Goal: Task Accomplishment & Management: Manage account settings

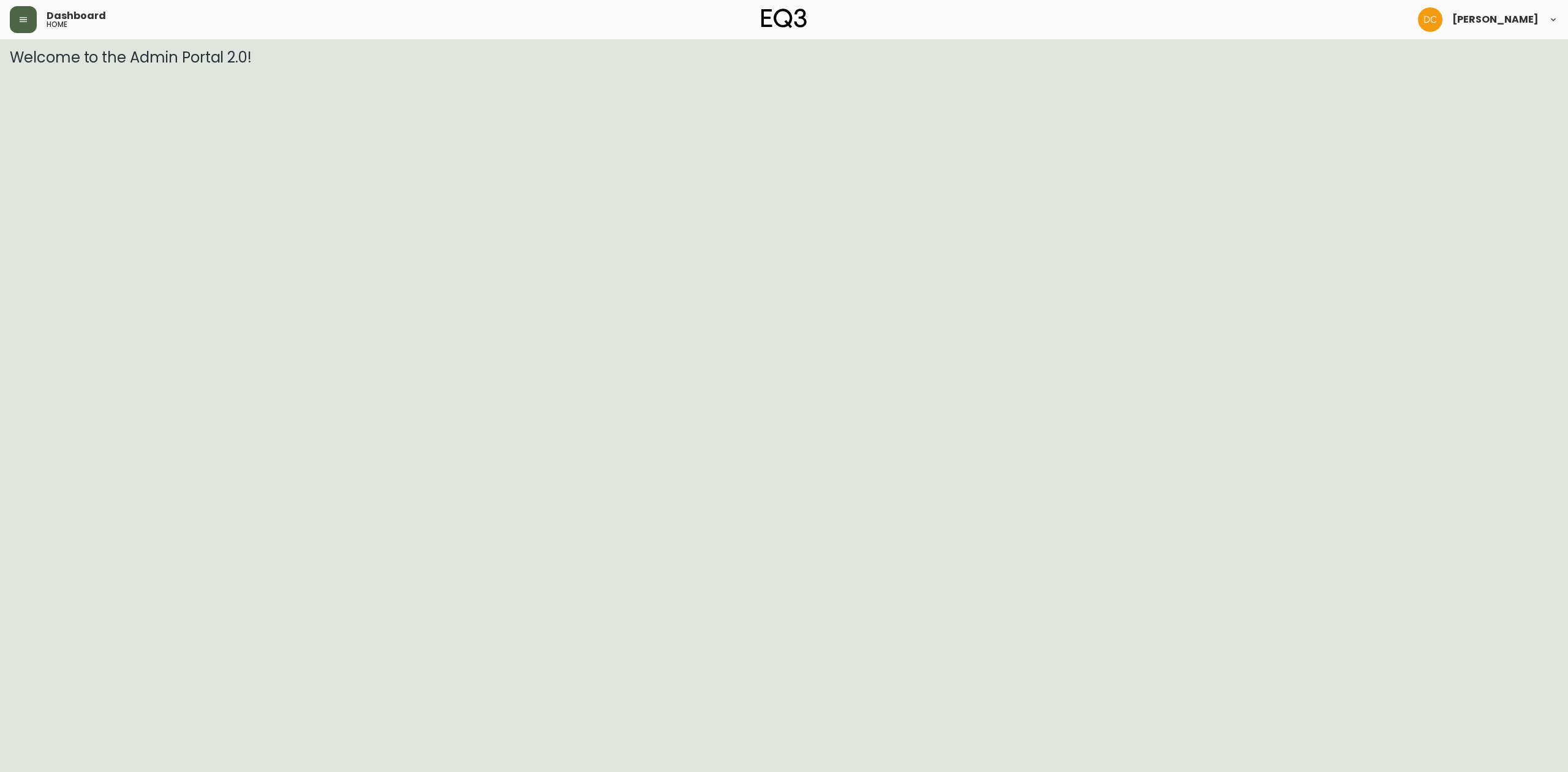
click at [22, 19] on icon "button" at bounding box center [23, 19] width 7 height 5
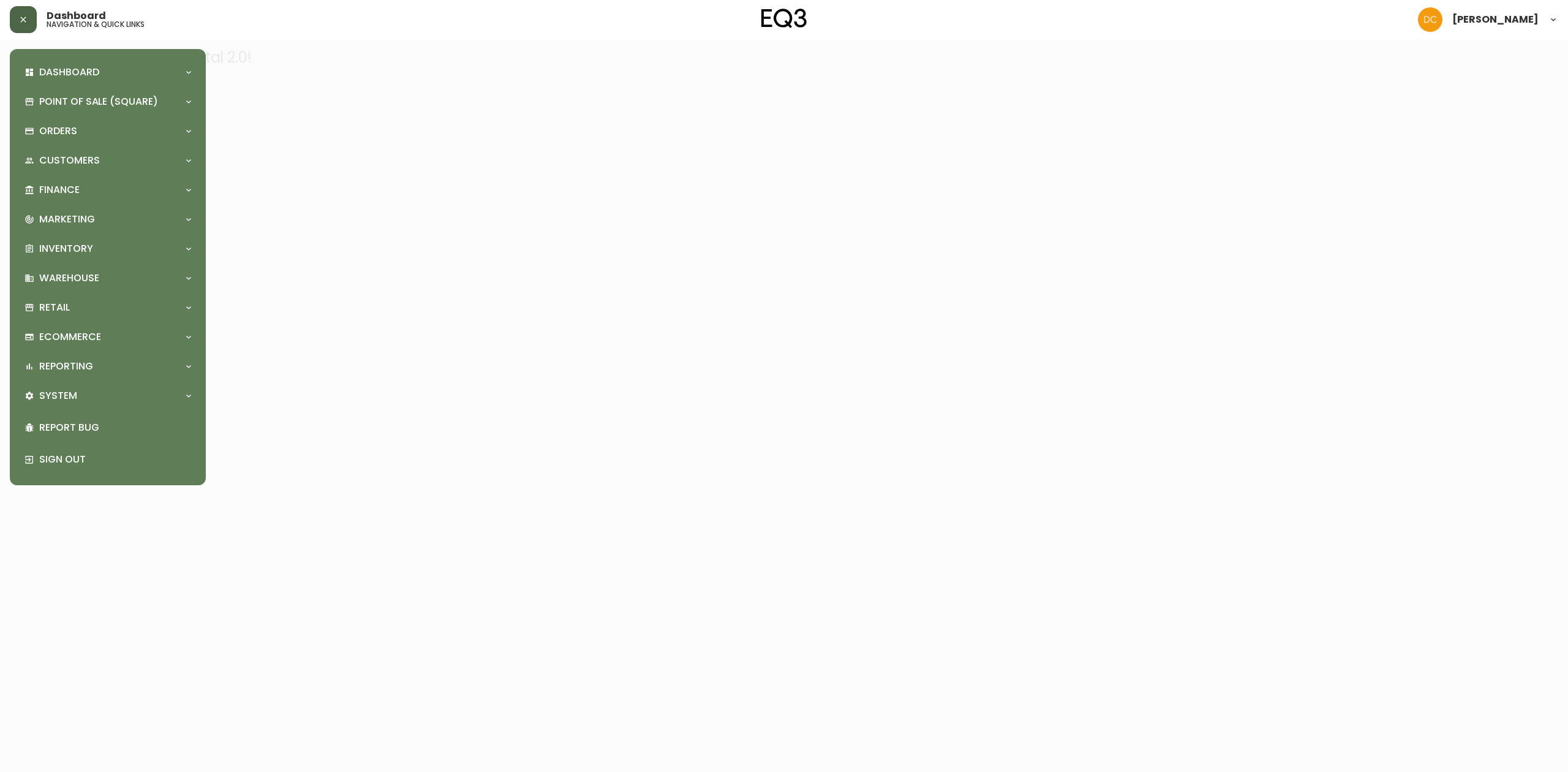
click at [81, 234] on div "Dashboard Quotes and Sales Orders New Quote Point of Sale (Square) Payments Vir…" at bounding box center [107, 267] width 176 height 416
click at [85, 221] on p "Marketing" at bounding box center [67, 219] width 56 height 13
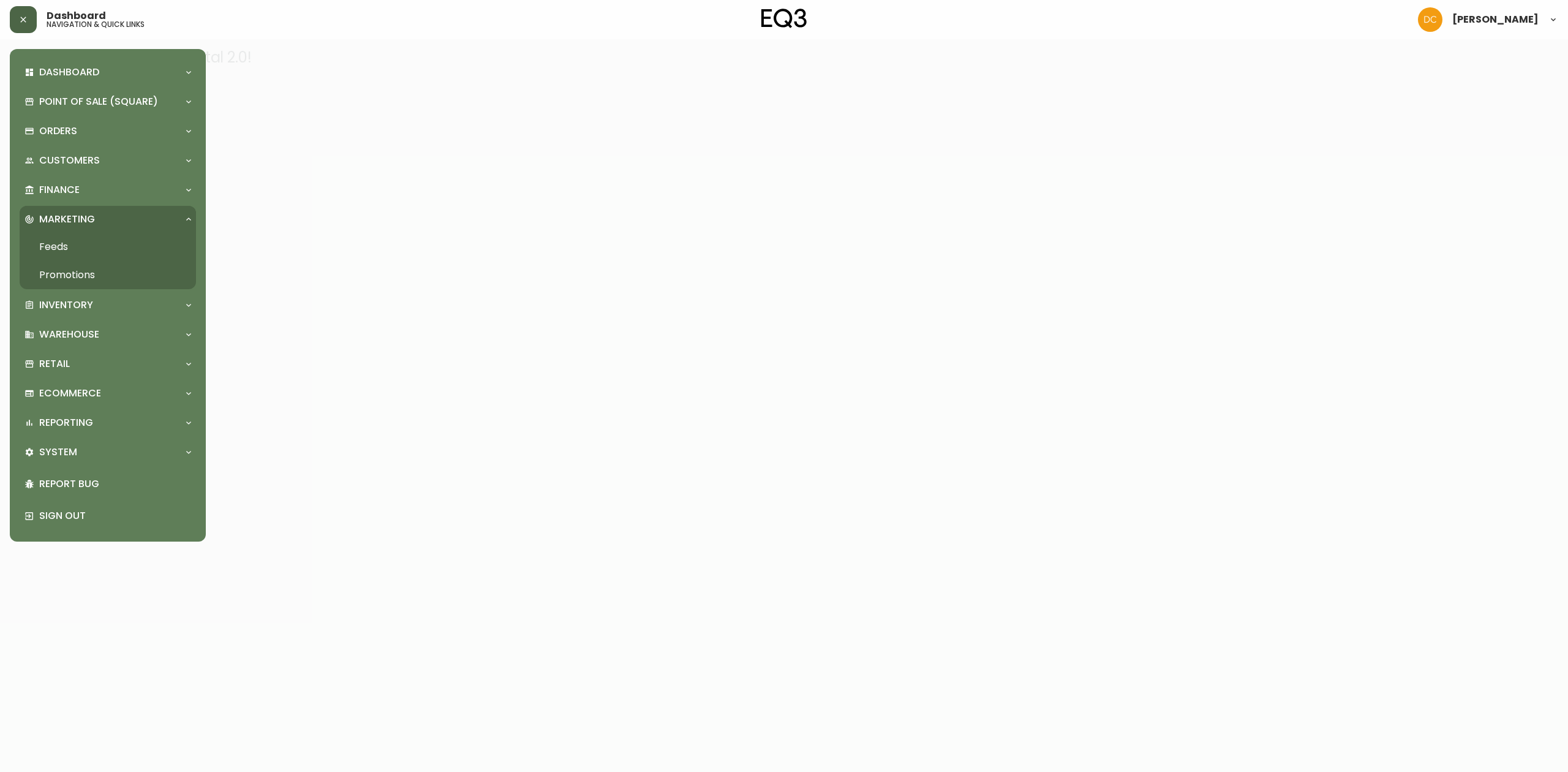
click at [89, 280] on link "Promotions" at bounding box center [107, 275] width 176 height 28
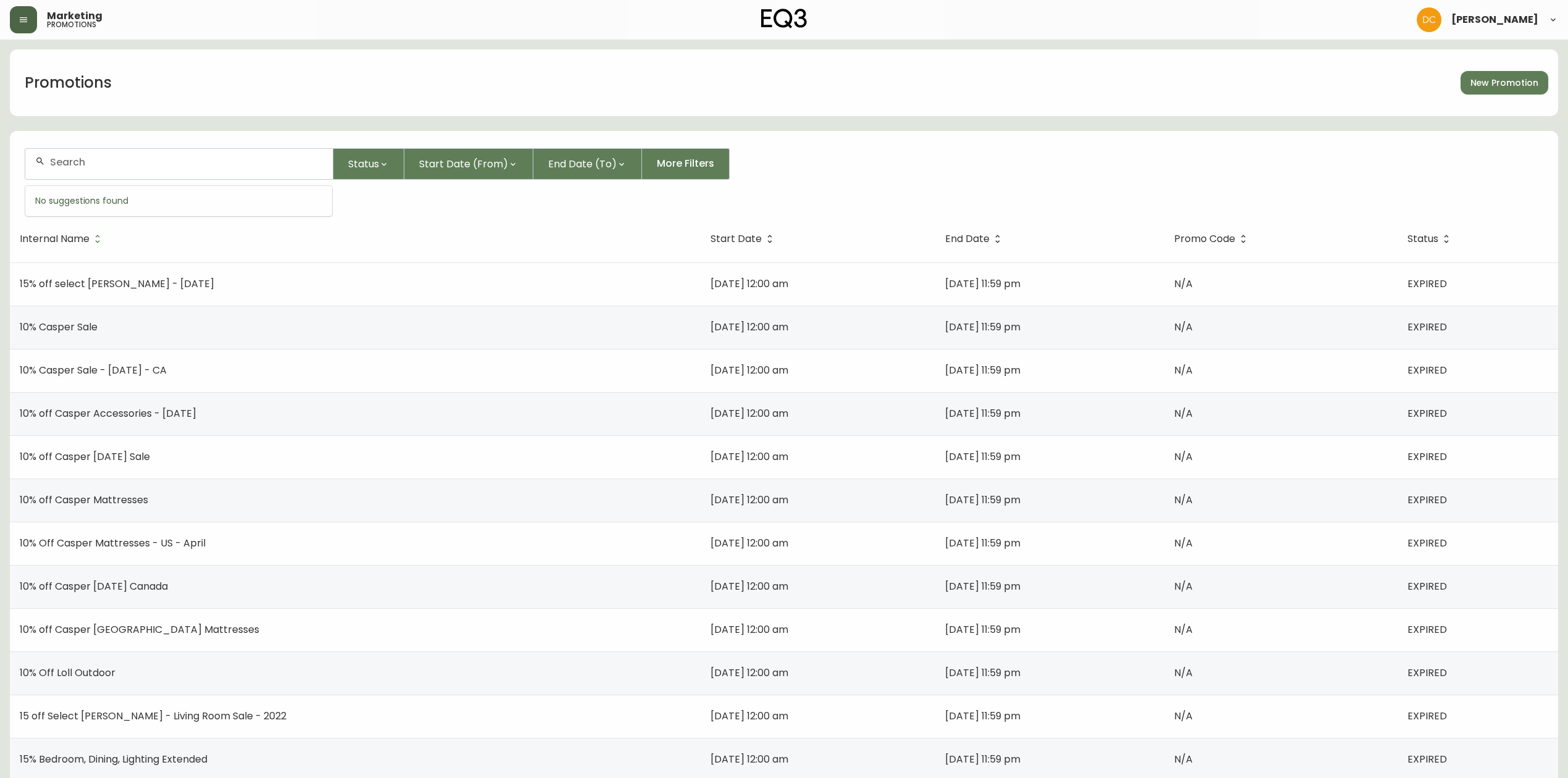
click at [141, 163] on input "text" at bounding box center [187, 162] width 273 height 12
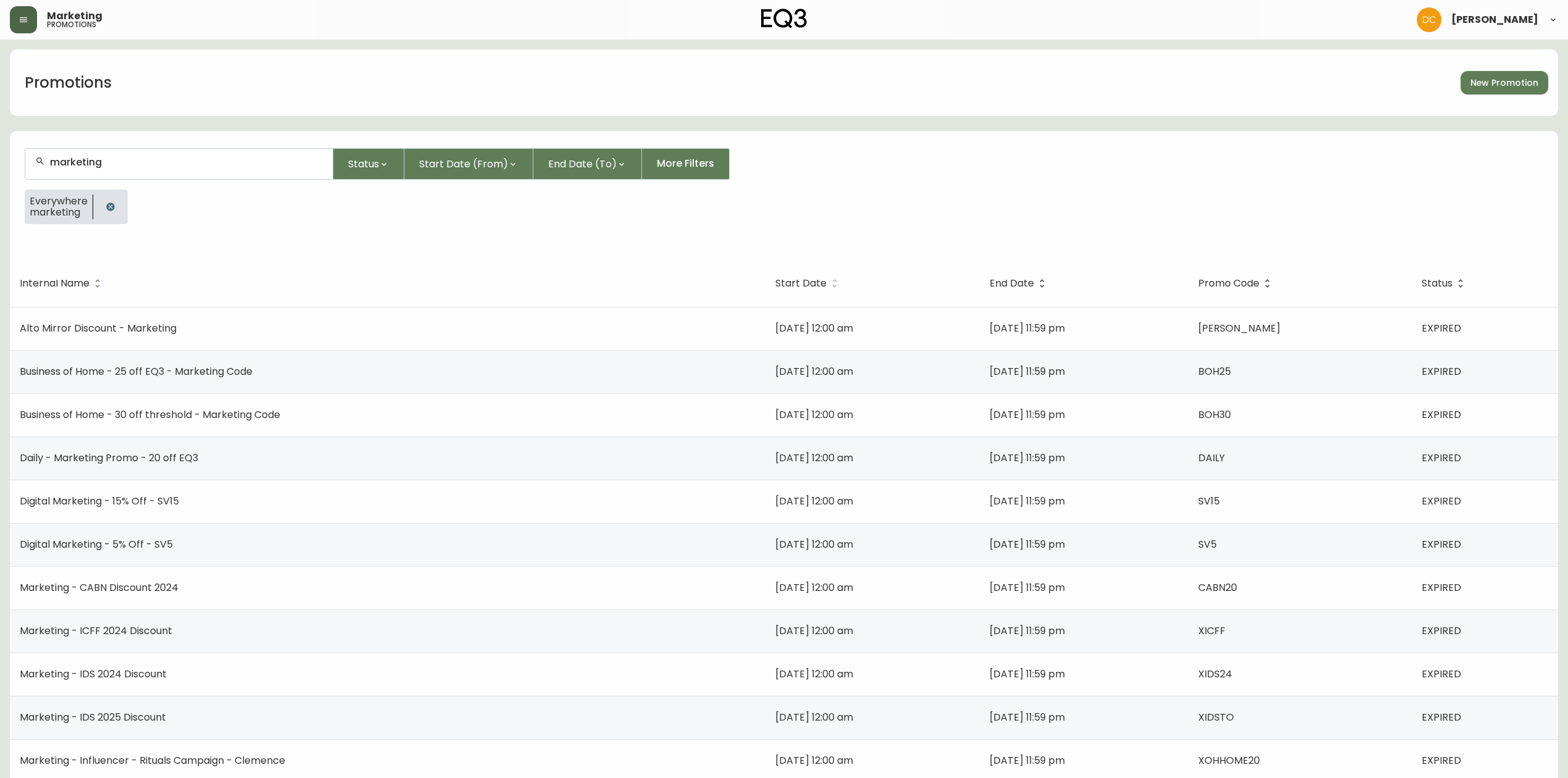
type input "marketing"
click at [775, 282] on span "Start Date" at bounding box center [801, 283] width 51 height 7
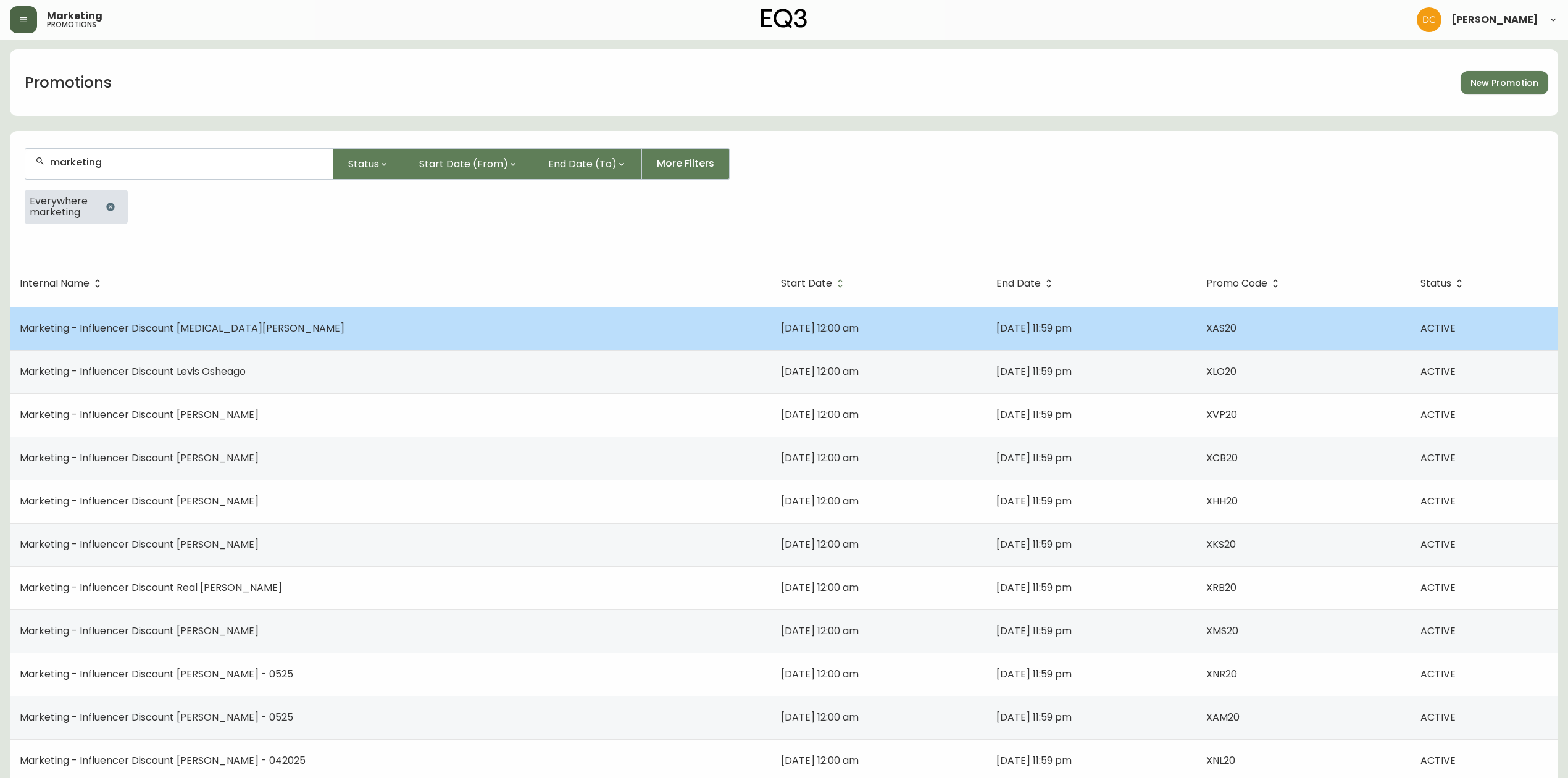
click at [398, 328] on td "Marketing - Influencer Discount Allegra Shaw" at bounding box center [390, 329] width 761 height 43
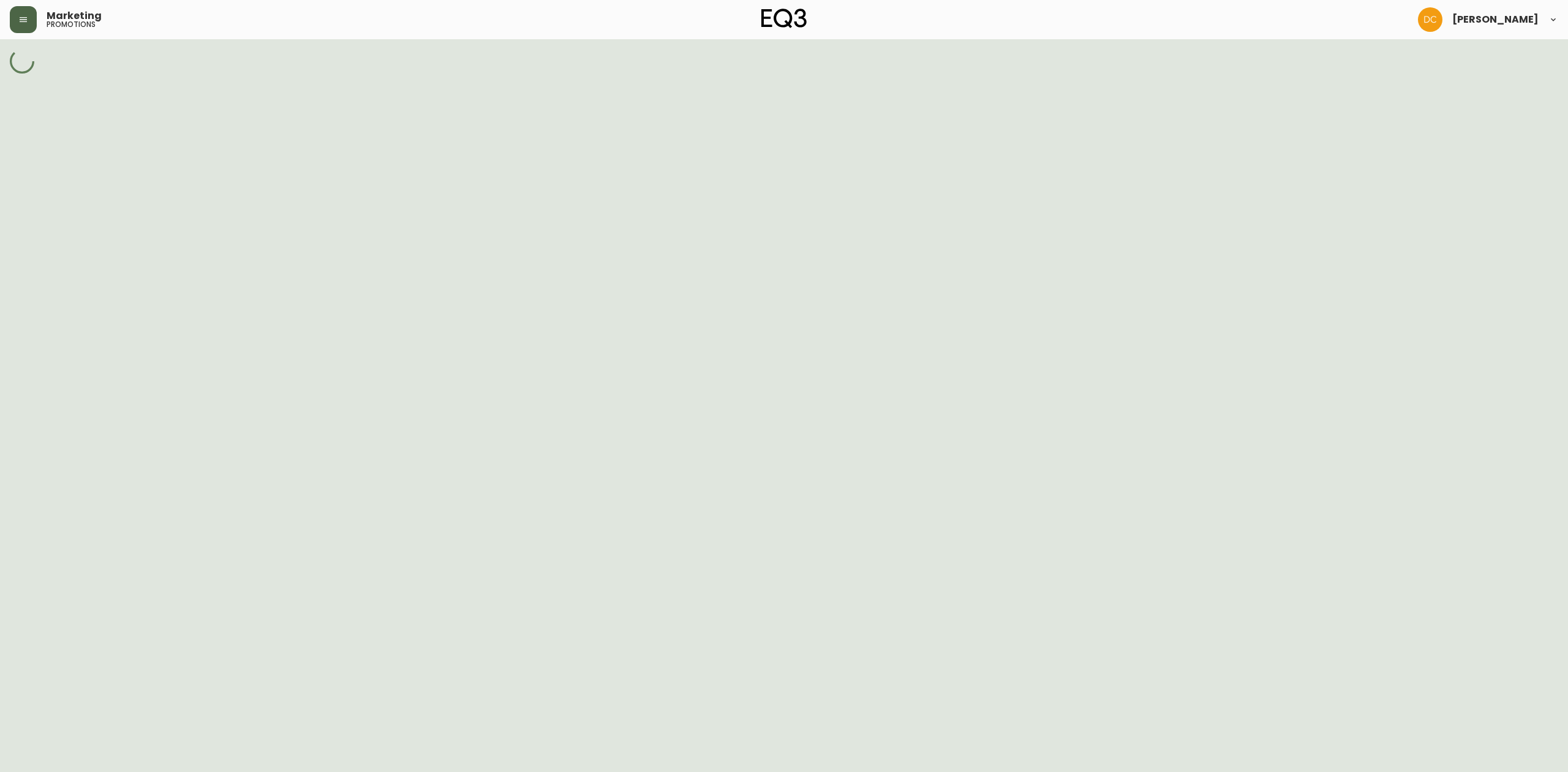
select select "SINGLE_CODE"
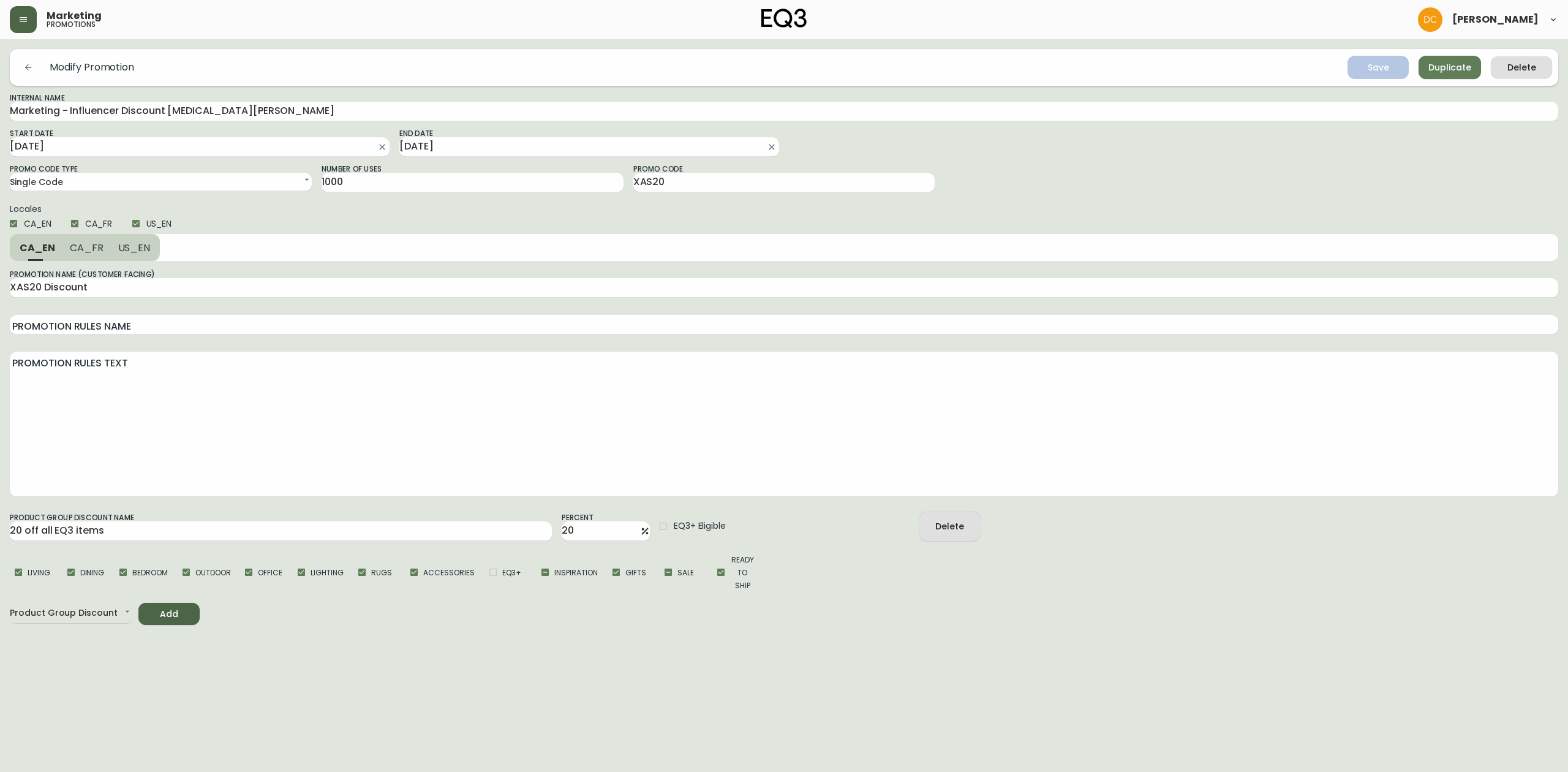
click at [350, 96] on div "Internal Name Marketing - Influencer Discount Allegra Shaw" at bounding box center [784, 107] width 1549 height 30
drag, startPoint x: 350, startPoint y: 96, endPoint x: 339, endPoint y: 112, distance: 19.4
click at [348, 100] on div "Internal Name Marketing - Influencer Discount Allegra Shaw" at bounding box center [784, 107] width 1549 height 30
click at [338, 109] on input "Marketing - Influencer Discount Allegra Shaw" at bounding box center [784, 112] width 1549 height 19
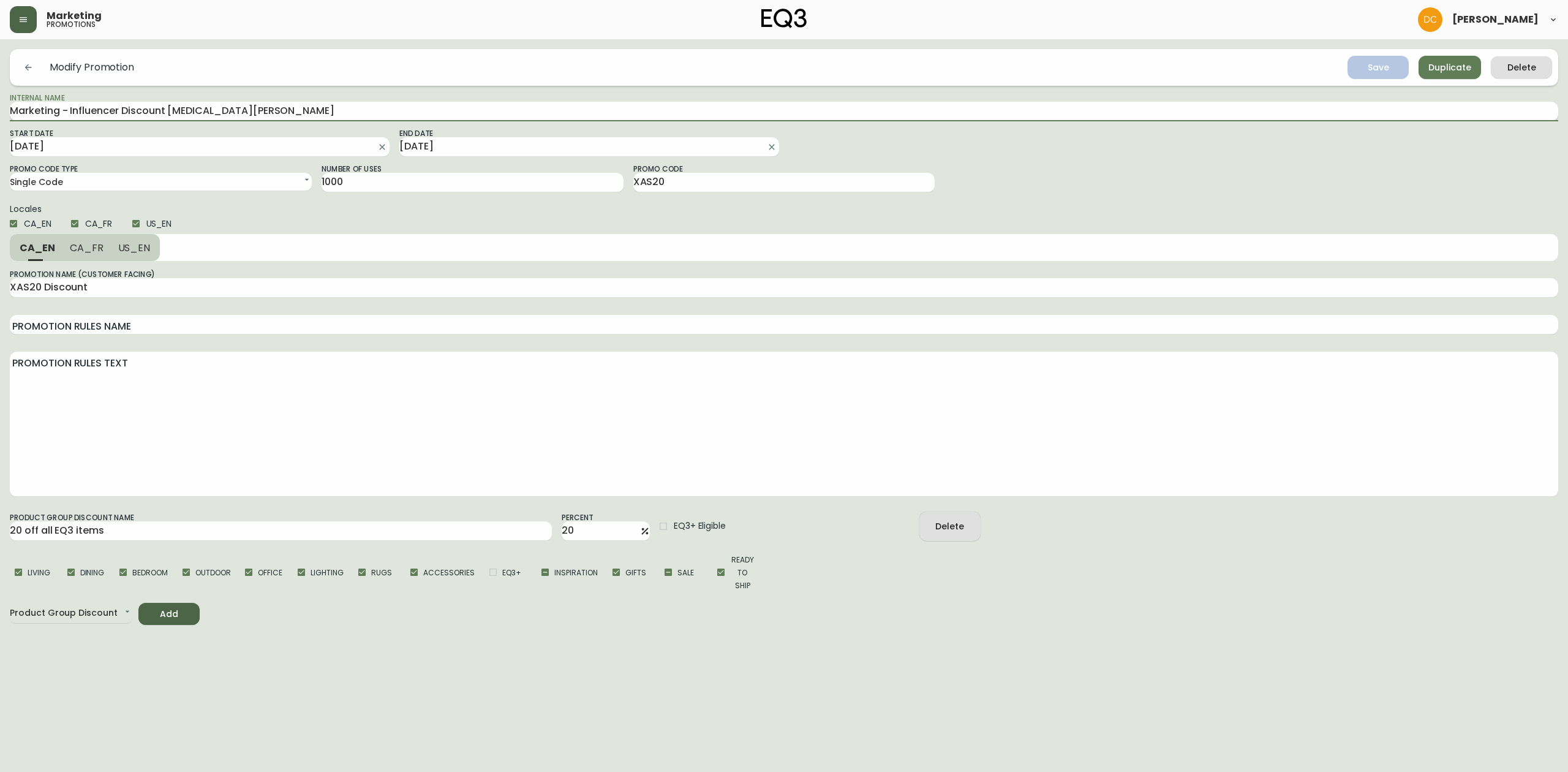
click at [338, 109] on input "Marketing - Influencer Discount Allegra Shaw" at bounding box center [784, 112] width 1549 height 19
click at [1441, 62] on span "Duplicate" at bounding box center [1451, 68] width 43 height 16
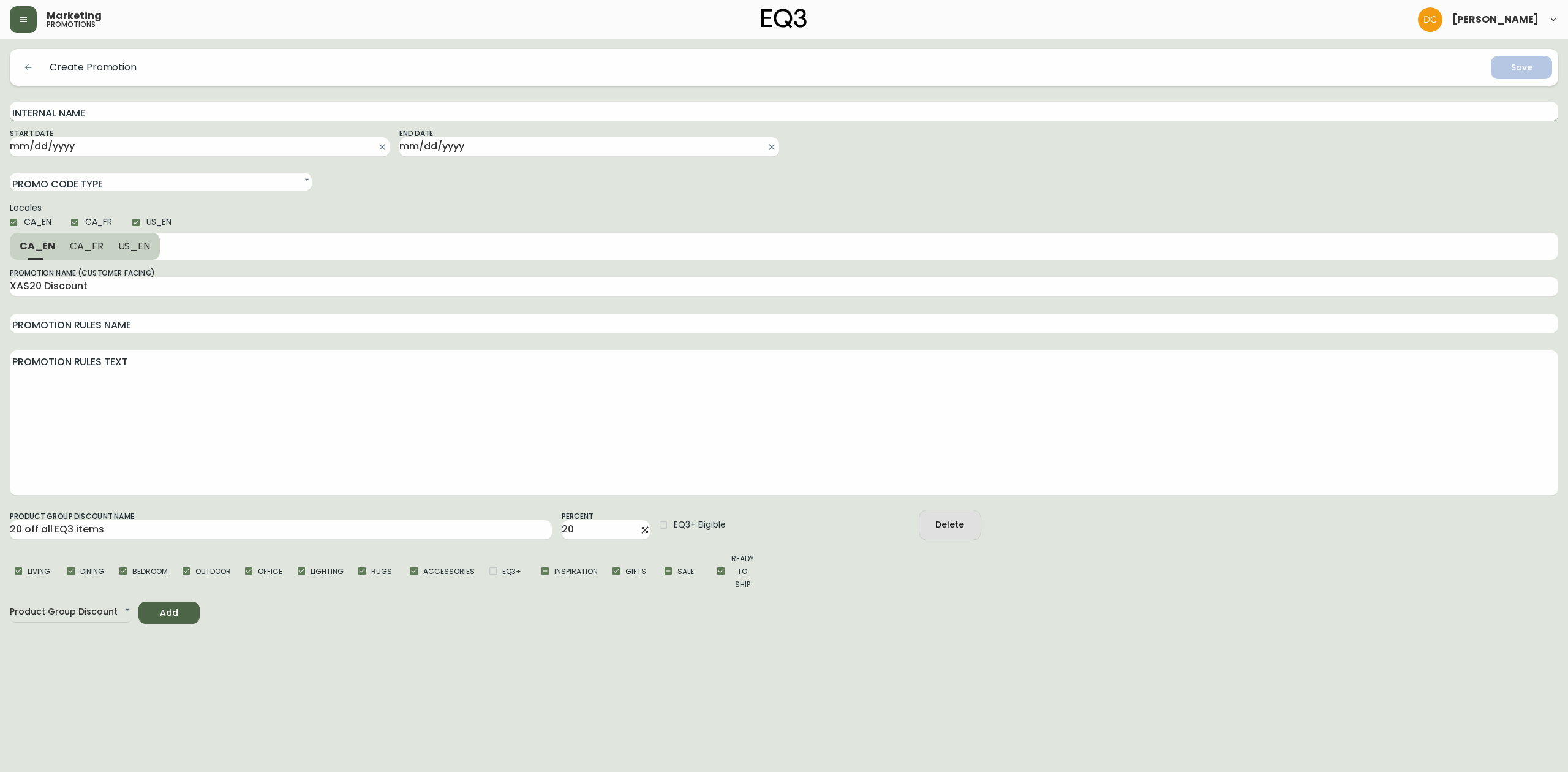
click at [245, 113] on input "Internal Name" at bounding box center [784, 112] width 1549 height 19
paste input "Marketing - Influencer Discount Allegra Shaw"
drag, startPoint x: 169, startPoint y: 109, endPoint x: 303, endPoint y: 108, distance: 134.0
click at [303, 108] on input "Marketing - Influencer Discount Allegra Shaw" at bounding box center [784, 112] width 1549 height 19
type input "Marketing - Influencer Discount Isabelle Heikens 2025"
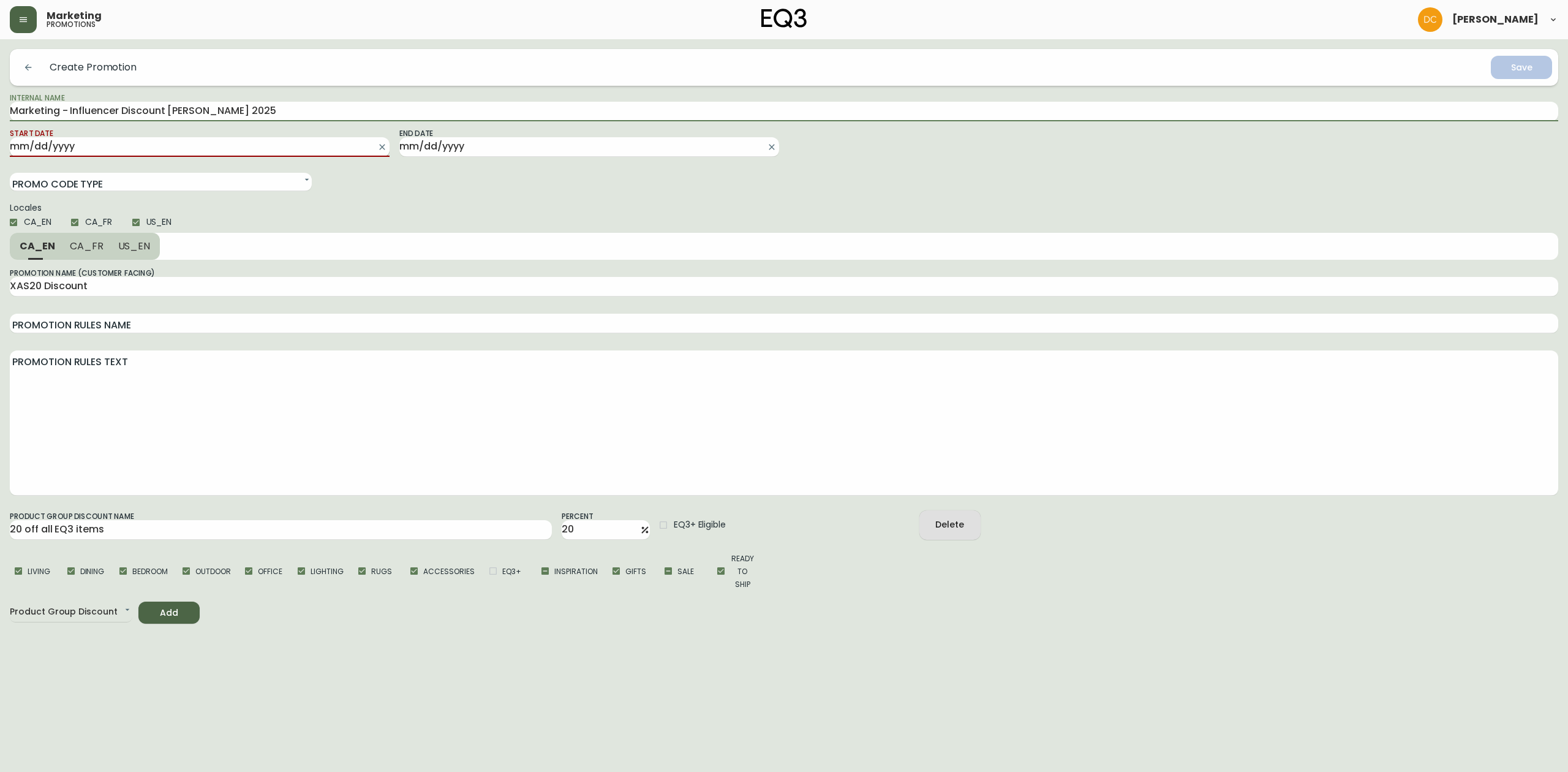
click at [216, 151] on input "Start Date" at bounding box center [190, 147] width 361 height 19
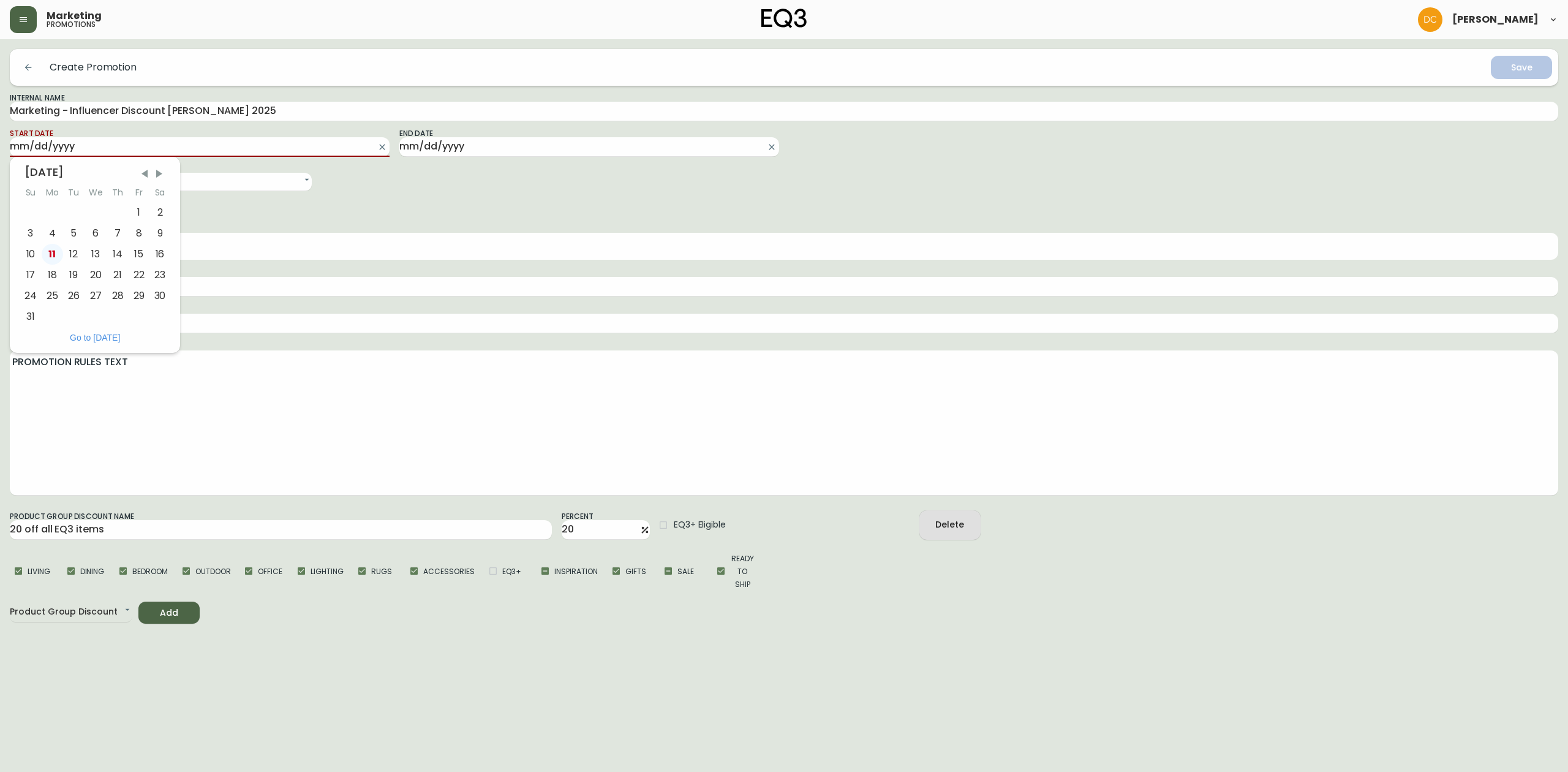
click at [57, 256] on div "11" at bounding box center [52, 254] width 22 height 21
type input "2025-08-11"
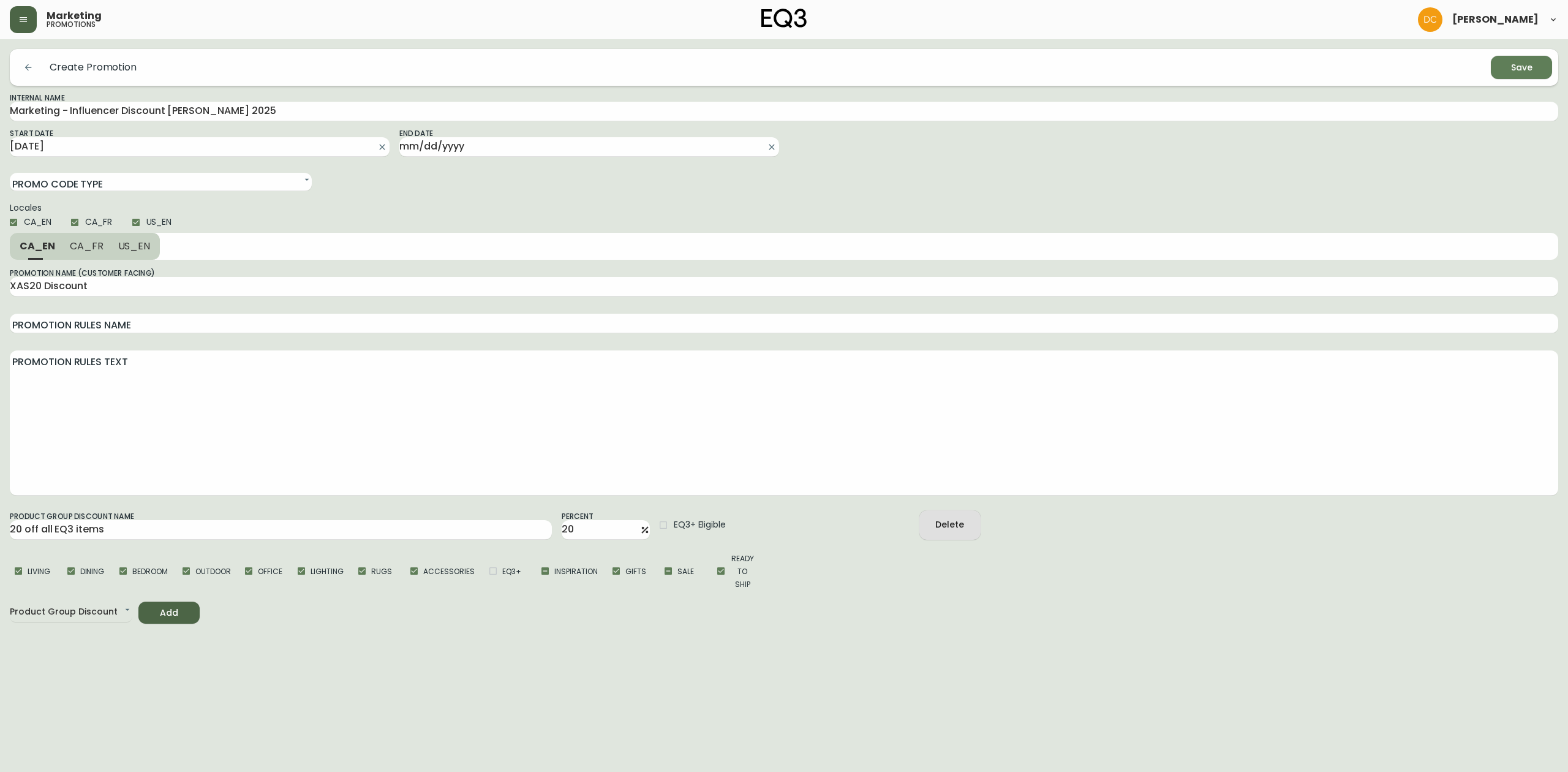
click at [479, 157] on form "Create Promotion Save Internal Name Marketing - Influencer Discount Isabelle He…" at bounding box center [784, 336] width 1549 height 575
click at [479, 151] on input "End Date" at bounding box center [579, 147] width 361 height 19
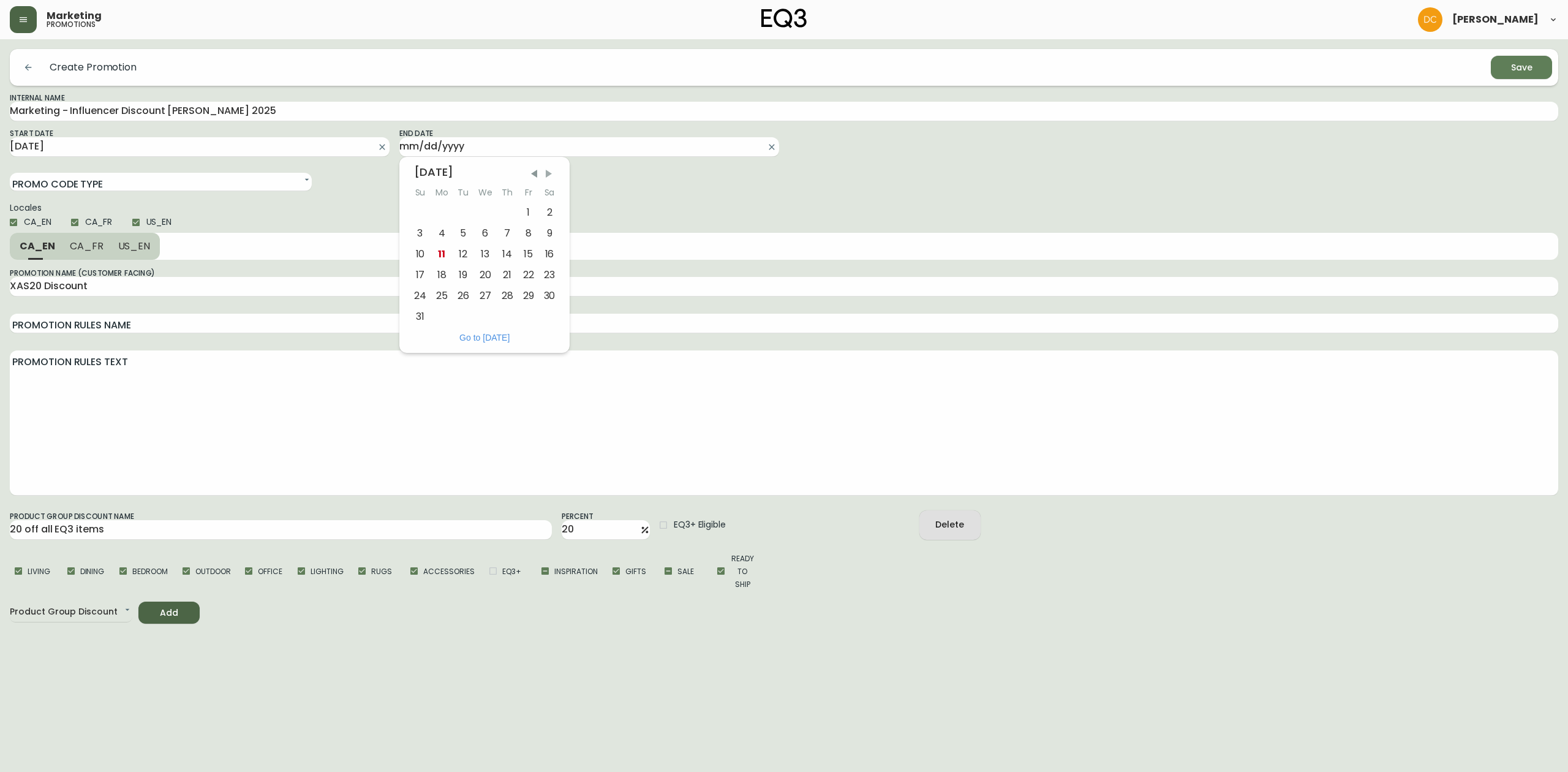
click at [552, 173] on span "Next Month" at bounding box center [549, 174] width 12 height 12
click at [467, 295] on div "30" at bounding box center [462, 296] width 22 height 21
type input "2025-09-30"
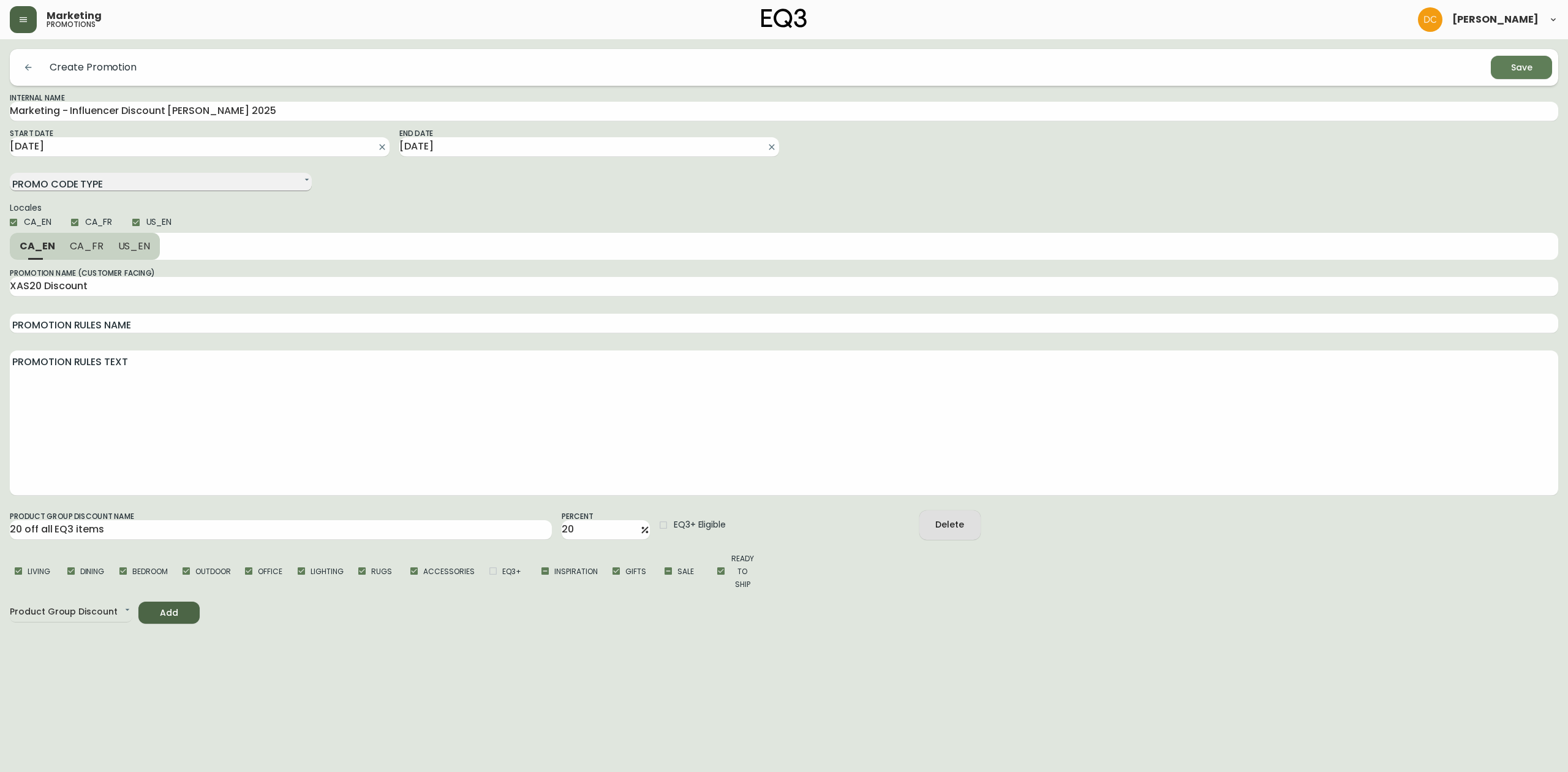
drag, startPoint x: 246, startPoint y: 184, endPoint x: 241, endPoint y: 189, distance: 7.1
click at [246, 184] on select "Single Code Multi Code" at bounding box center [161, 181] width 302 height 19
select select "SINGLE_CODE"
click at [10, 173] on select "Single Code Multi Code" at bounding box center [161, 181] width 302 height 19
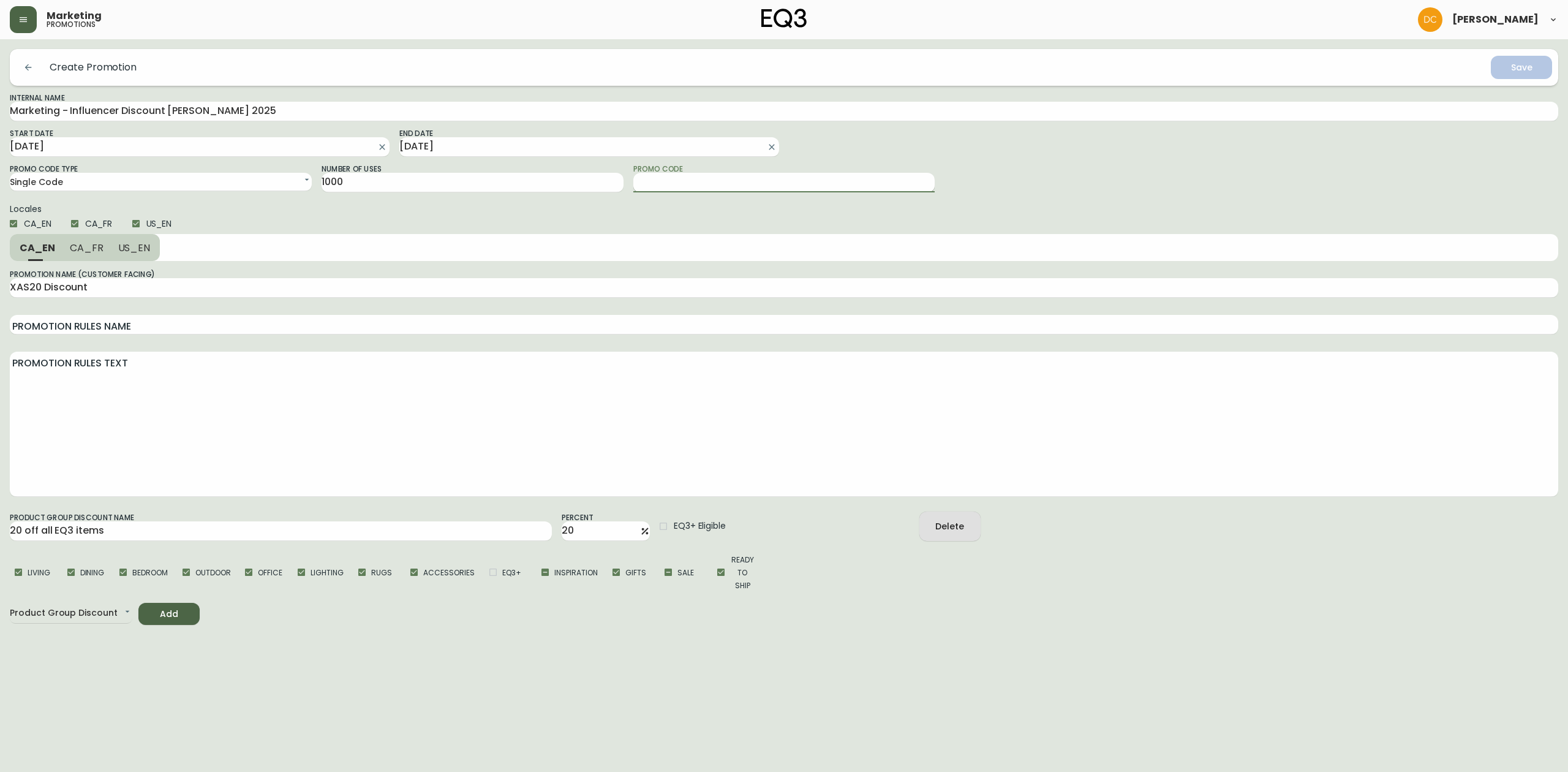
click at [703, 187] on input "Promo Code" at bounding box center [784, 182] width 302 height 19
click at [694, 178] on input "XIH20" at bounding box center [784, 182] width 302 height 19
type input "XIH20"
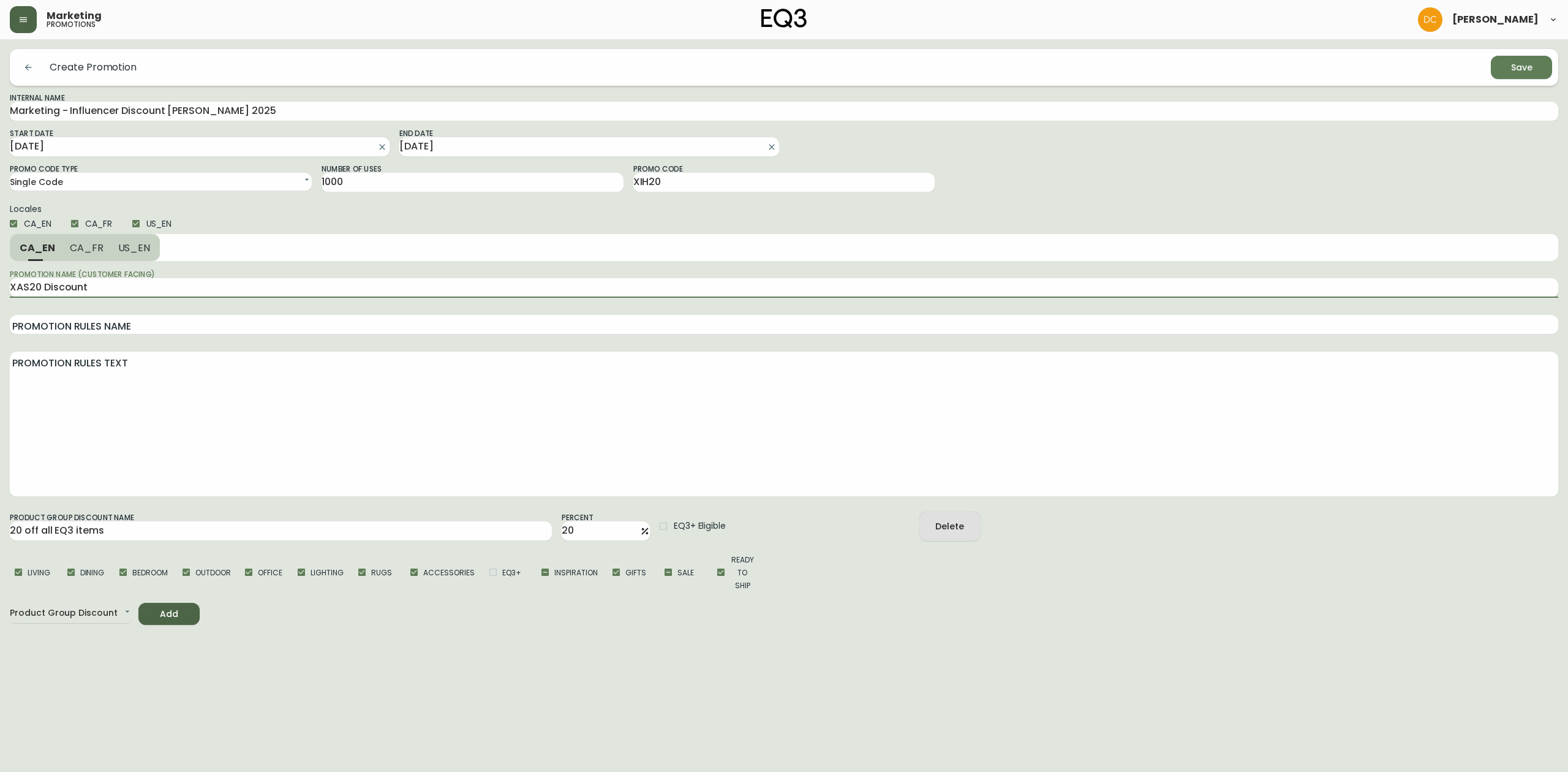
click at [28, 287] on input "XAS20 Discount" at bounding box center [784, 288] width 1549 height 19
click at [28, 285] on input "XAS20 Discount" at bounding box center [784, 288] width 1549 height 19
paste input "IH"
click at [88, 251] on span "CA_FR" at bounding box center [86, 248] width 33 height 13
click at [30, 285] on input "XAS20 Discount" at bounding box center [784, 288] width 1549 height 19
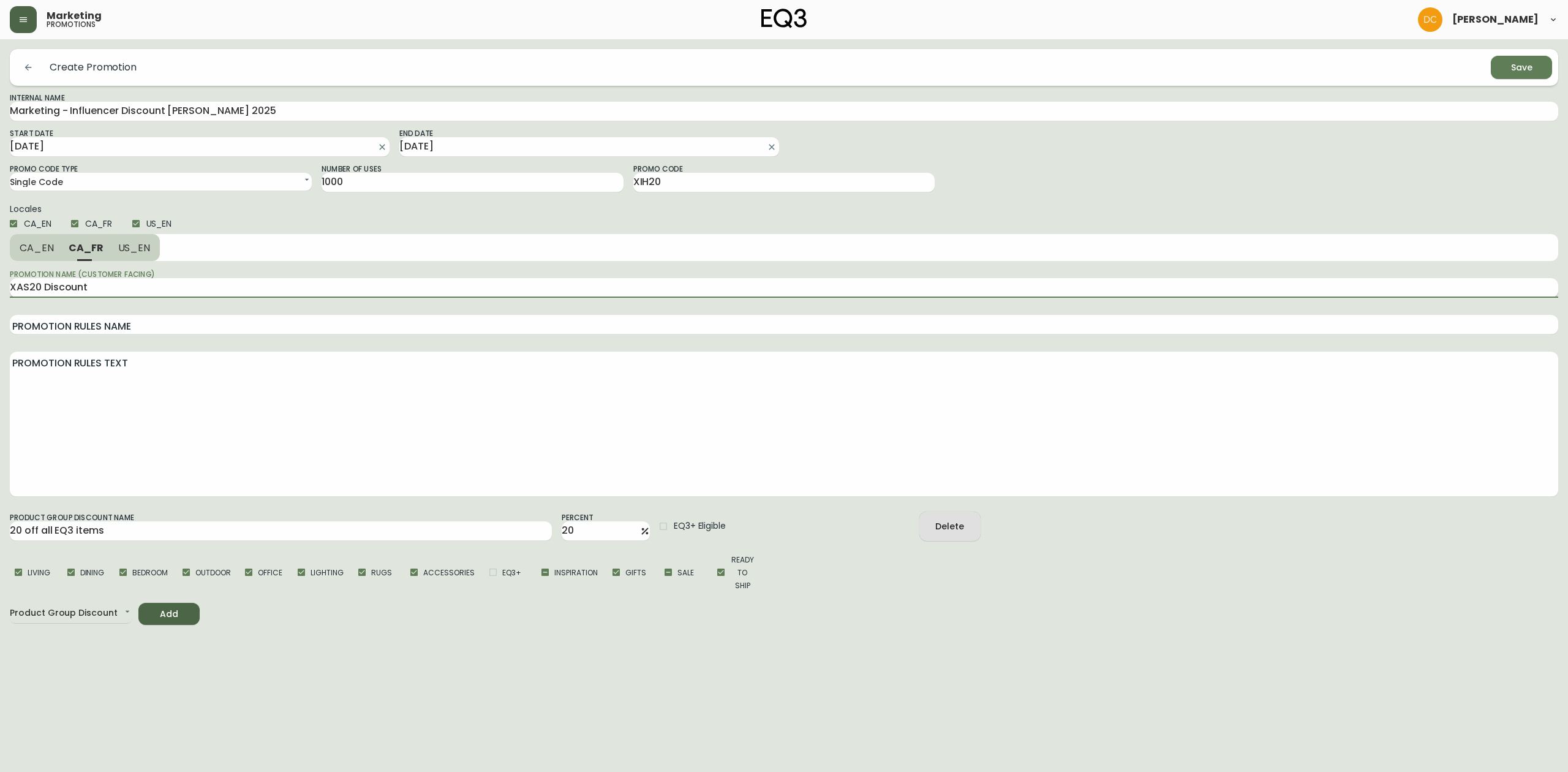
click at [30, 285] on input "XAS20 Discount" at bounding box center [784, 288] width 1549 height 19
paste input "IH20"
click at [158, 244] on div "CA_EN CA_FR US_EN" at bounding box center [784, 248] width 1549 height 27
click at [35, 287] on input "XIH20Discount" at bounding box center [784, 288] width 1549 height 19
drag, startPoint x: 141, startPoint y: 253, endPoint x: 126, endPoint y: 261, distance: 17.0
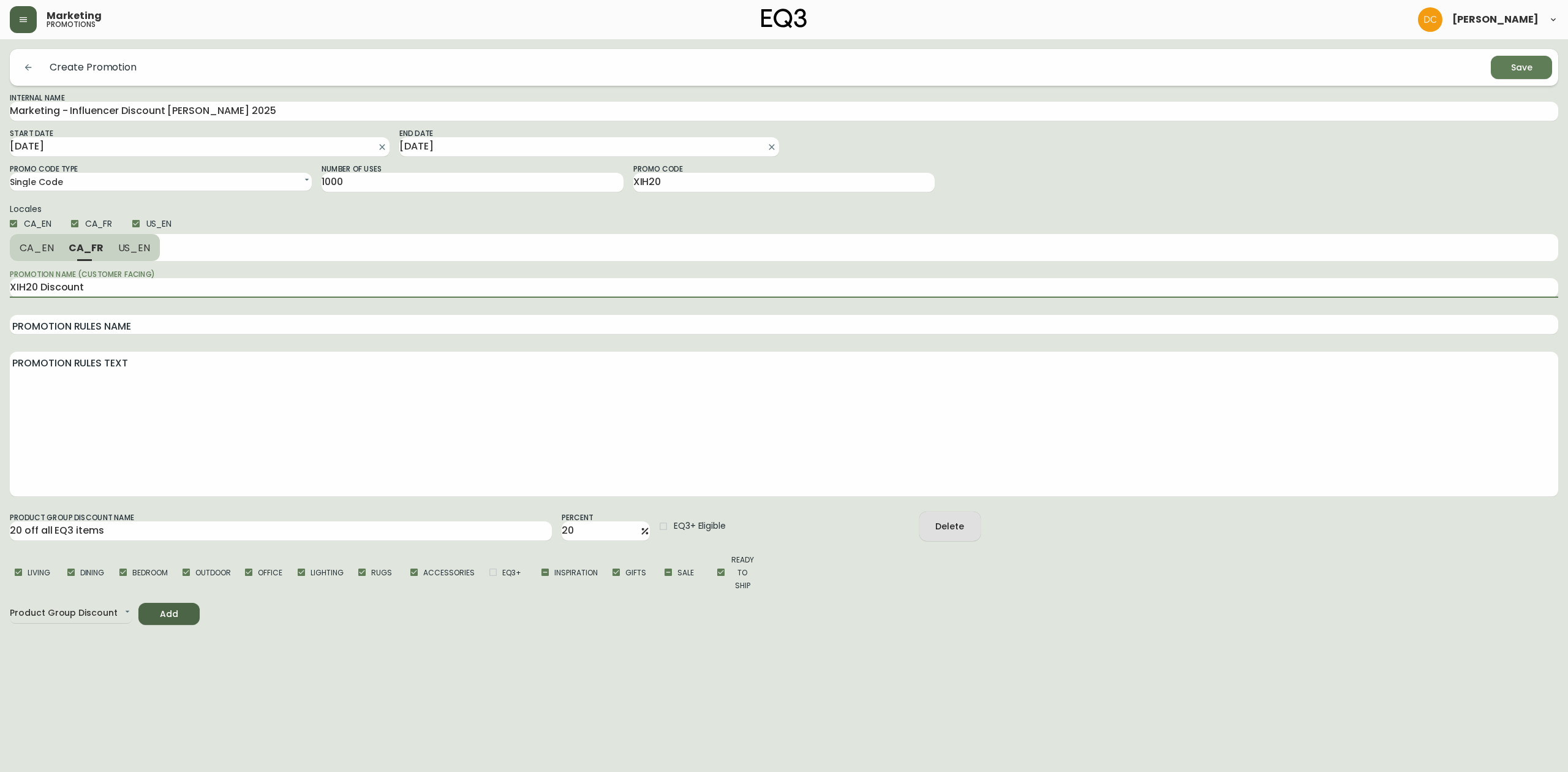
click at [141, 252] on span "US_EN" at bounding box center [135, 248] width 33 height 13
click at [30, 283] on input "XAS20 Discount" at bounding box center [784, 288] width 1549 height 19
paste input "IH20"
type input "XIH20 Discount"
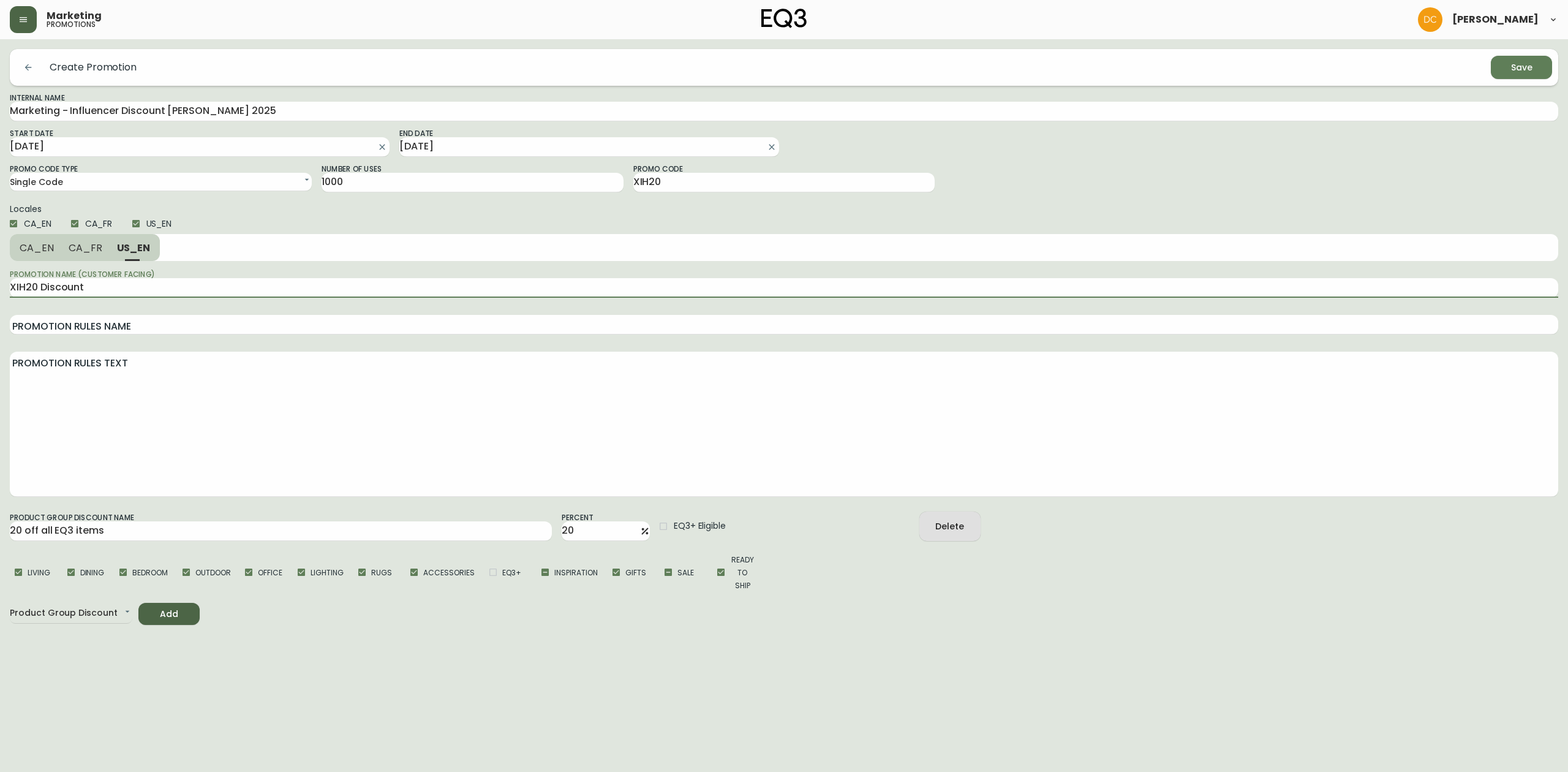
click at [85, 245] on span "CA_FR" at bounding box center [85, 248] width 33 height 13
click at [39, 250] on span "CA_EN" at bounding box center [36, 248] width 34 height 13
click at [236, 144] on input "2025-08-11" at bounding box center [190, 147] width 361 height 19
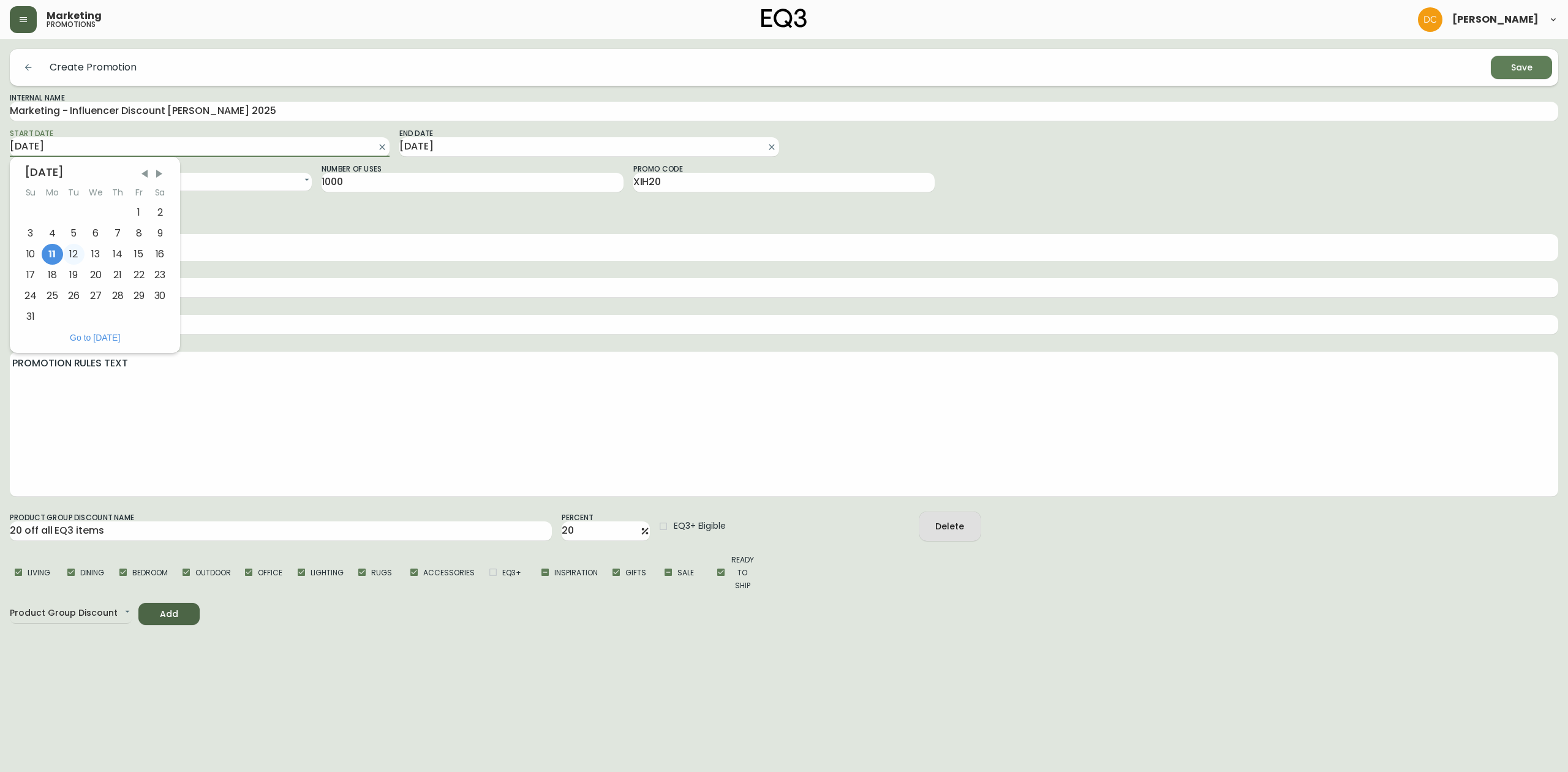
click at [67, 254] on div "12" at bounding box center [74, 254] width 22 height 21
type input "2025-08-12"
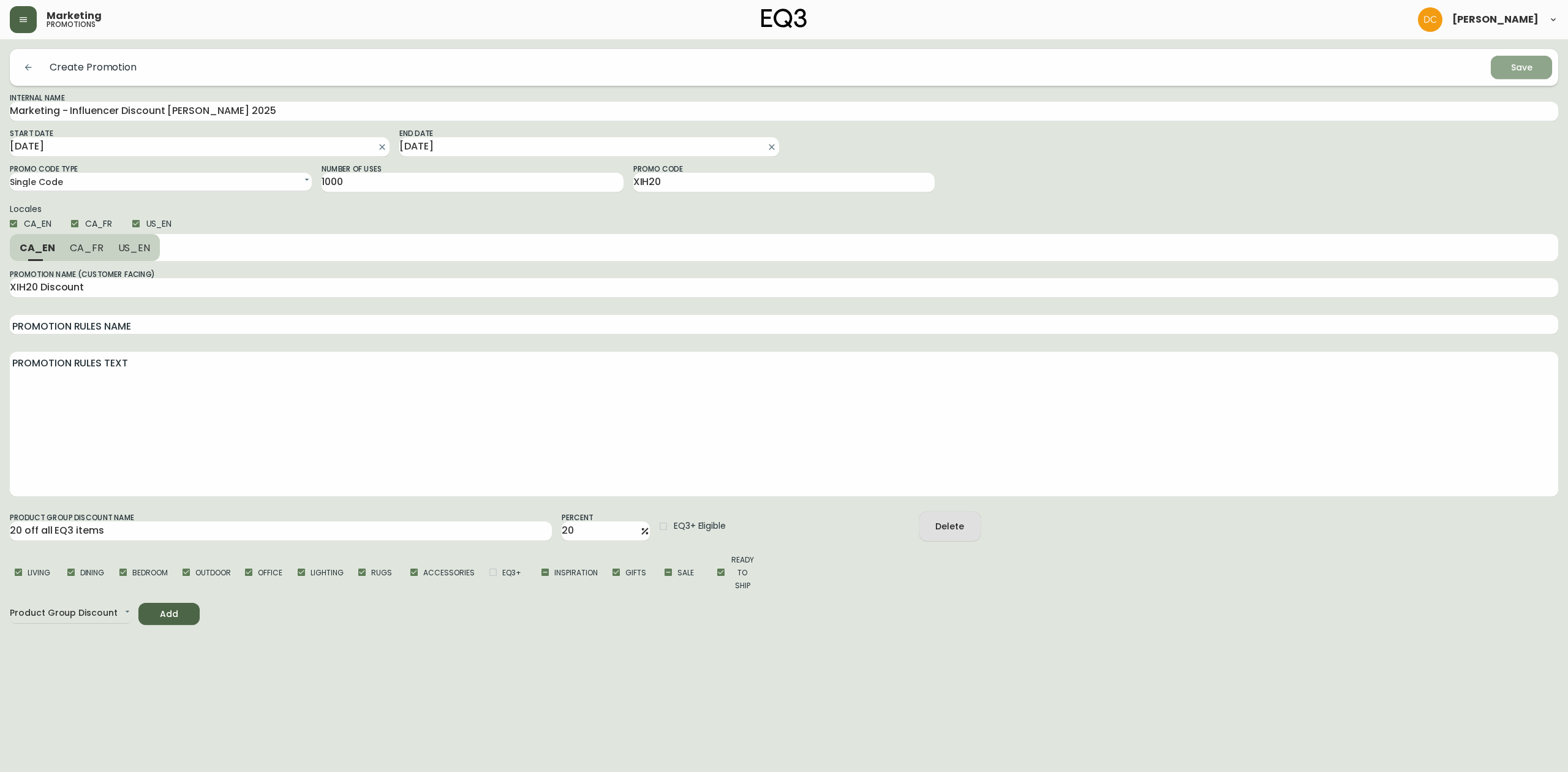
click at [1523, 72] on div "Save" at bounding box center [1522, 68] width 22 height 16
select select
type input "XAS20 Discount"
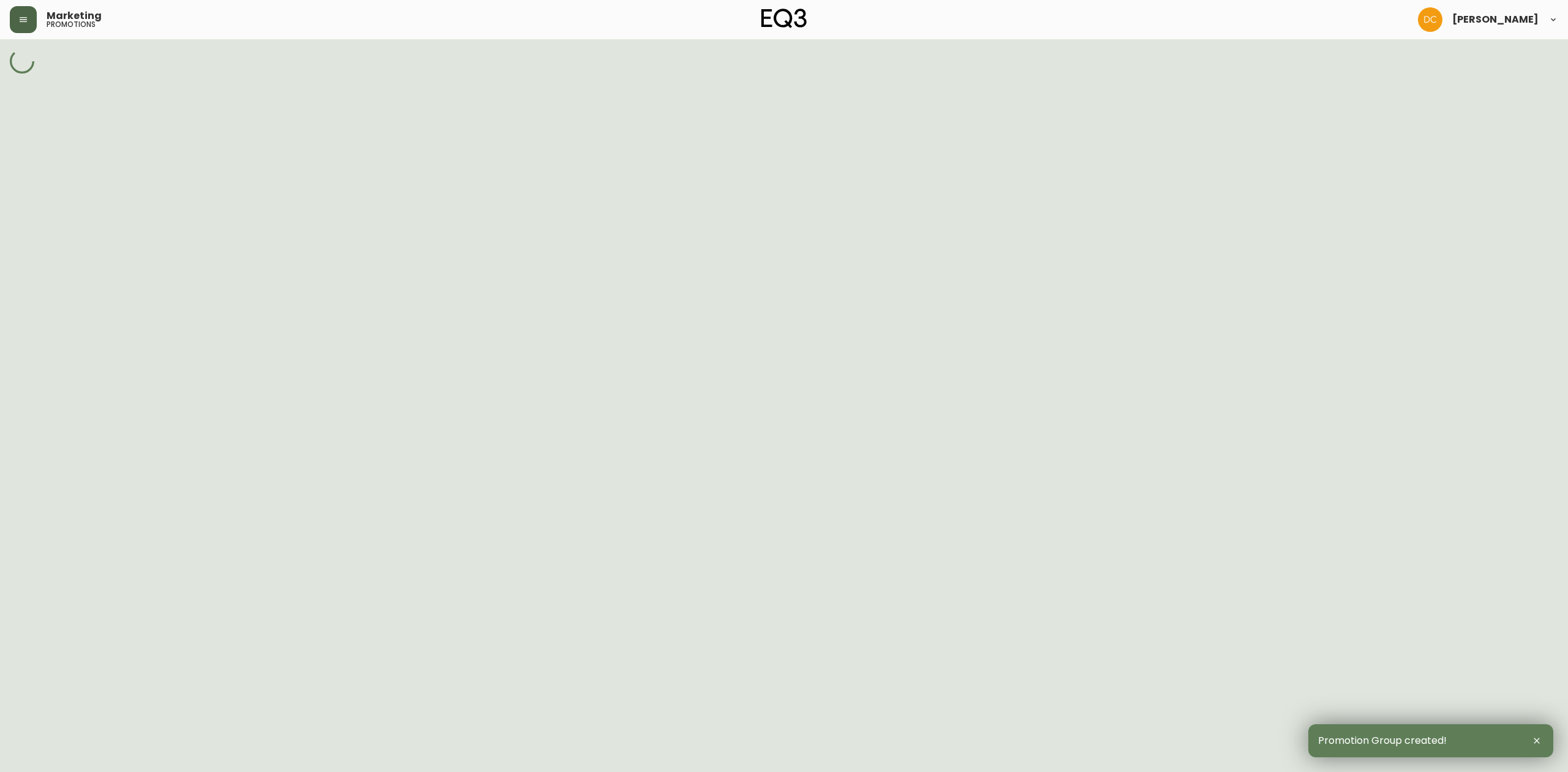
select select "SINGLE_CODE"
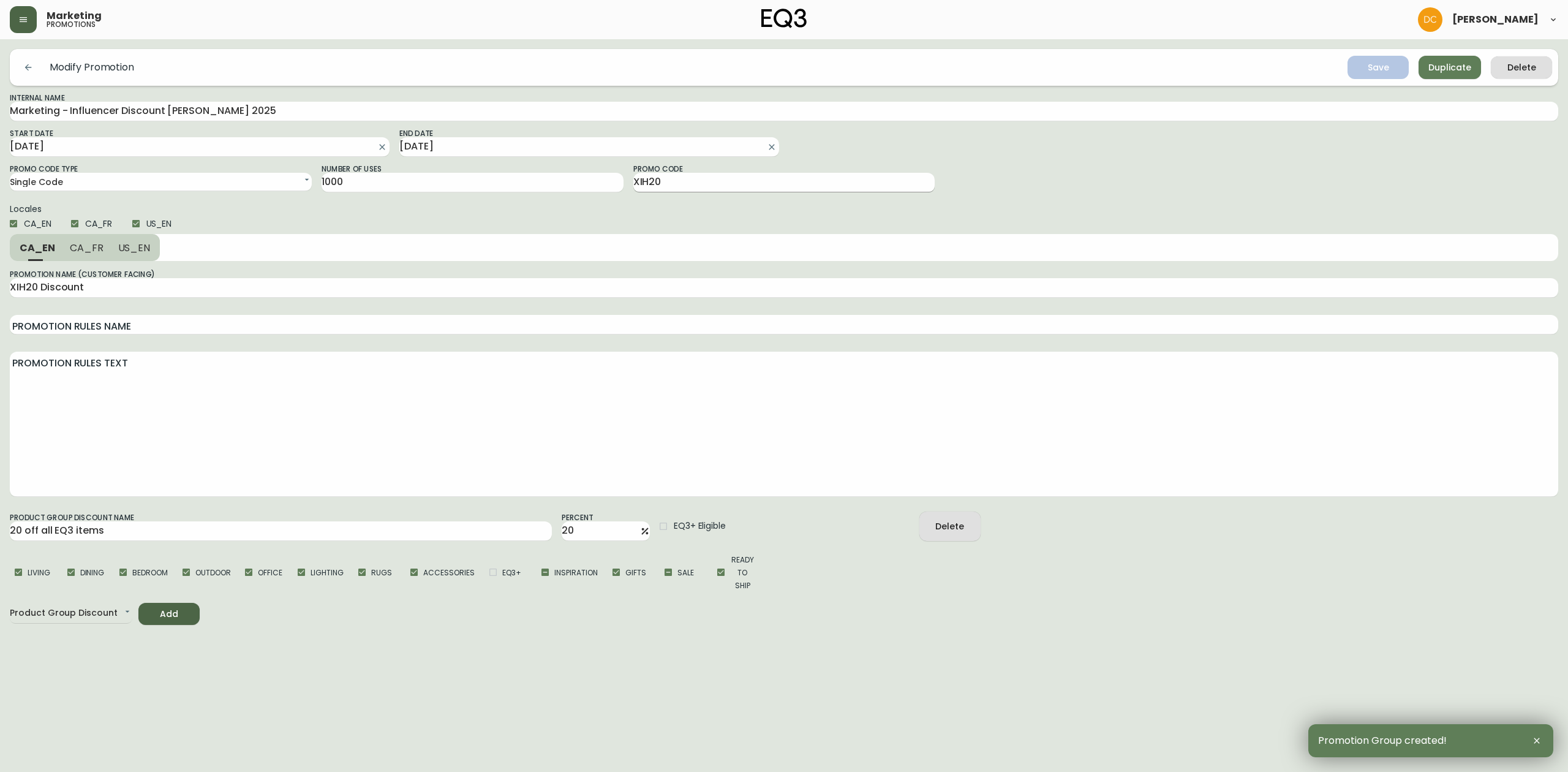
click at [687, 187] on input "XIH20" at bounding box center [784, 182] width 302 height 19
click at [36, 68] on button "button" at bounding box center [28, 67] width 25 height 25
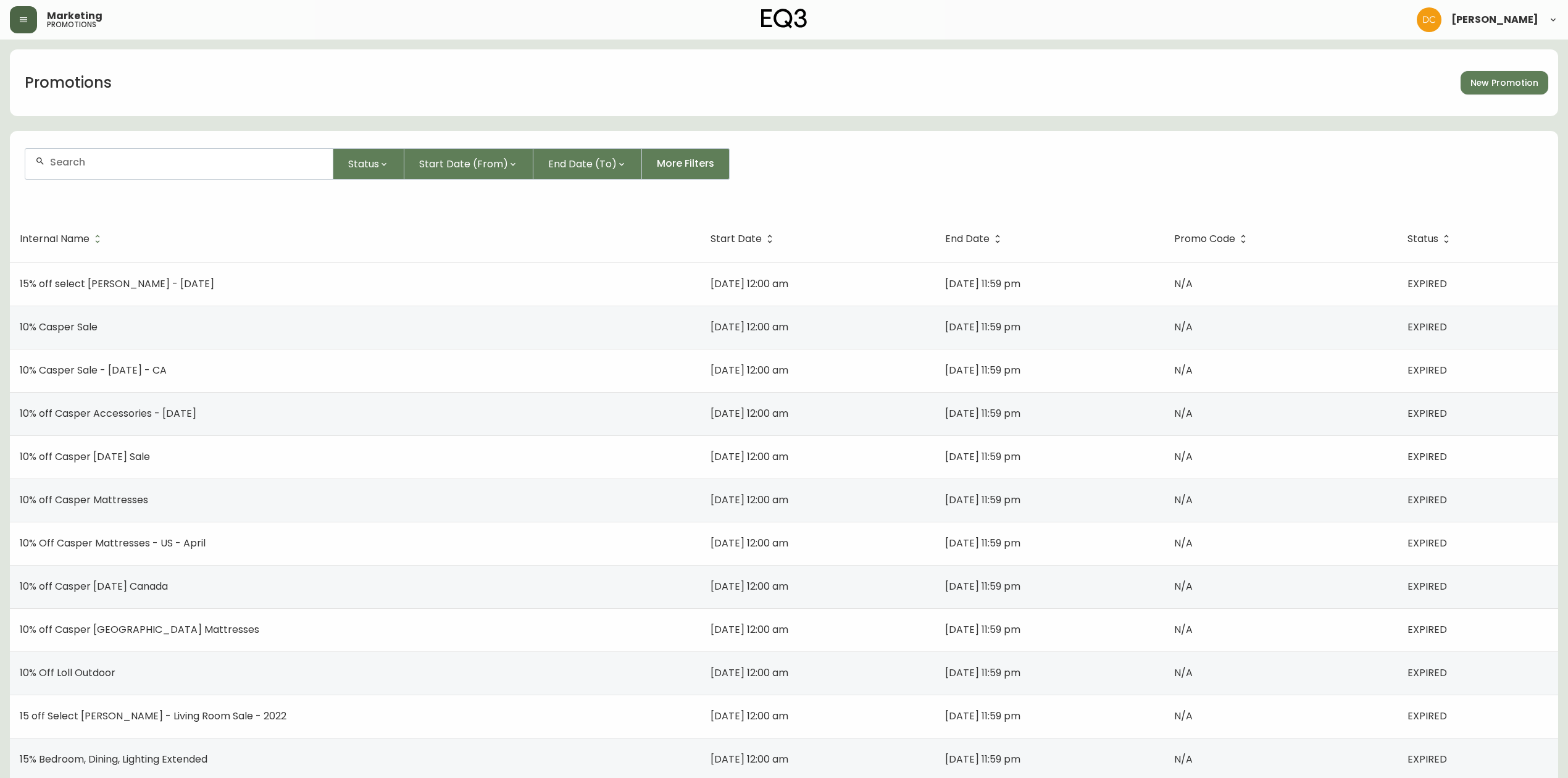
click at [303, 154] on div at bounding box center [179, 164] width 307 height 30
paste input "XIH20"
click at [148, 229] on li "XIH20" at bounding box center [179, 231] width 307 height 21
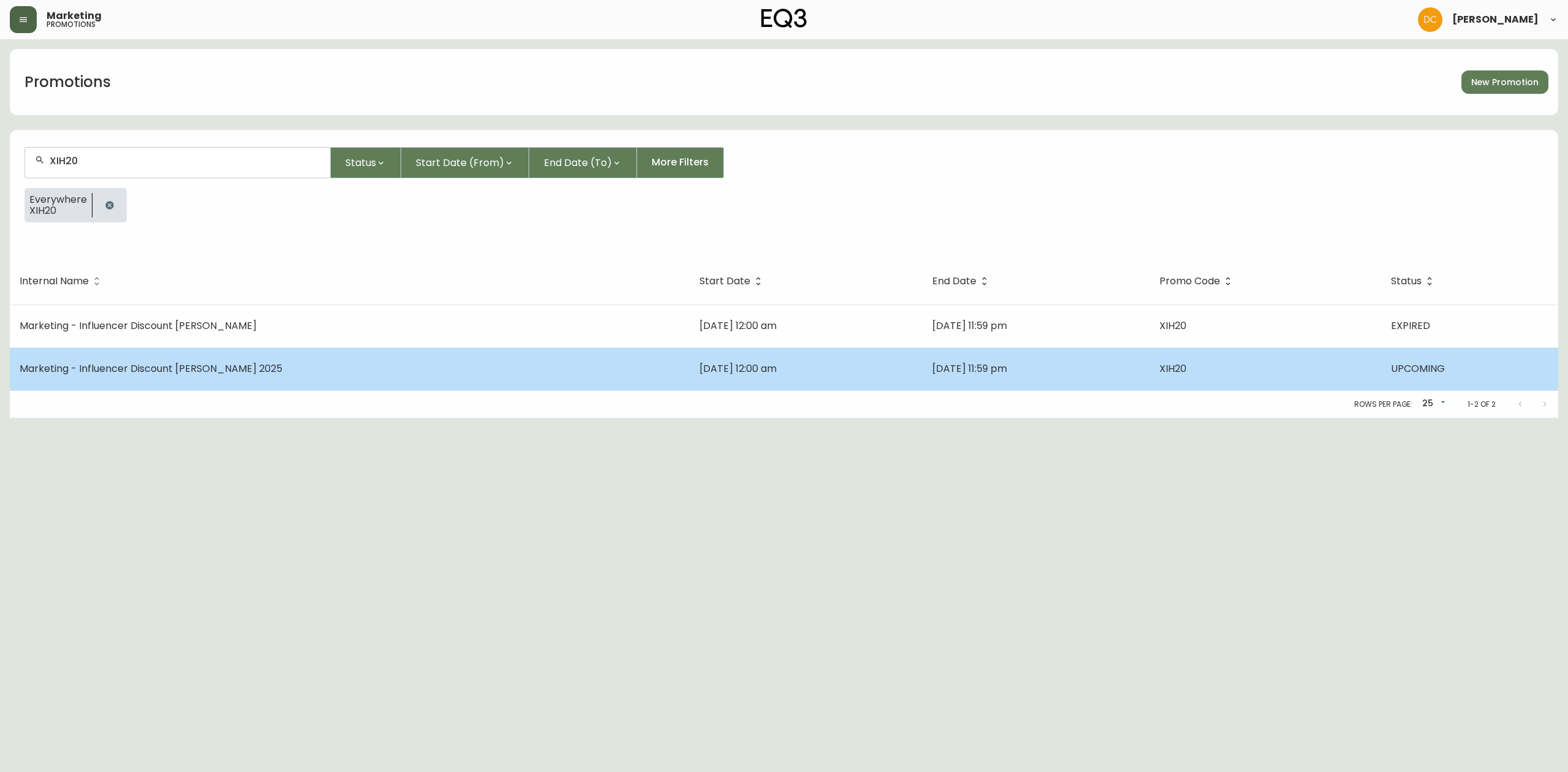
type input "XIH20"
click at [1025, 363] on td "Sep 30 2025, 11:59 pm" at bounding box center [1036, 369] width 228 height 43
select select "SINGLE_CODE"
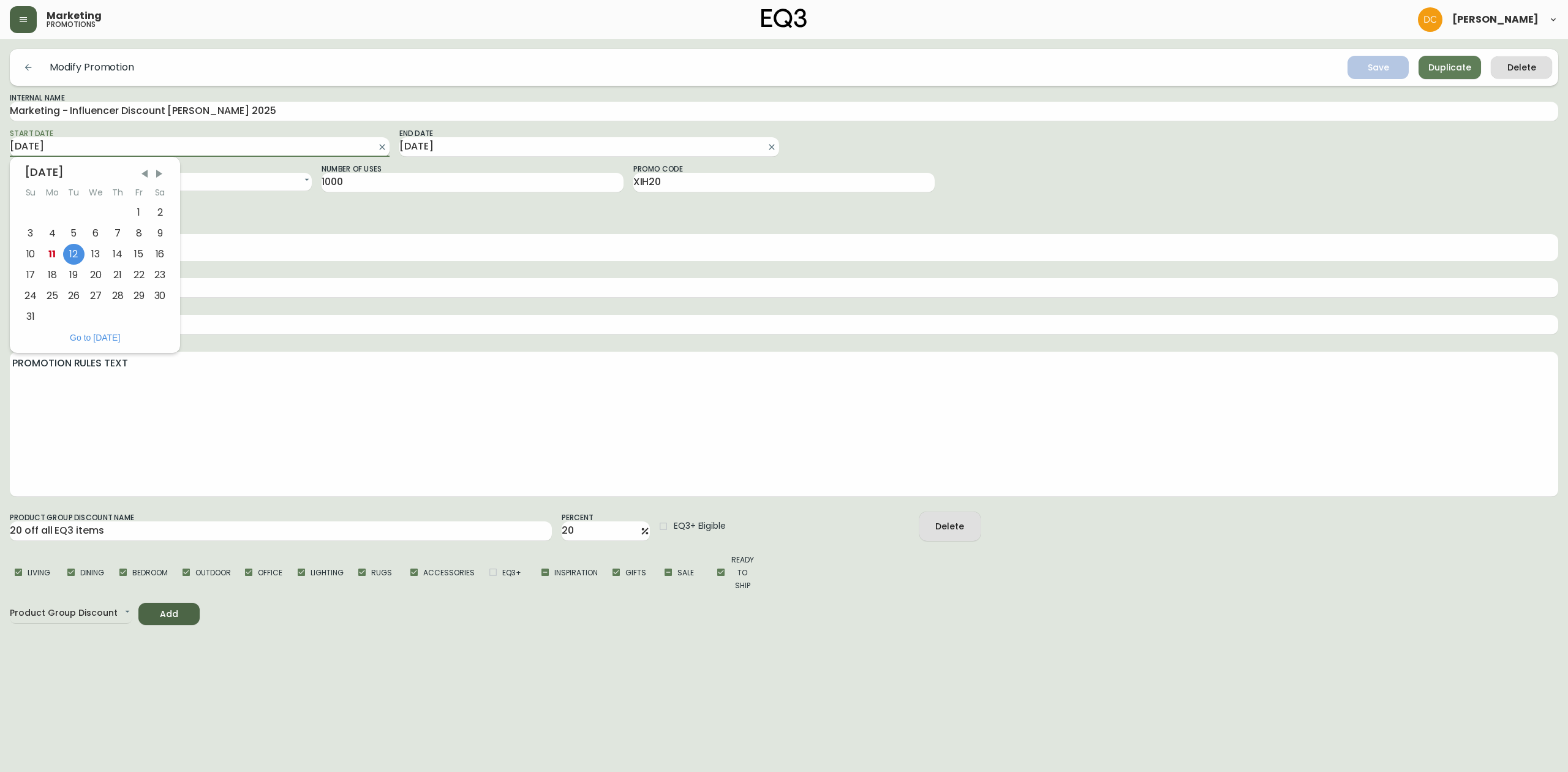
click at [201, 145] on input "2025-08-12" at bounding box center [190, 147] width 361 height 19
click at [48, 251] on div "11" at bounding box center [52, 254] width 22 height 21
type input "2025-08-11"
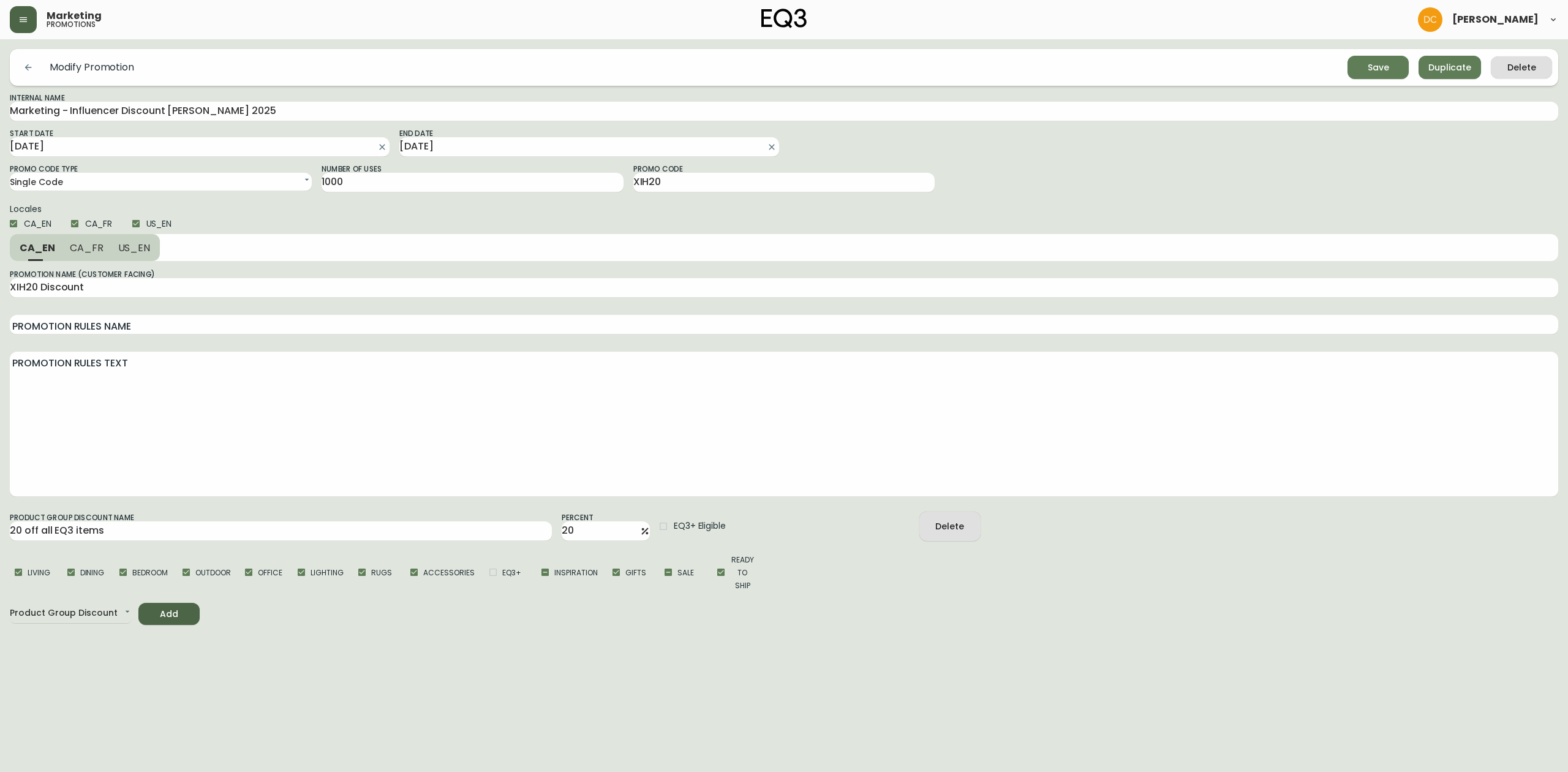
click at [1358, 77] on button "Save" at bounding box center [1378, 67] width 61 height 23
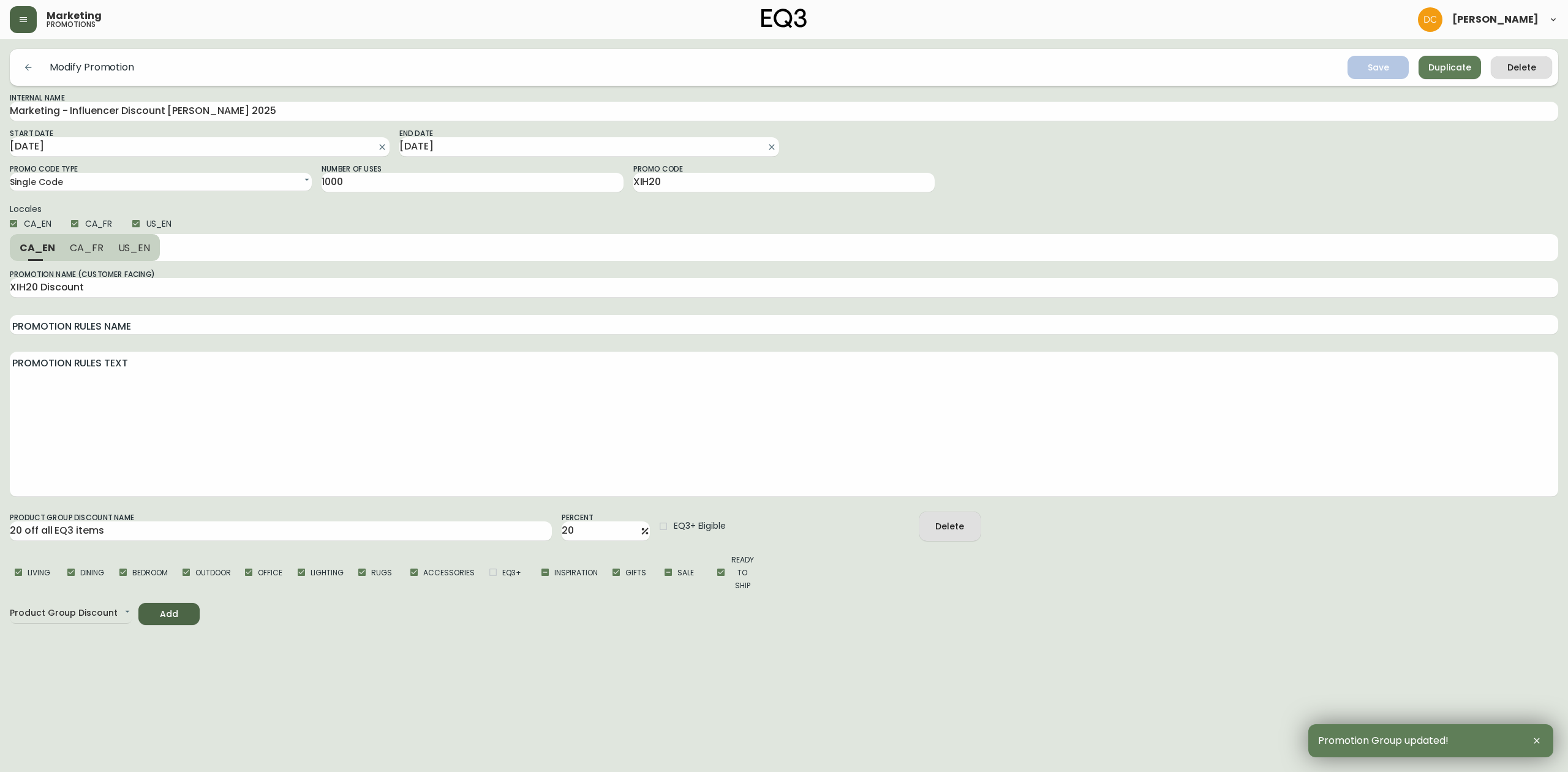
click at [28, 69] on icon "button" at bounding box center [28, 67] width 10 height 10
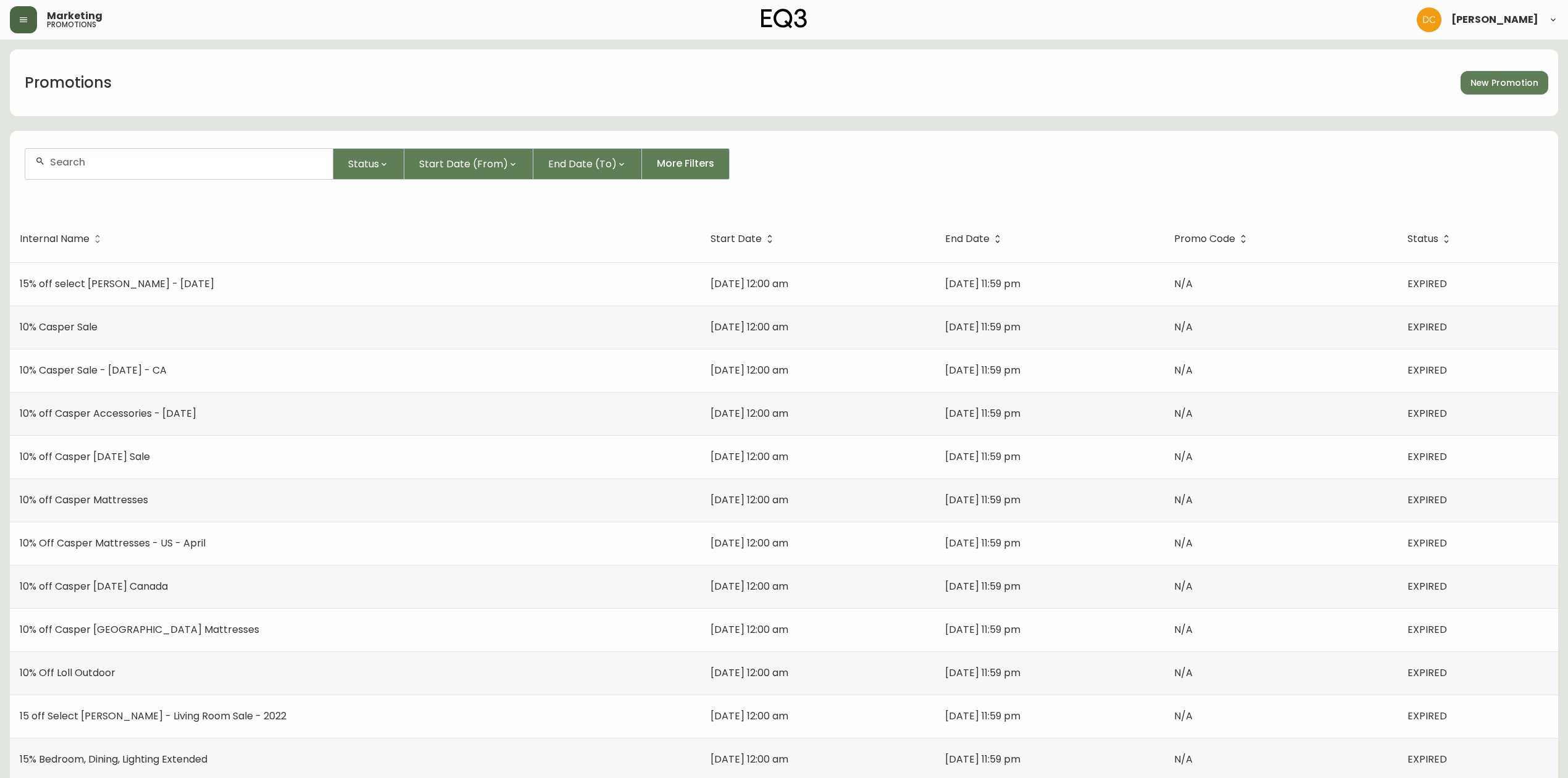
click at [223, 156] on div at bounding box center [179, 164] width 307 height 30
paste input "XCB20"
click at [101, 228] on li "XCB20" at bounding box center [179, 231] width 307 height 21
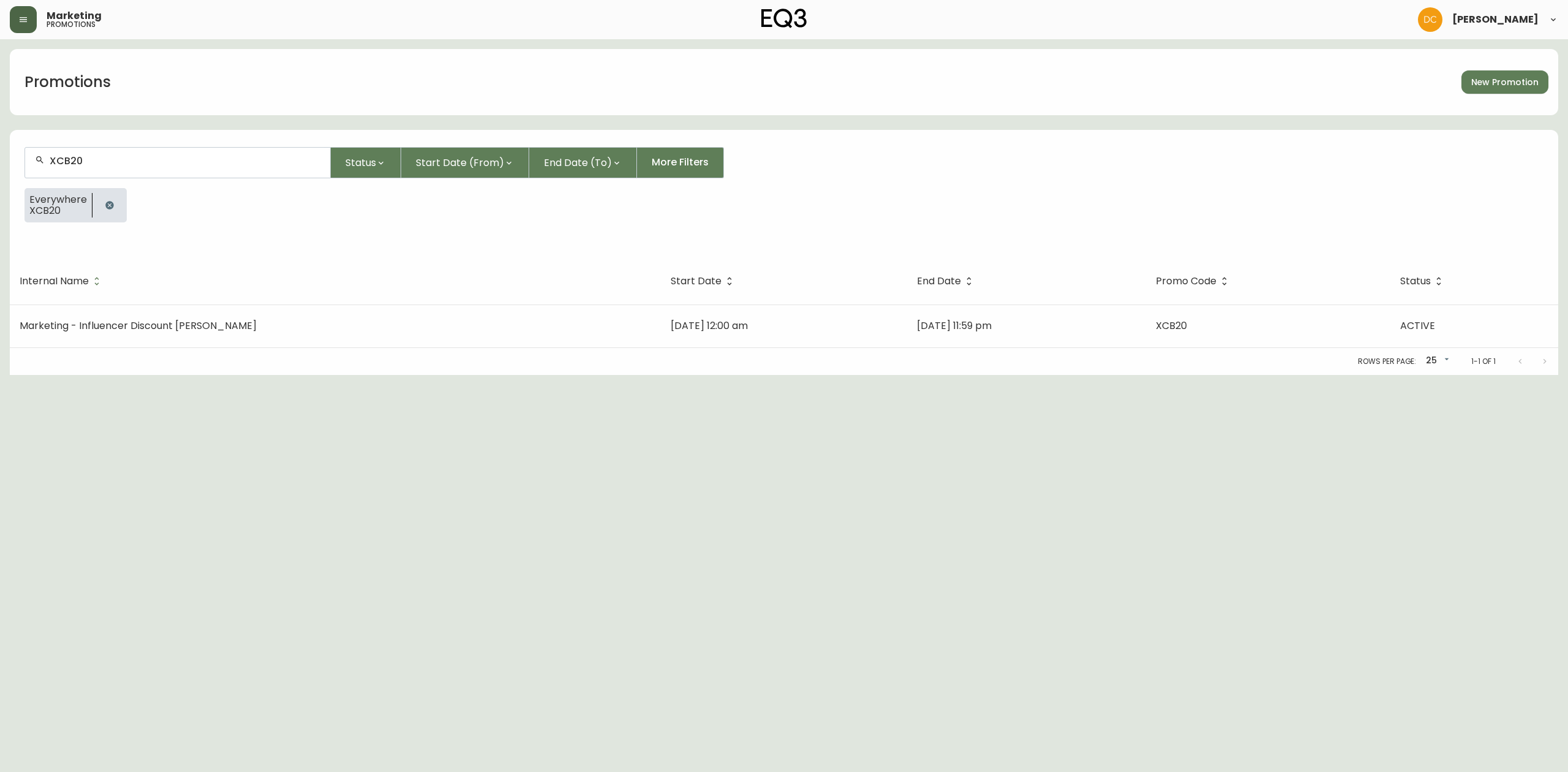
type input "XCB20"
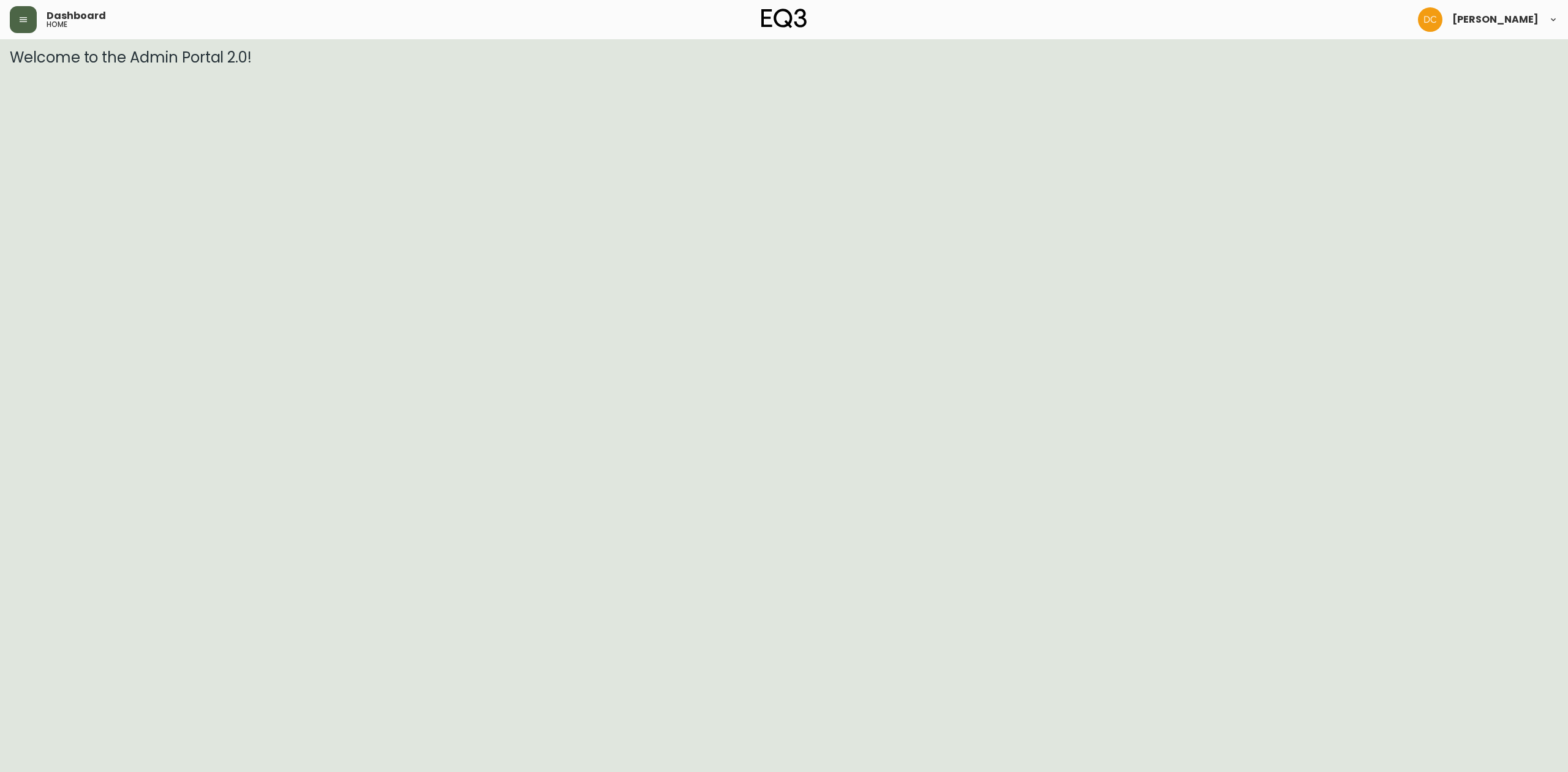
click at [28, 26] on button "button" at bounding box center [23, 19] width 27 height 27
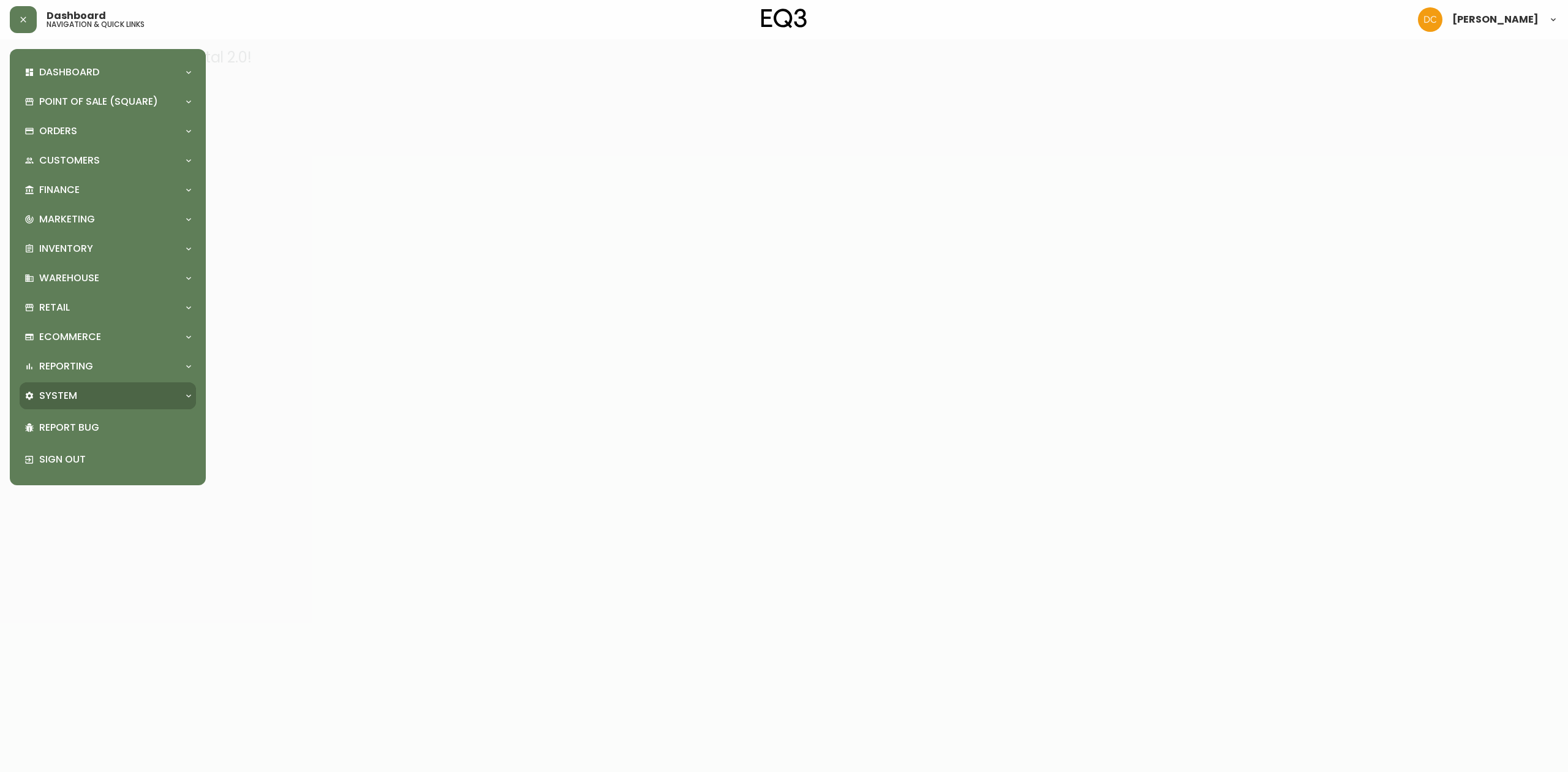
click at [88, 389] on div "System" at bounding box center [102, 396] width 155 height 13
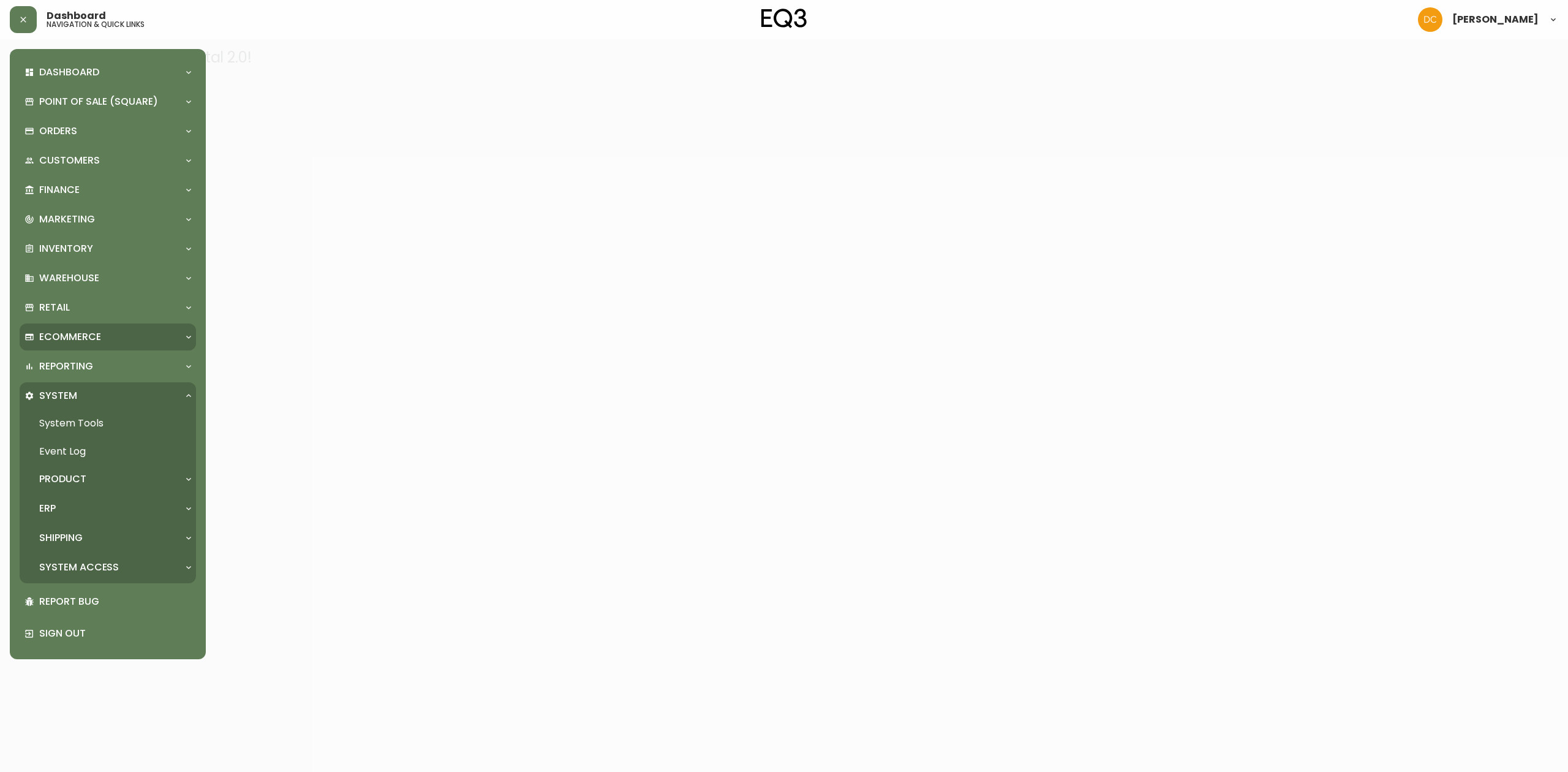
click at [106, 344] on div "Ecommerce" at bounding box center [107, 337] width 176 height 27
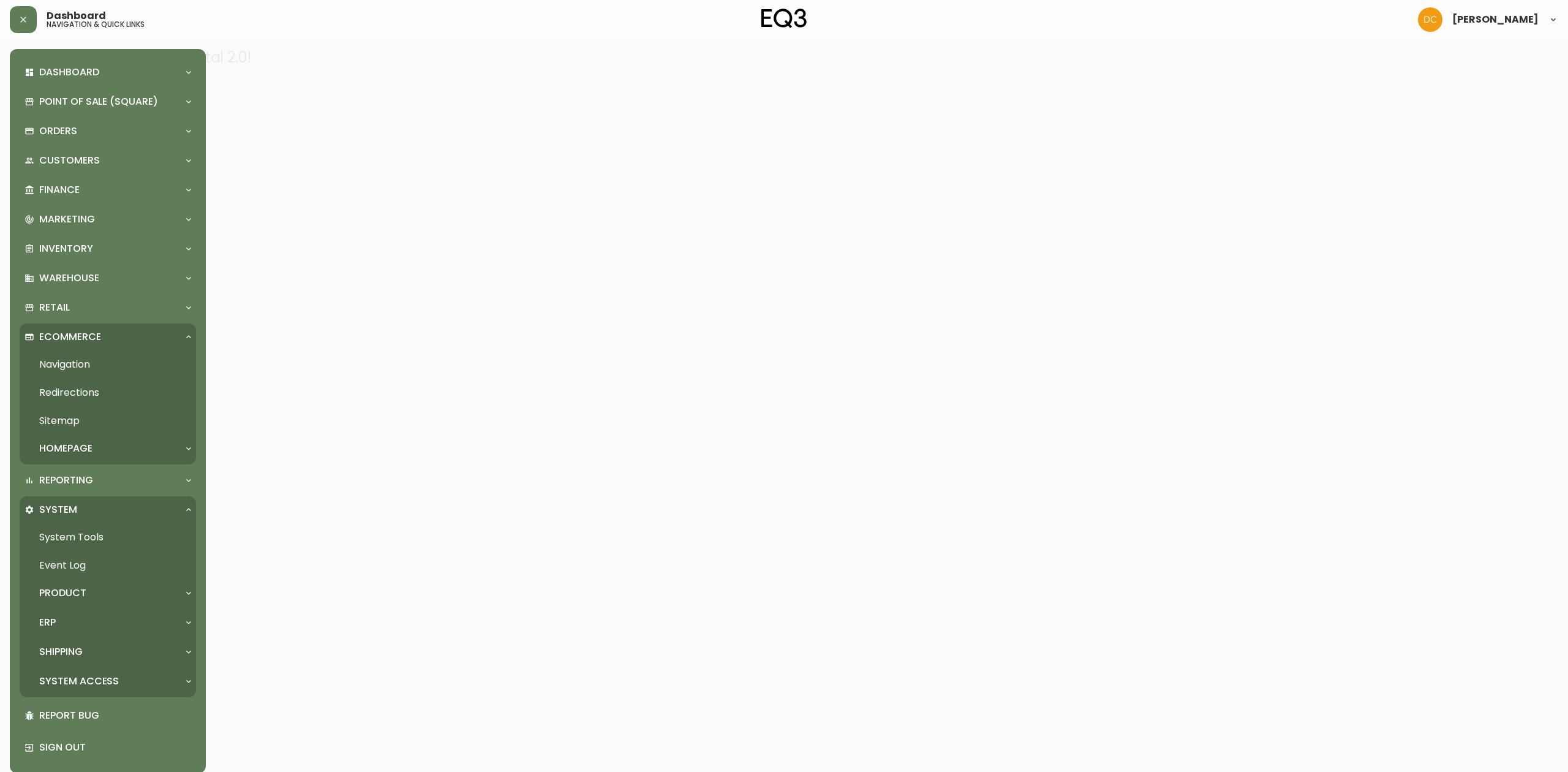
click at [87, 369] on link "Navigation" at bounding box center [107, 364] width 176 height 28
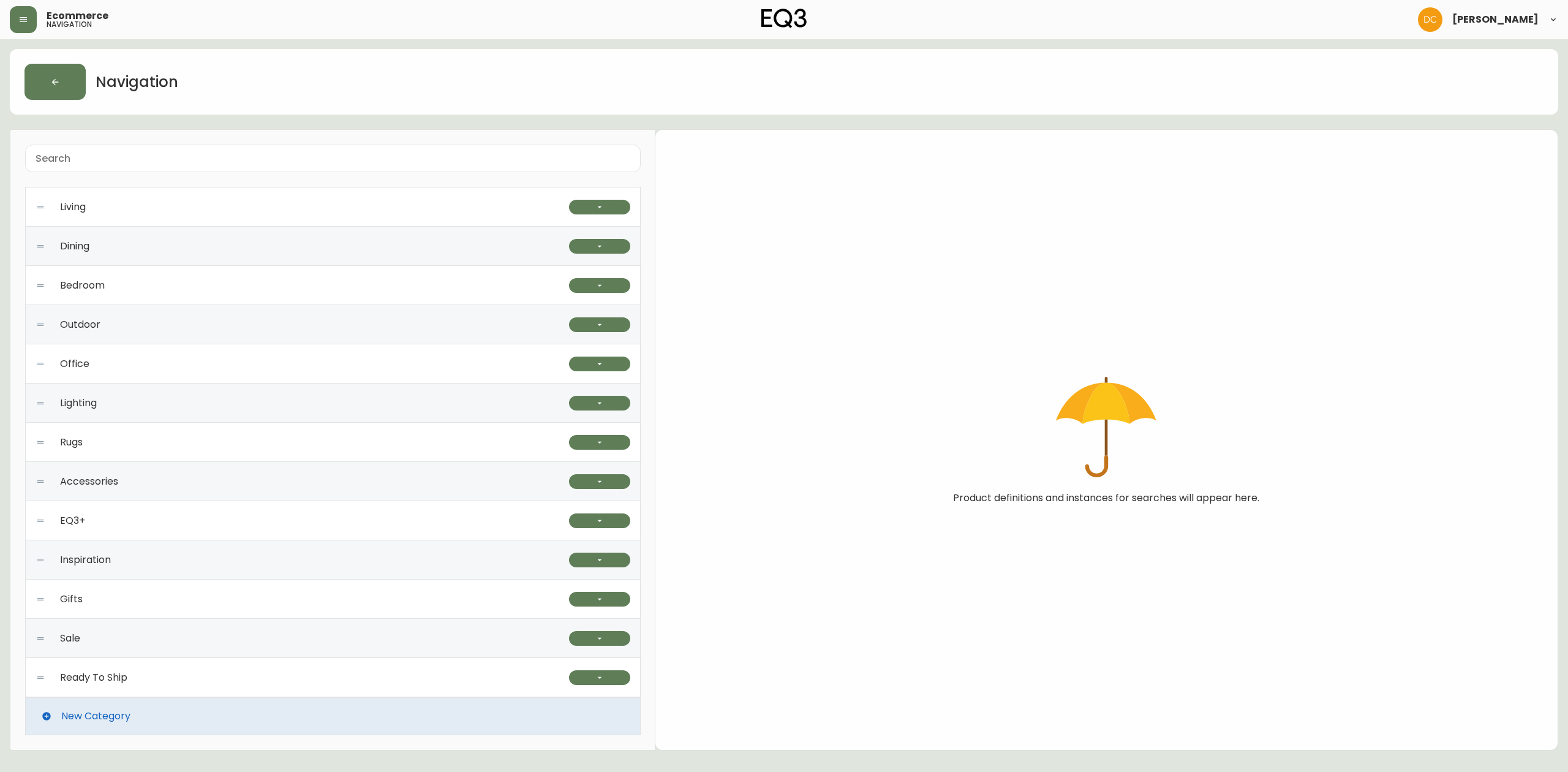
click at [143, 530] on div "EQ3+" at bounding box center [303, 521] width 534 height 39
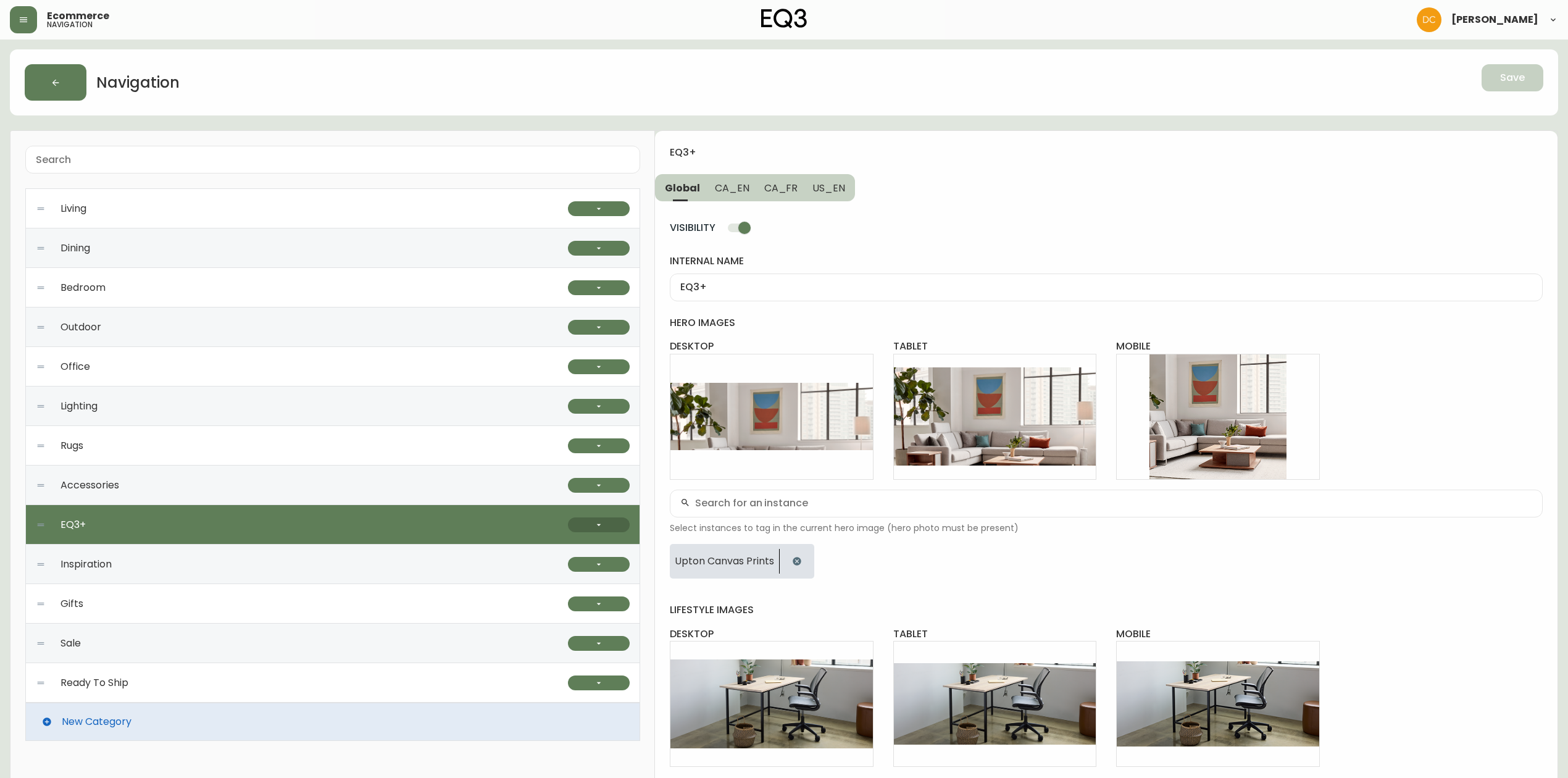
click at [595, 526] on icon "button" at bounding box center [599, 525] width 10 height 10
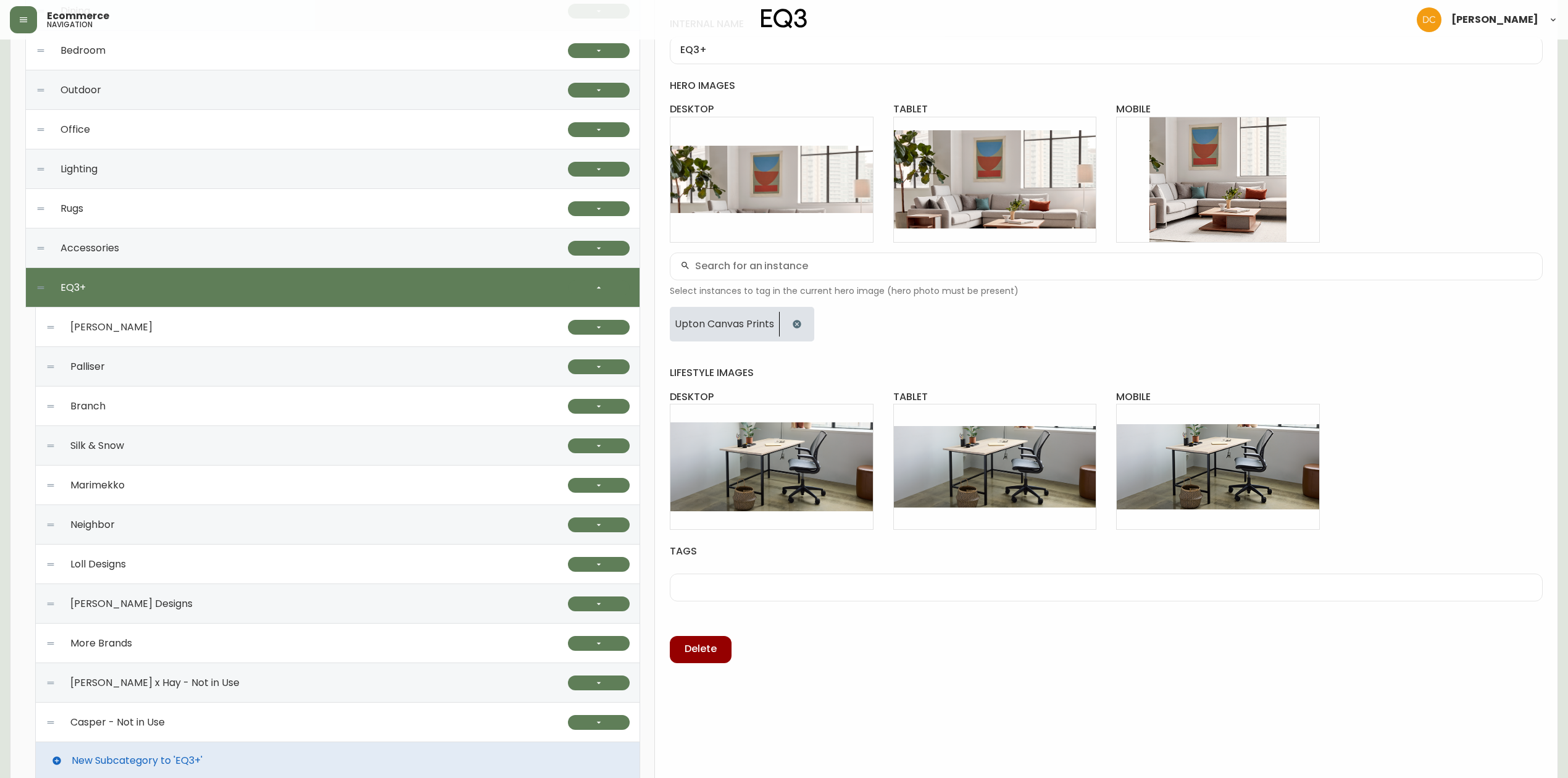
scroll to position [247, 0]
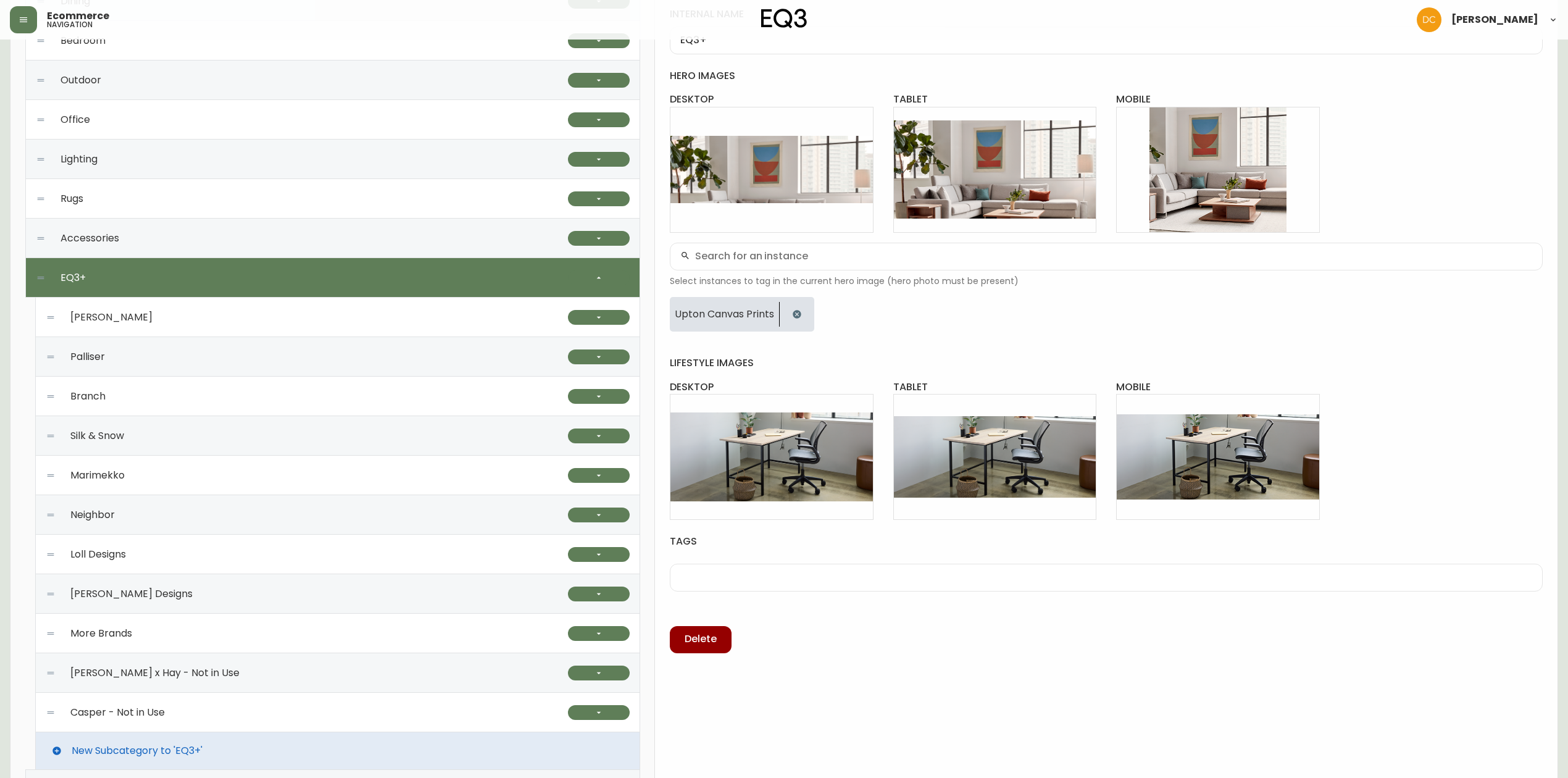
click at [179, 396] on div "Branch" at bounding box center [306, 396] width 522 height 40
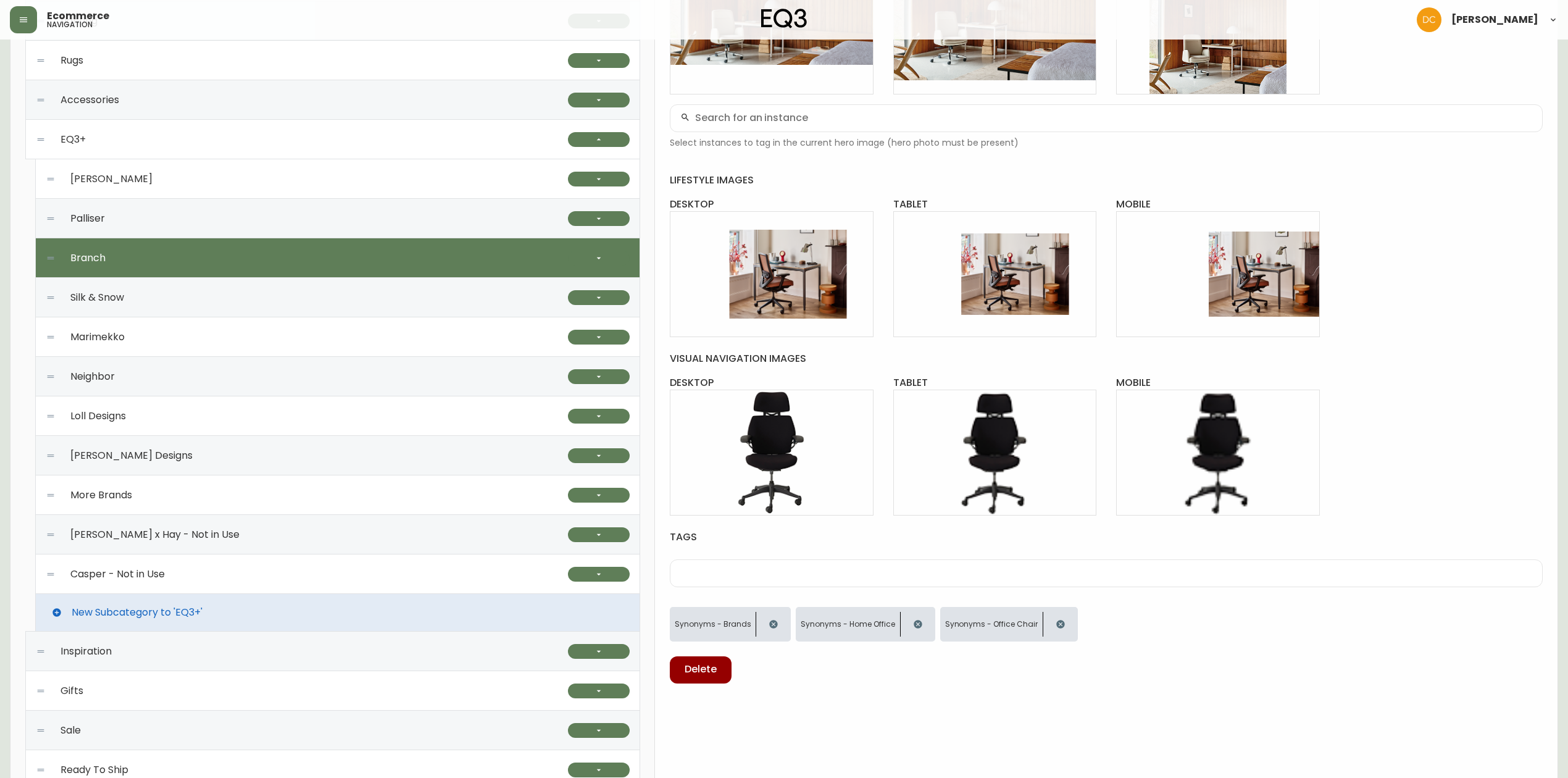
scroll to position [453, 0]
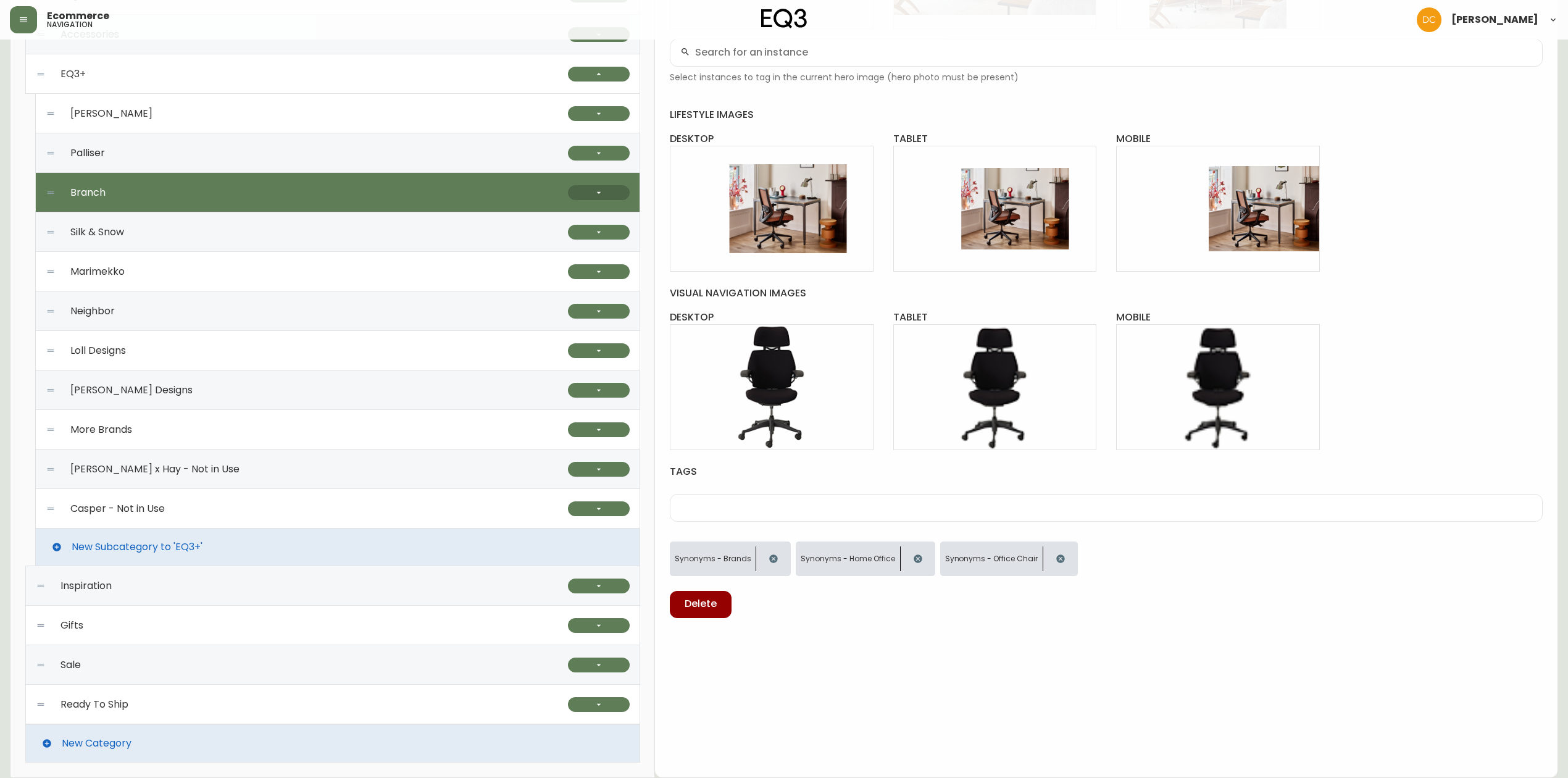
click at [581, 191] on button "button" at bounding box center [599, 193] width 61 height 15
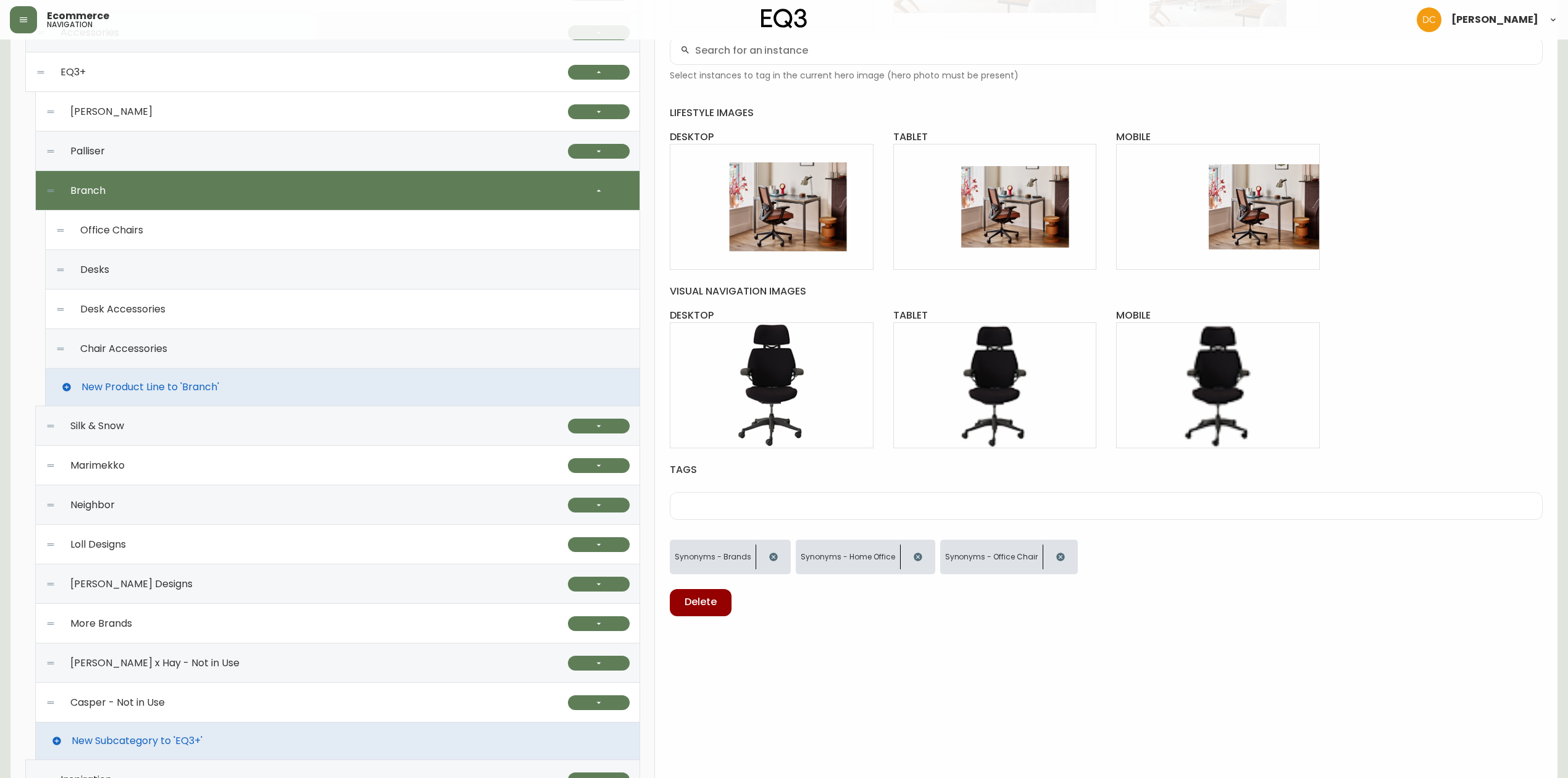
click at [458, 230] on div "Office Chairs" at bounding box center [342, 230] width 574 height 40
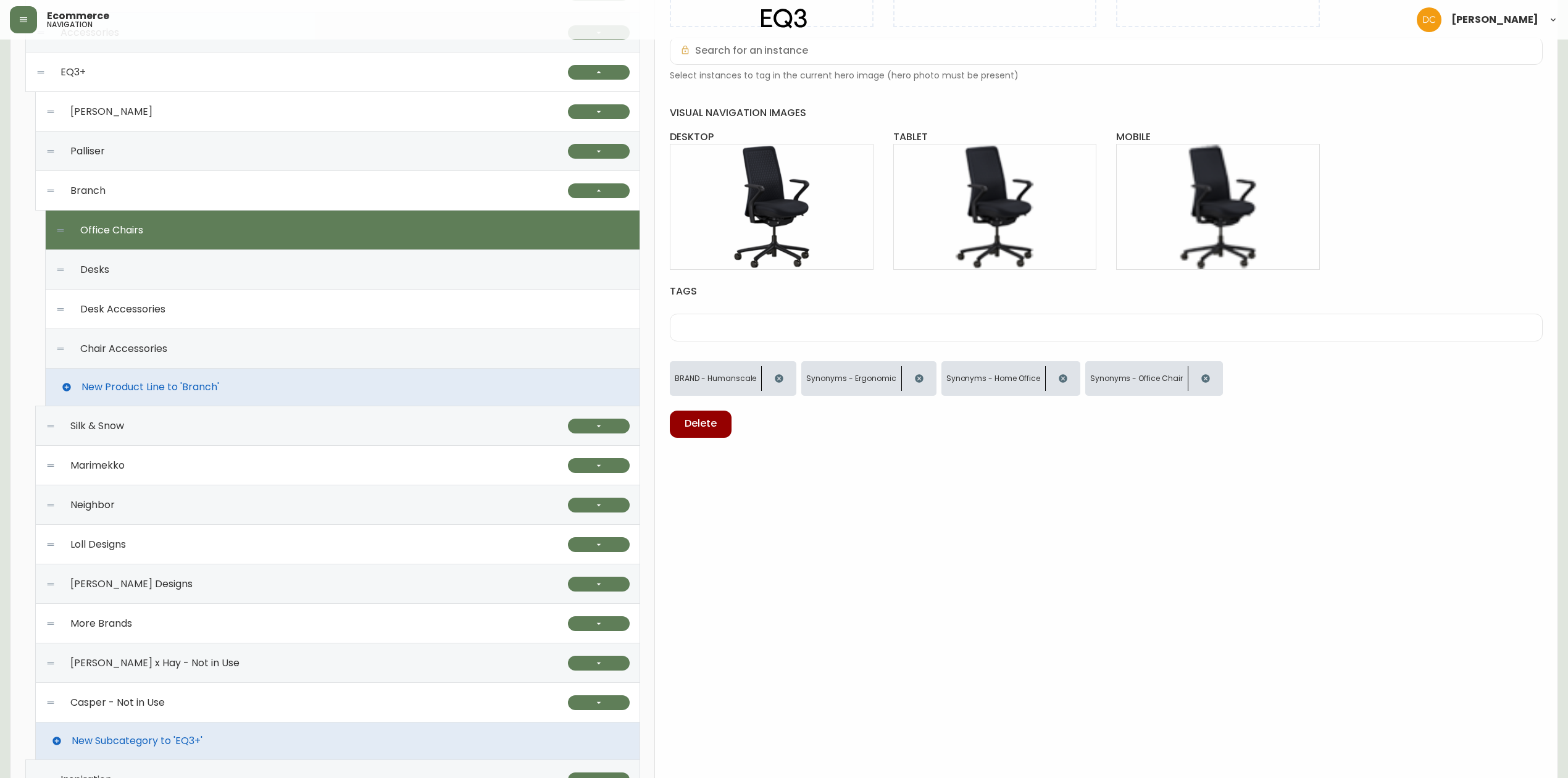
click at [775, 379] on icon "button" at bounding box center [779, 378] width 8 height 8
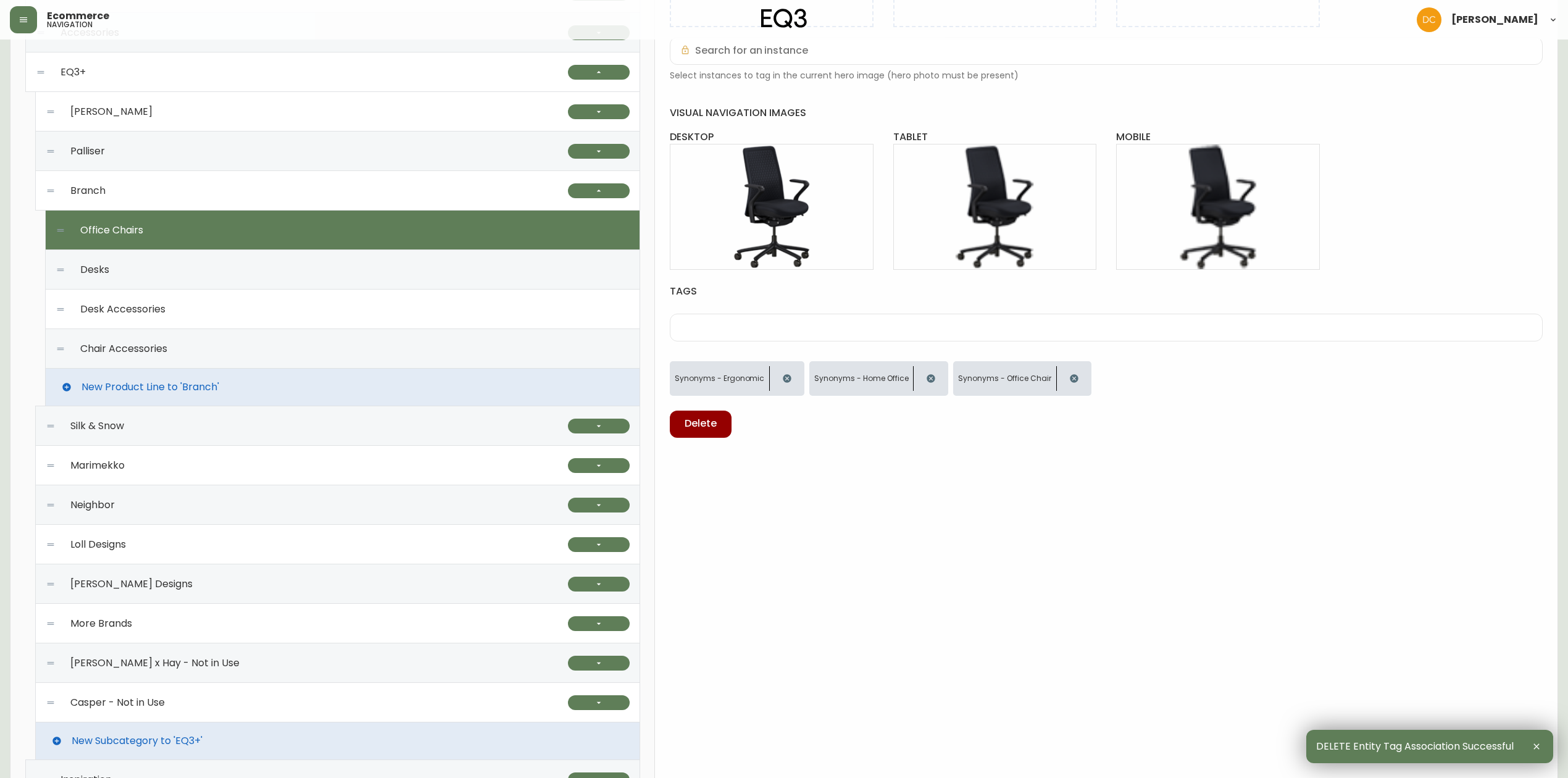
click at [403, 279] on div "Desks" at bounding box center [342, 270] width 574 height 40
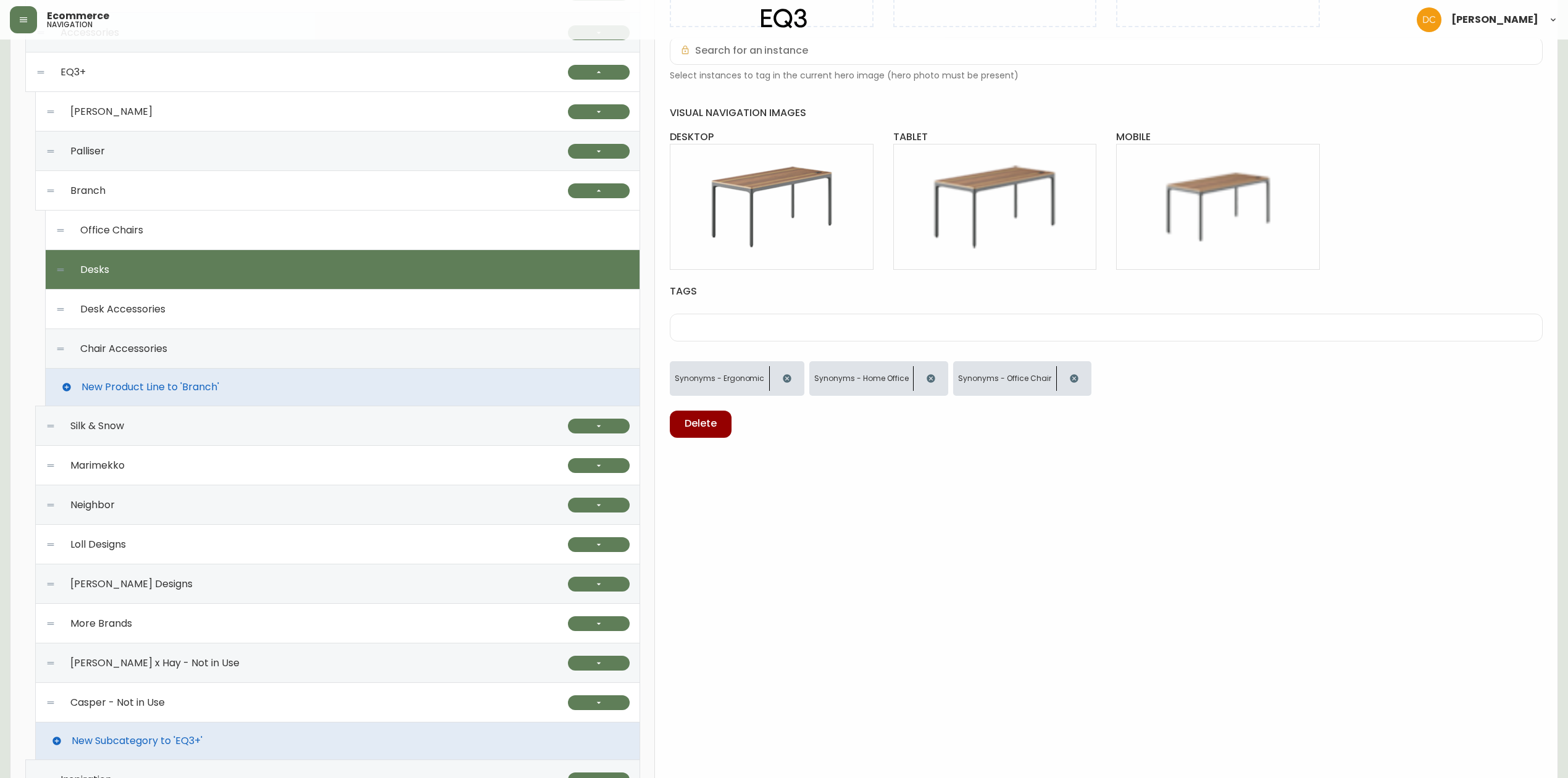
click at [465, 316] on div "Desk Accessories" at bounding box center [342, 309] width 574 height 40
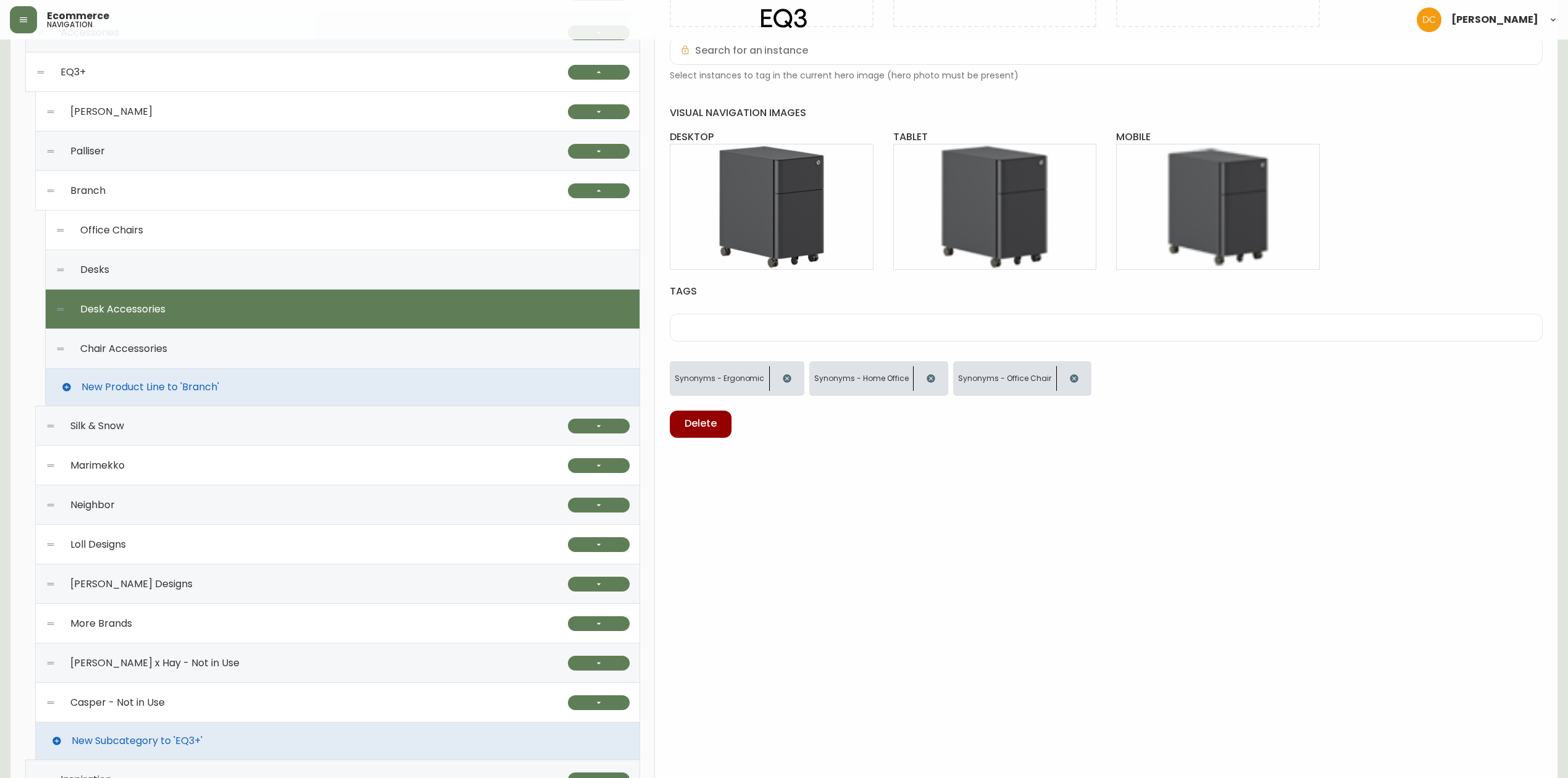
click at [458, 349] on div "Chair Accessories" at bounding box center [342, 349] width 574 height 40
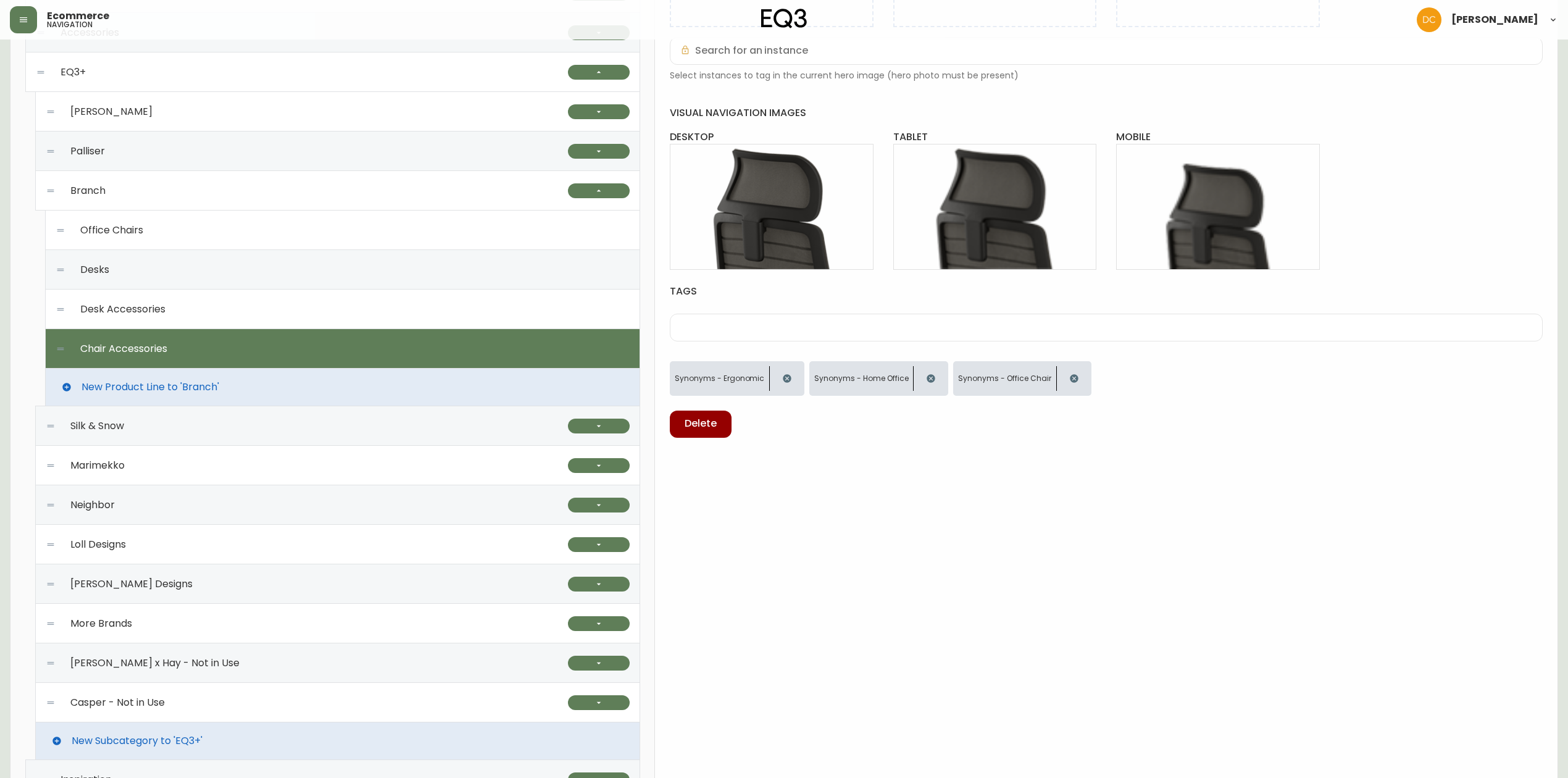
click at [393, 230] on div "Office Chairs" at bounding box center [342, 230] width 574 height 40
type input "Office Chairs"
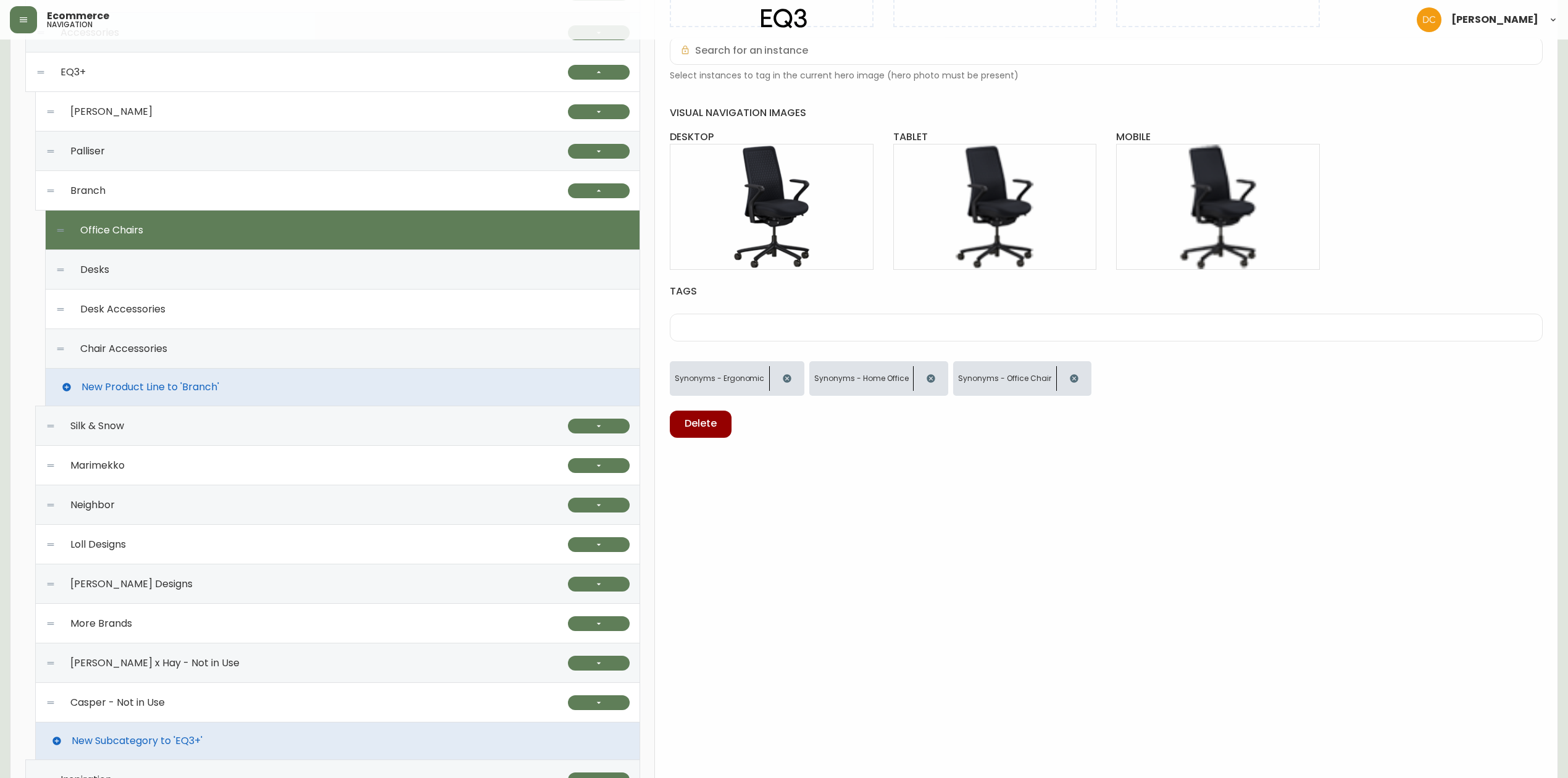
drag, startPoint x: 403, startPoint y: 191, endPoint x: 509, endPoint y: 245, distance: 119.0
click at [403, 190] on div "Branch" at bounding box center [306, 190] width 522 height 40
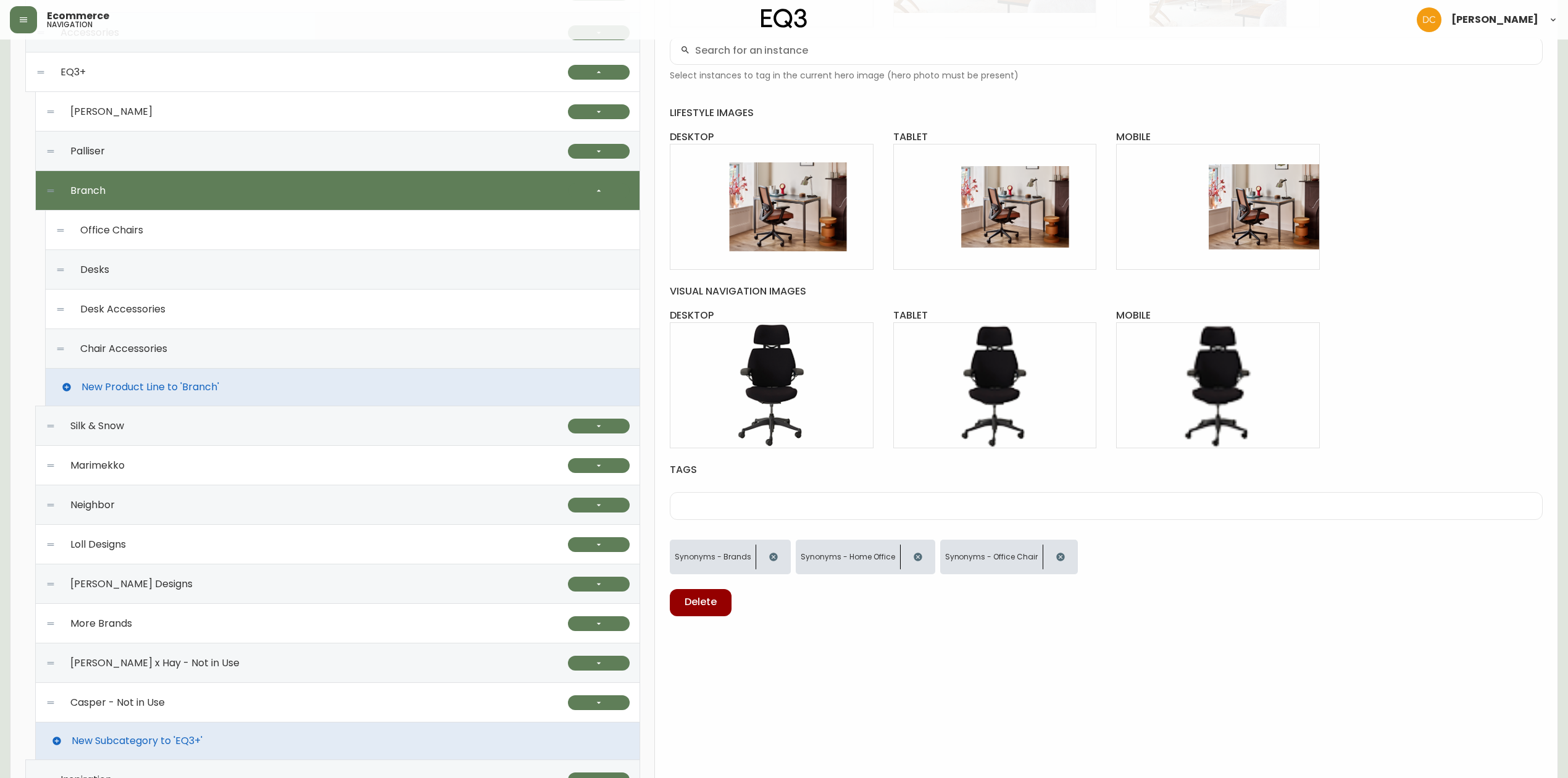
scroll to position [288, 0]
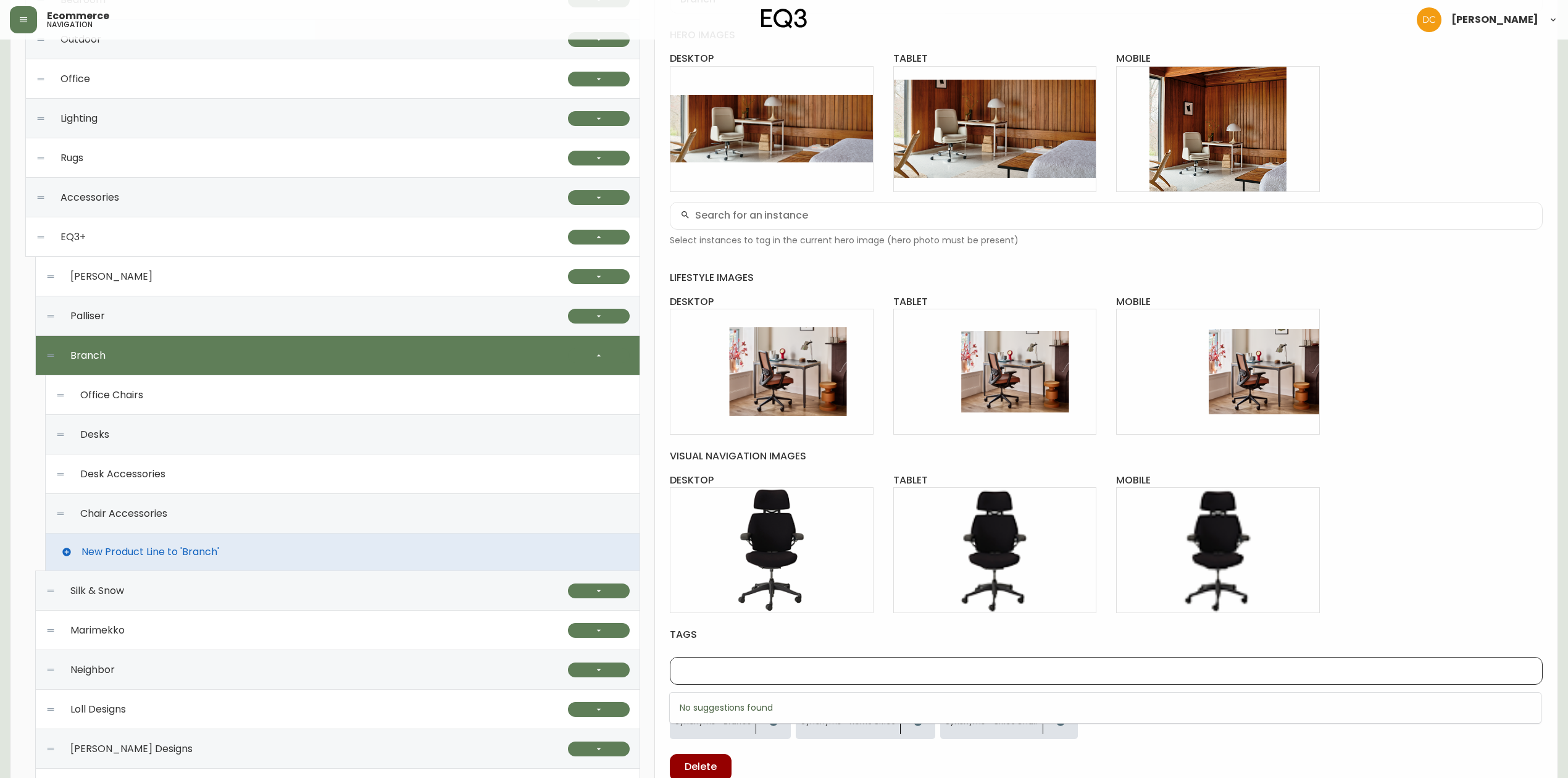
click at [818, 675] on input "text" at bounding box center [1106, 671] width 852 height 12
type input "branch"
click at [787, 698] on li "Add branch" at bounding box center [1105, 708] width 871 height 21
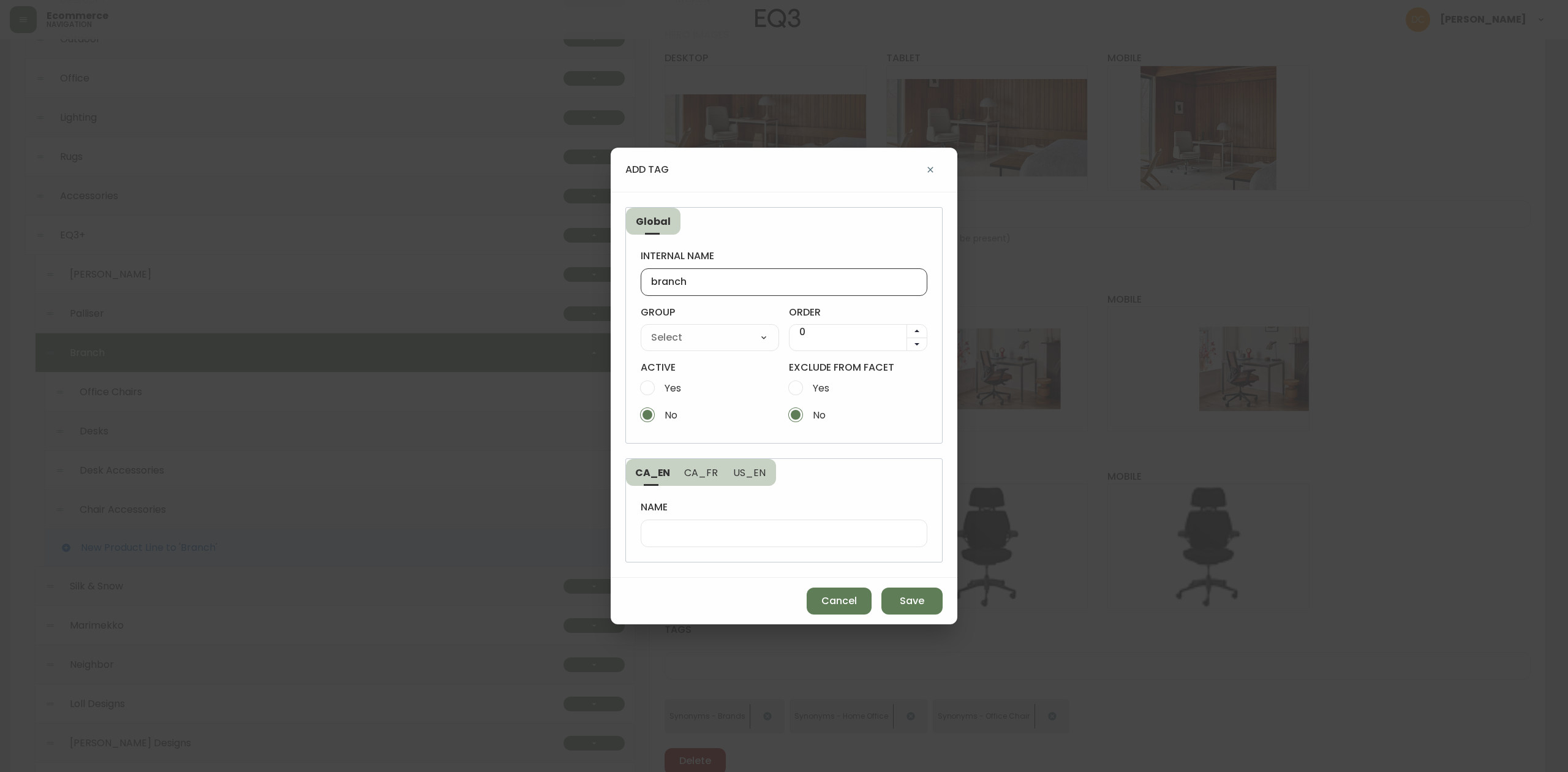
click at [704, 283] on input "branch" at bounding box center [784, 283] width 266 height 12
type input "Branch"
click at [655, 309] on label "group" at bounding box center [710, 312] width 138 height 13
click at [685, 324] on div "AVAILABILITY BACK DESIGN BACK HEIGHT BED DESIGN BED SIZE BRAND COLOUR COUNTRY O…" at bounding box center [710, 338] width 138 height 27
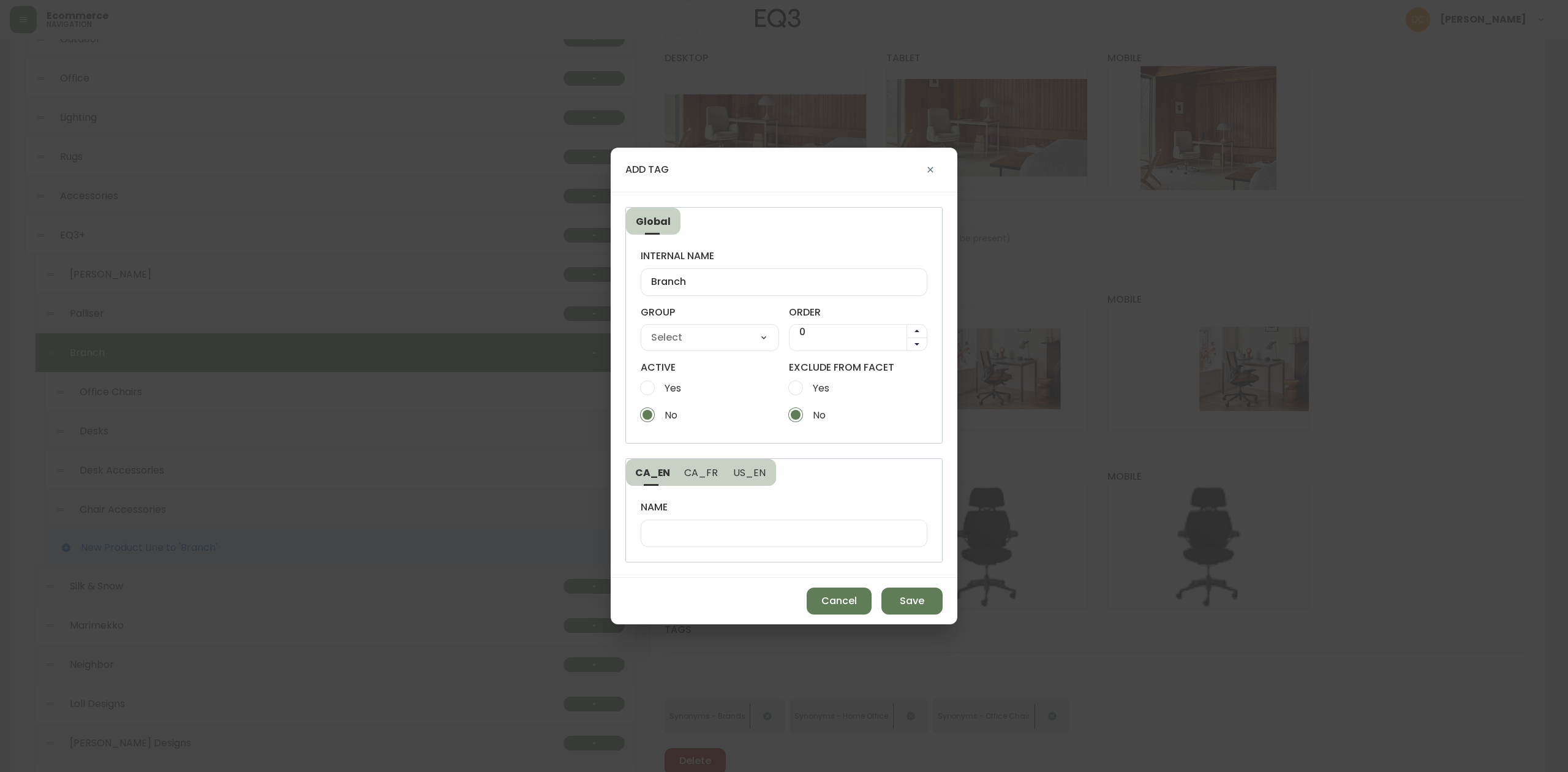
click at [687, 329] on select "AVAILABILITY BACK DESIGN BACK HEIGHT BED DESIGN BED SIZE BRAND COLOUR COUNTRY O…" at bounding box center [710, 338] width 138 height 19
select select "ckd8ndff800l427obbe7b3gyy"
click at [641, 329] on select "AVAILABILITY BACK DESIGN BACK HEIGHT BED DESIGN BED SIZE BRAND COLOUR COUNTRY O…" at bounding box center [710, 338] width 138 height 19
type input "BRAND"
click at [675, 391] on span "Yes" at bounding box center [673, 387] width 16 height 13
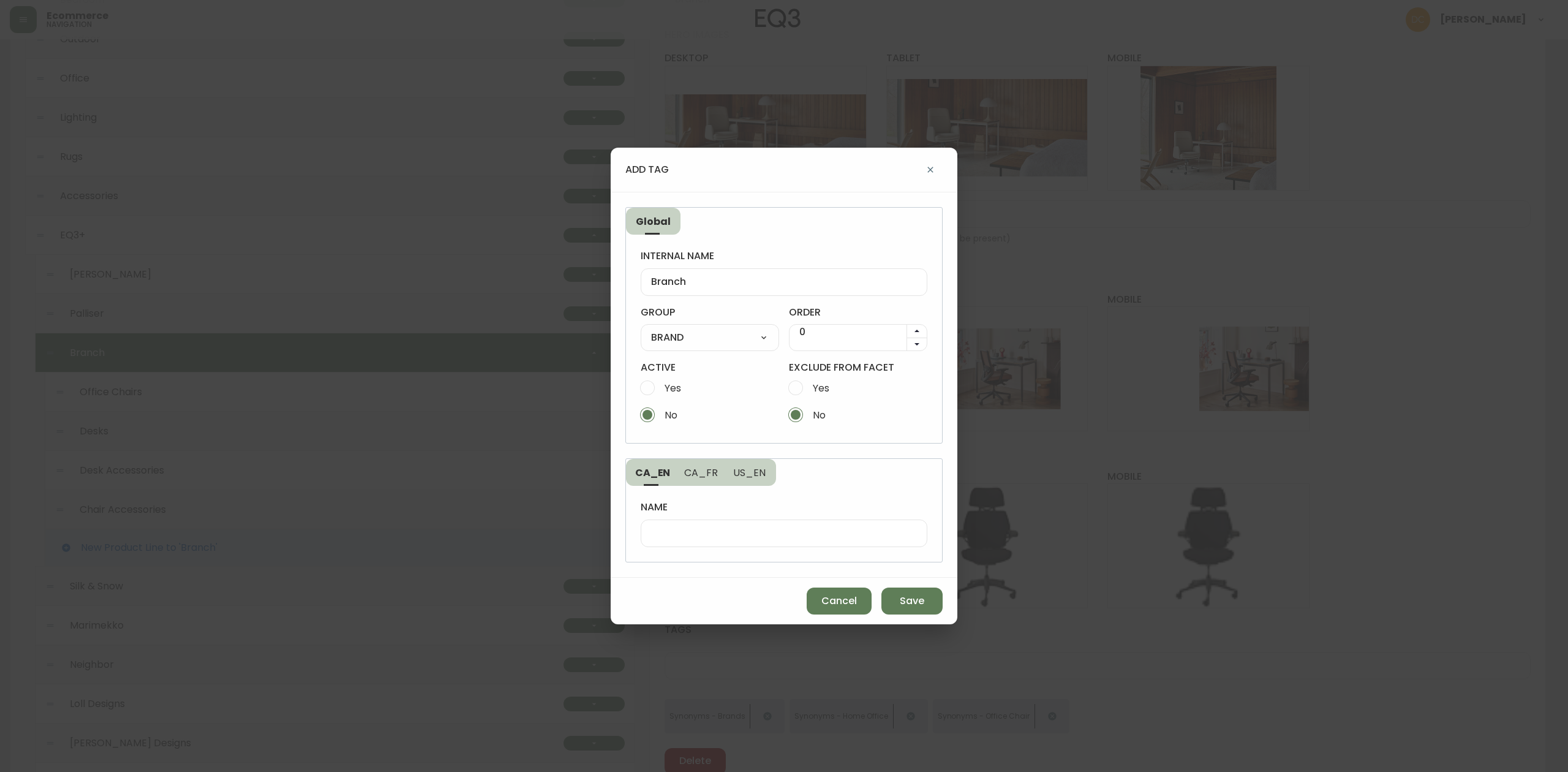
click at [661, 391] on input "Yes" at bounding box center [648, 387] width 27 height 27
radio input "true"
radio input "false"
click at [709, 533] on input "name" at bounding box center [784, 533] width 266 height 12
type input "b"
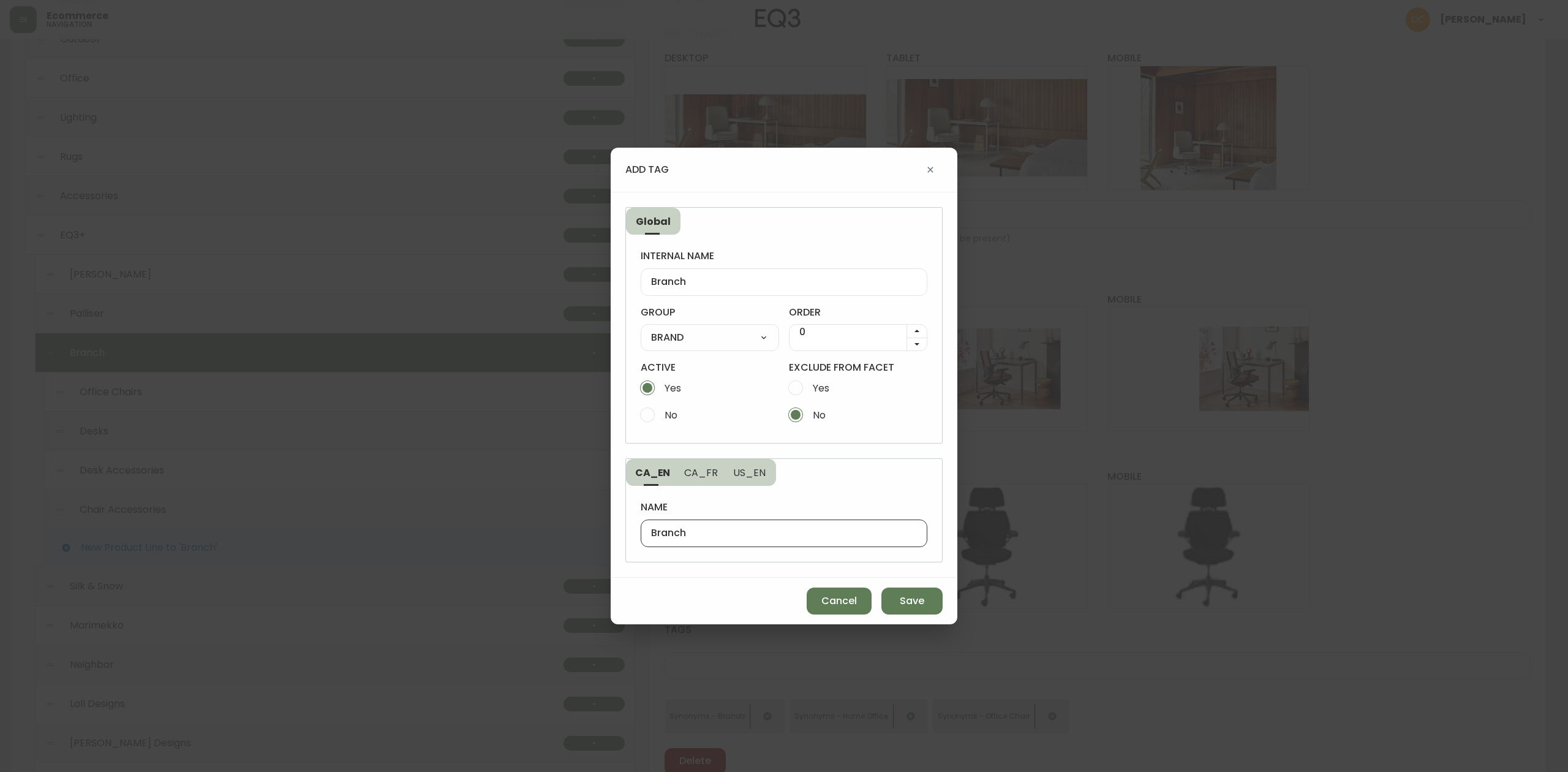
type input "Branch"
click at [701, 489] on div "name Branch" at bounding box center [784, 523] width 316 height 75
drag, startPoint x: 706, startPoint y: 478, endPoint x: 707, endPoint y: 496, distance: 18.0
click at [706, 477] on span "CA_FR" at bounding box center [700, 472] width 33 height 13
click at [709, 530] on input "name" at bounding box center [784, 533] width 266 height 12
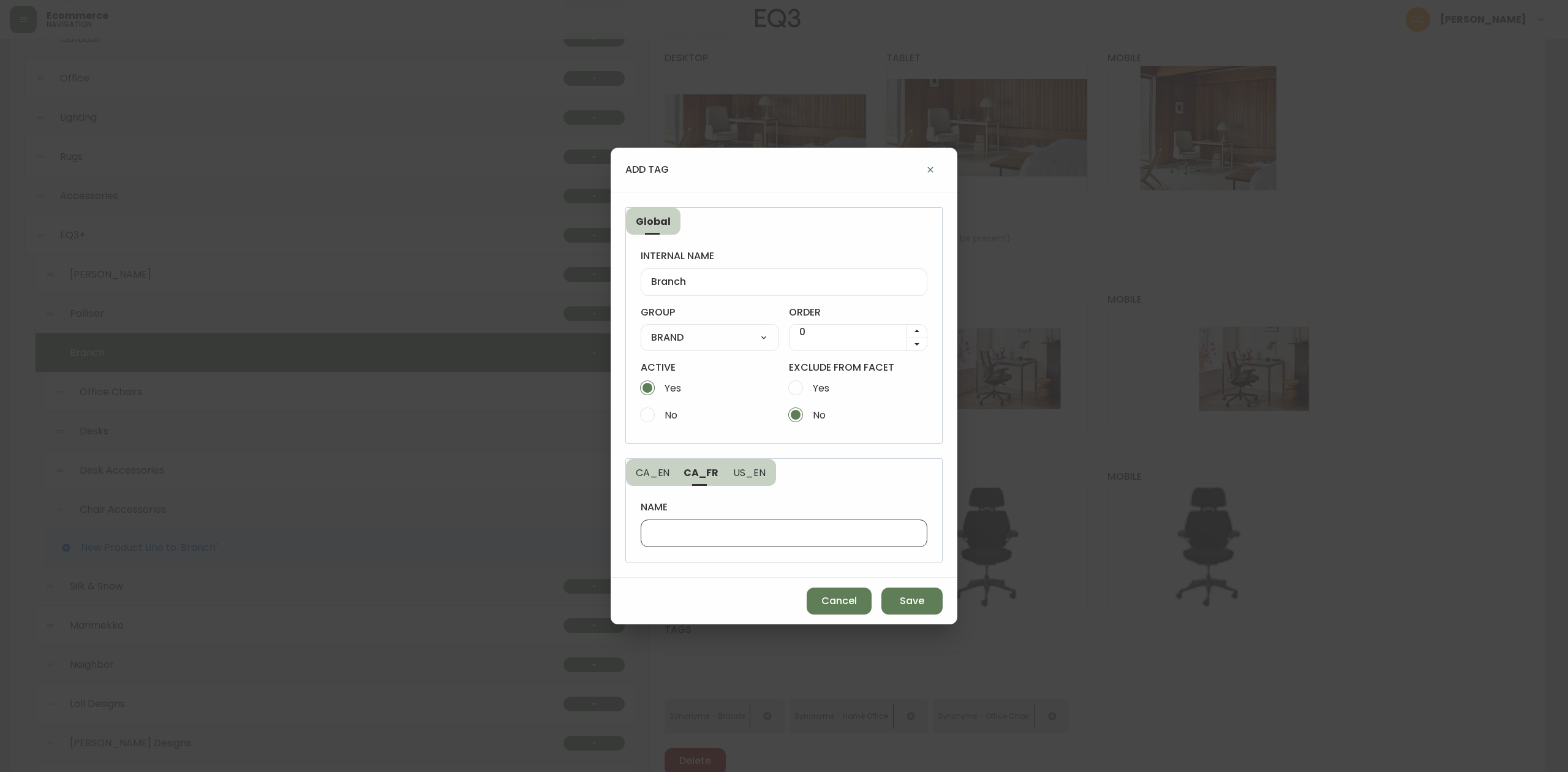
paste input "Branch"
type input "Branch"
drag, startPoint x: 750, startPoint y: 471, endPoint x: 745, endPoint y: 499, distance: 28.4
click at [750, 469] on span "US_EN" at bounding box center [749, 472] width 33 height 13
click at [741, 527] on input "name" at bounding box center [784, 533] width 266 height 12
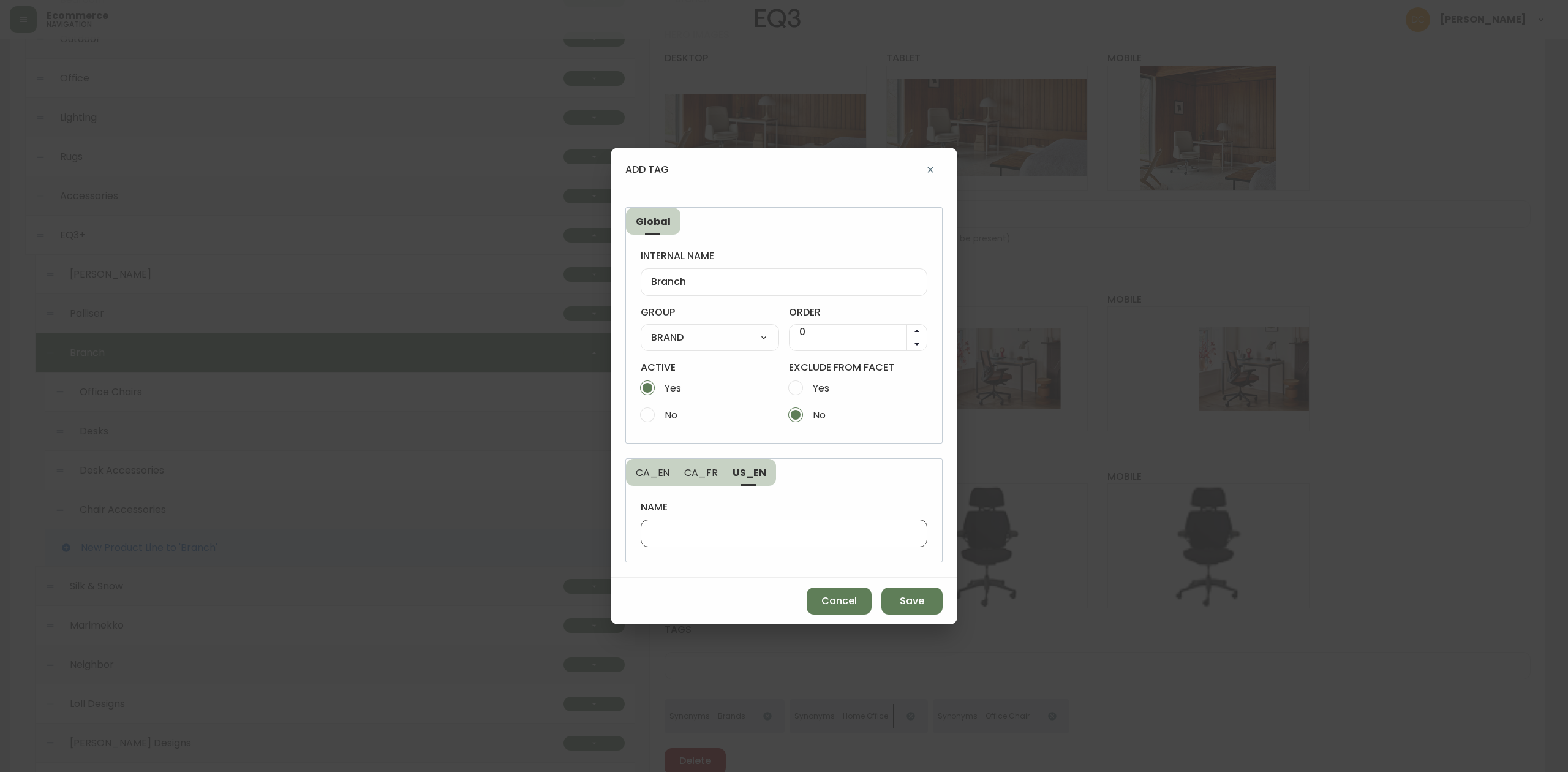
paste input "Branch"
type input "Branch"
click at [907, 592] on button "Save" at bounding box center [912, 601] width 61 height 27
select select
radio input "false"
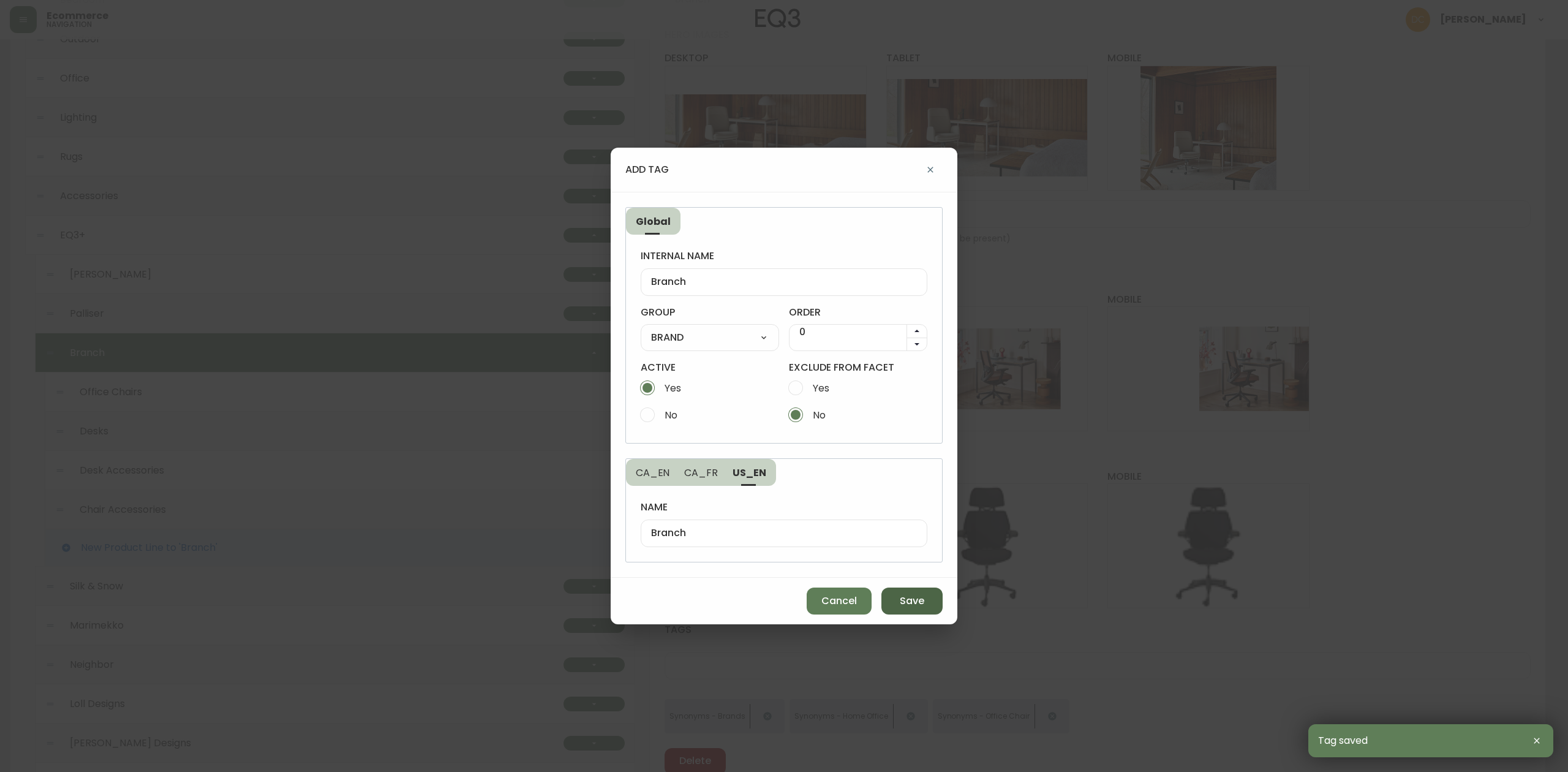
radio input "true"
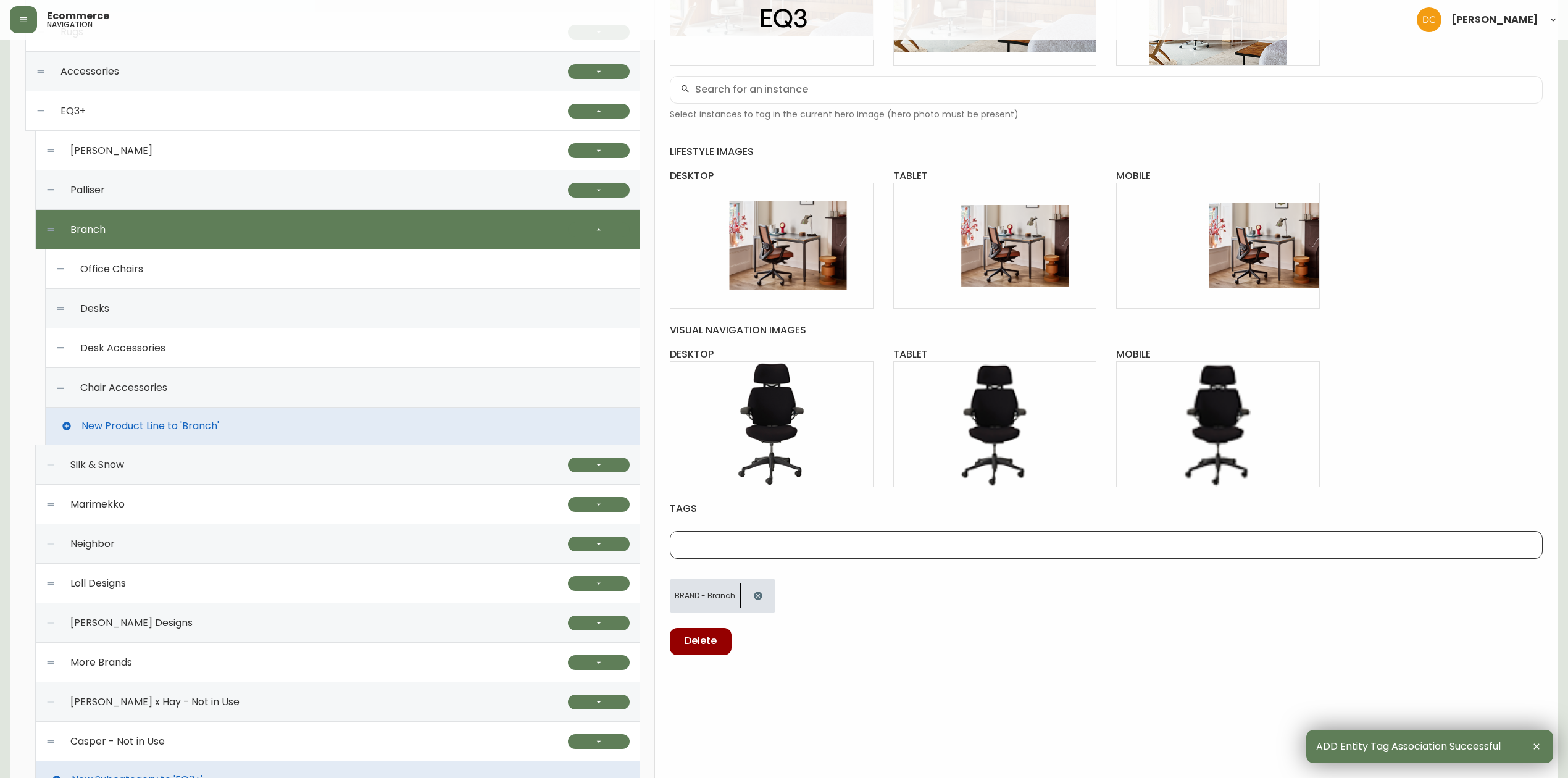
scroll to position [205, 0]
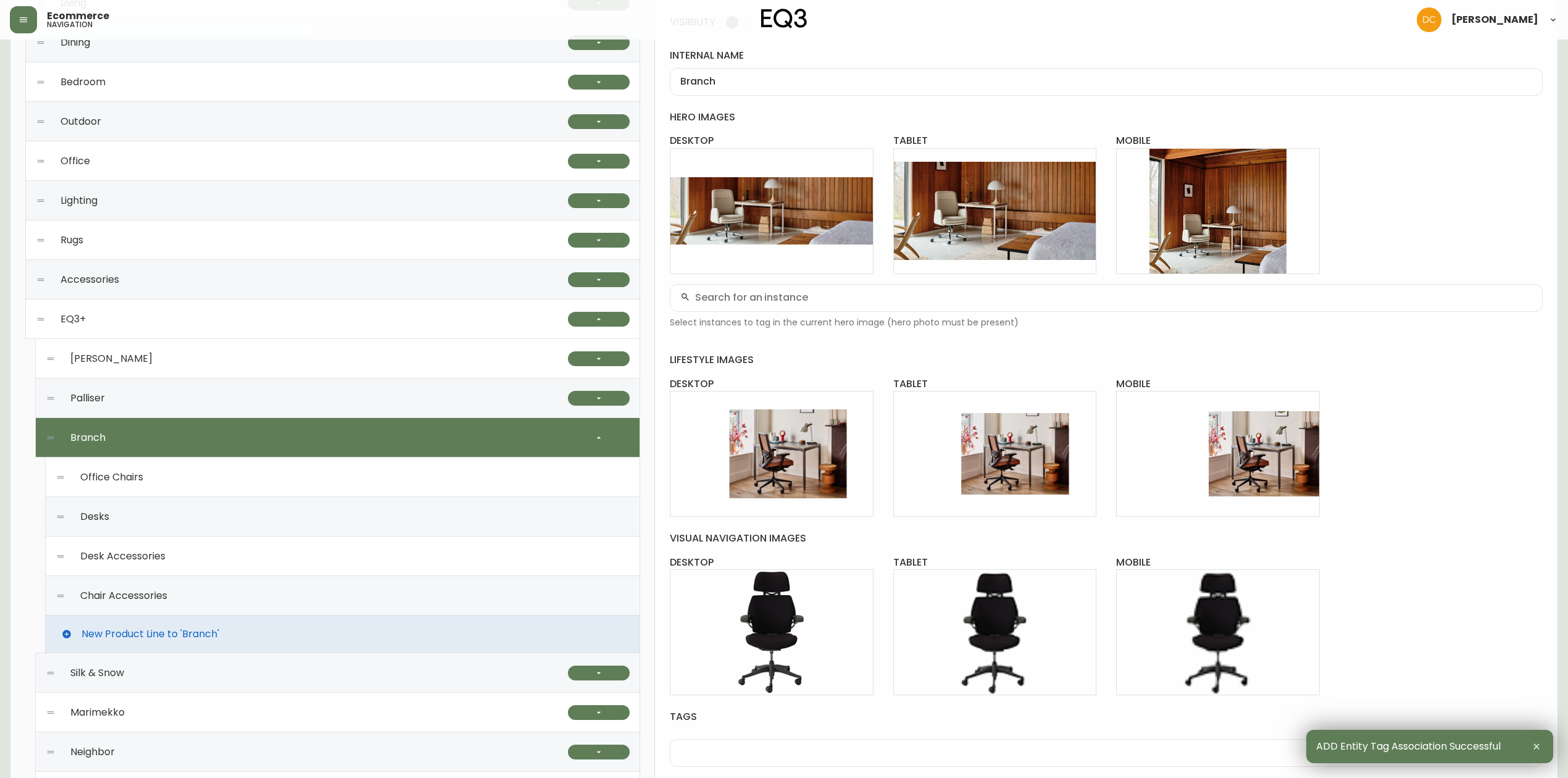
click at [321, 467] on div "Office Chairs" at bounding box center [342, 477] width 574 height 40
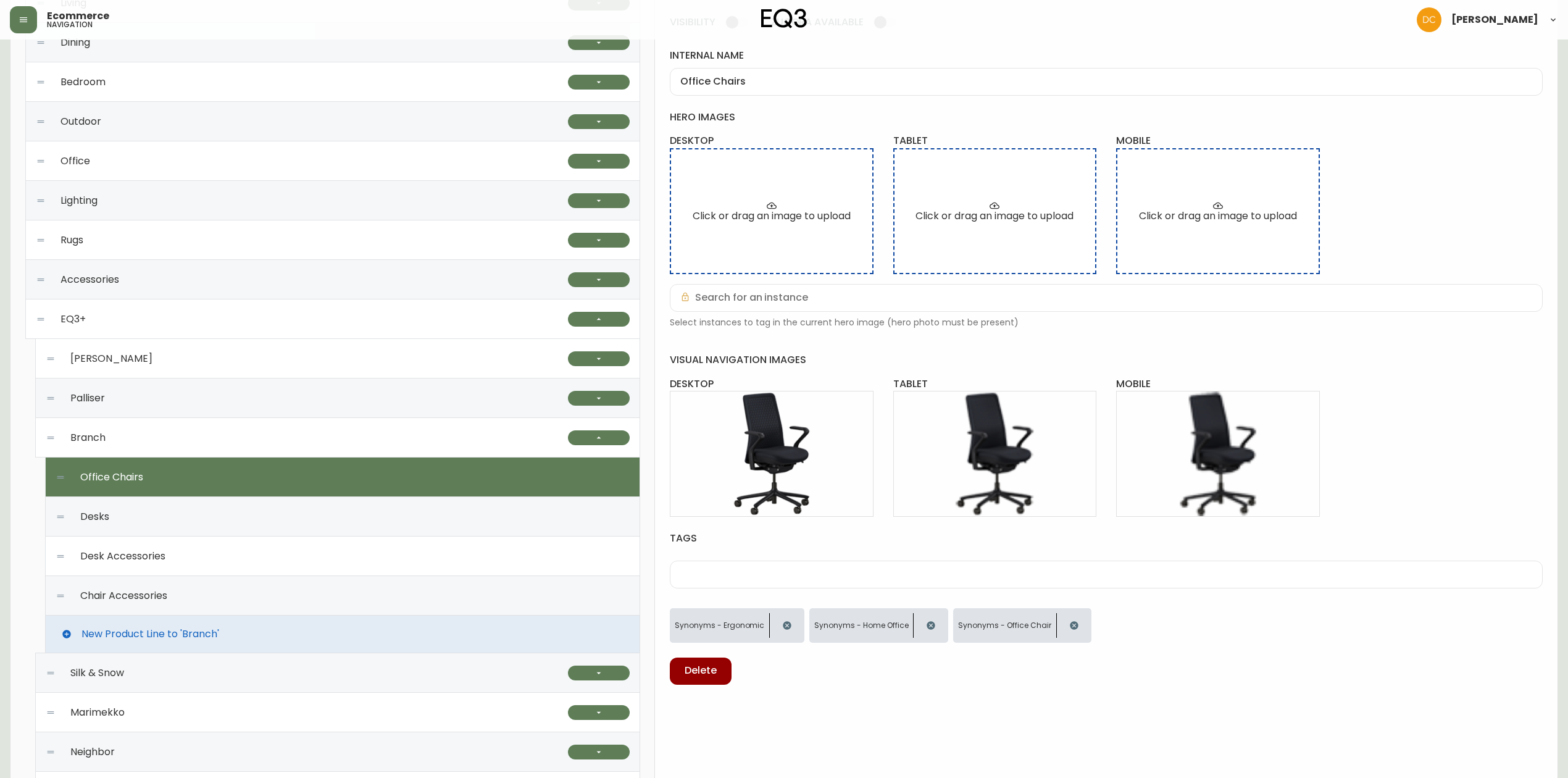
click at [337, 441] on div "Branch" at bounding box center [306, 438] width 522 height 40
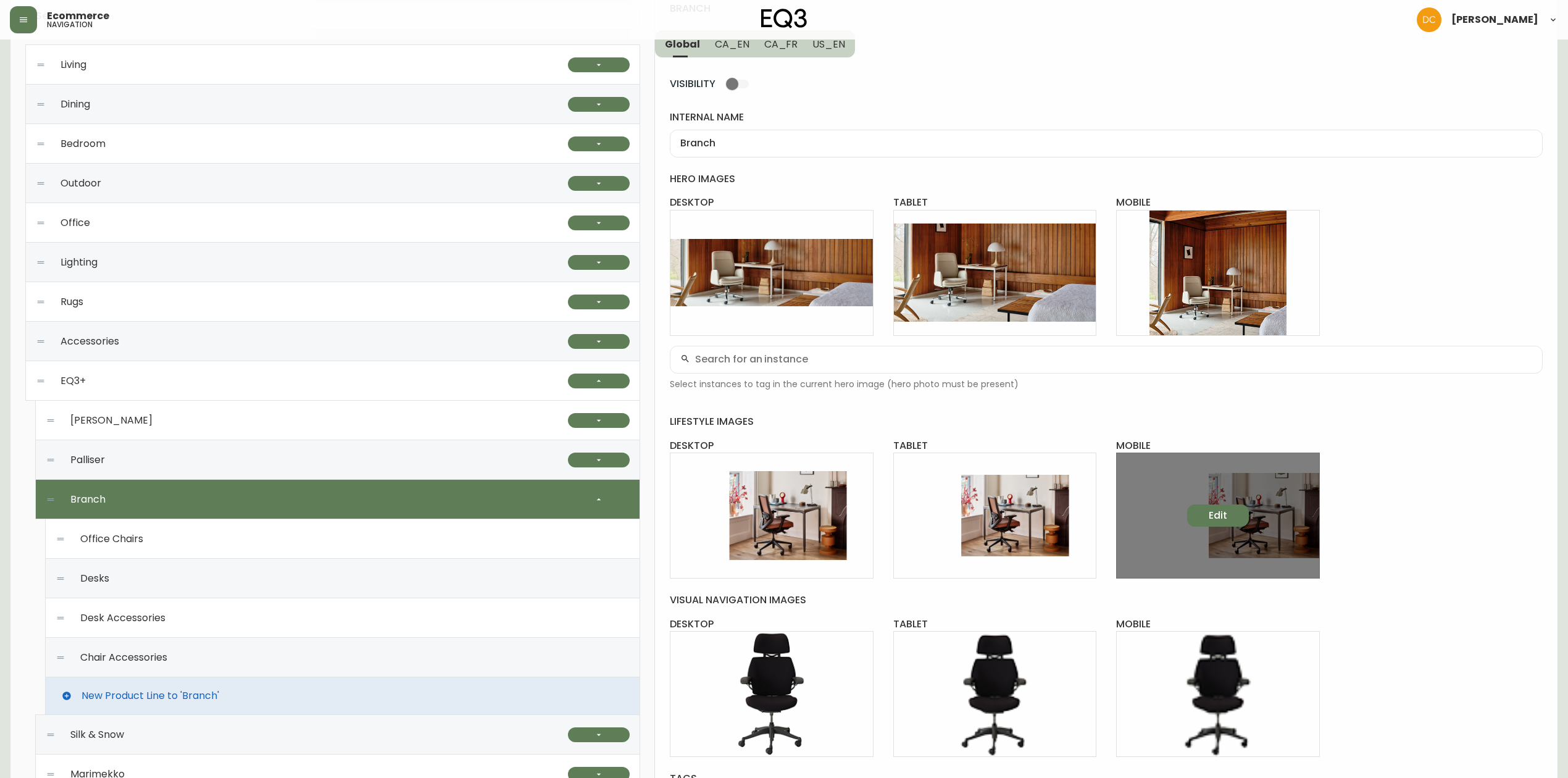
scroll to position [0, 0]
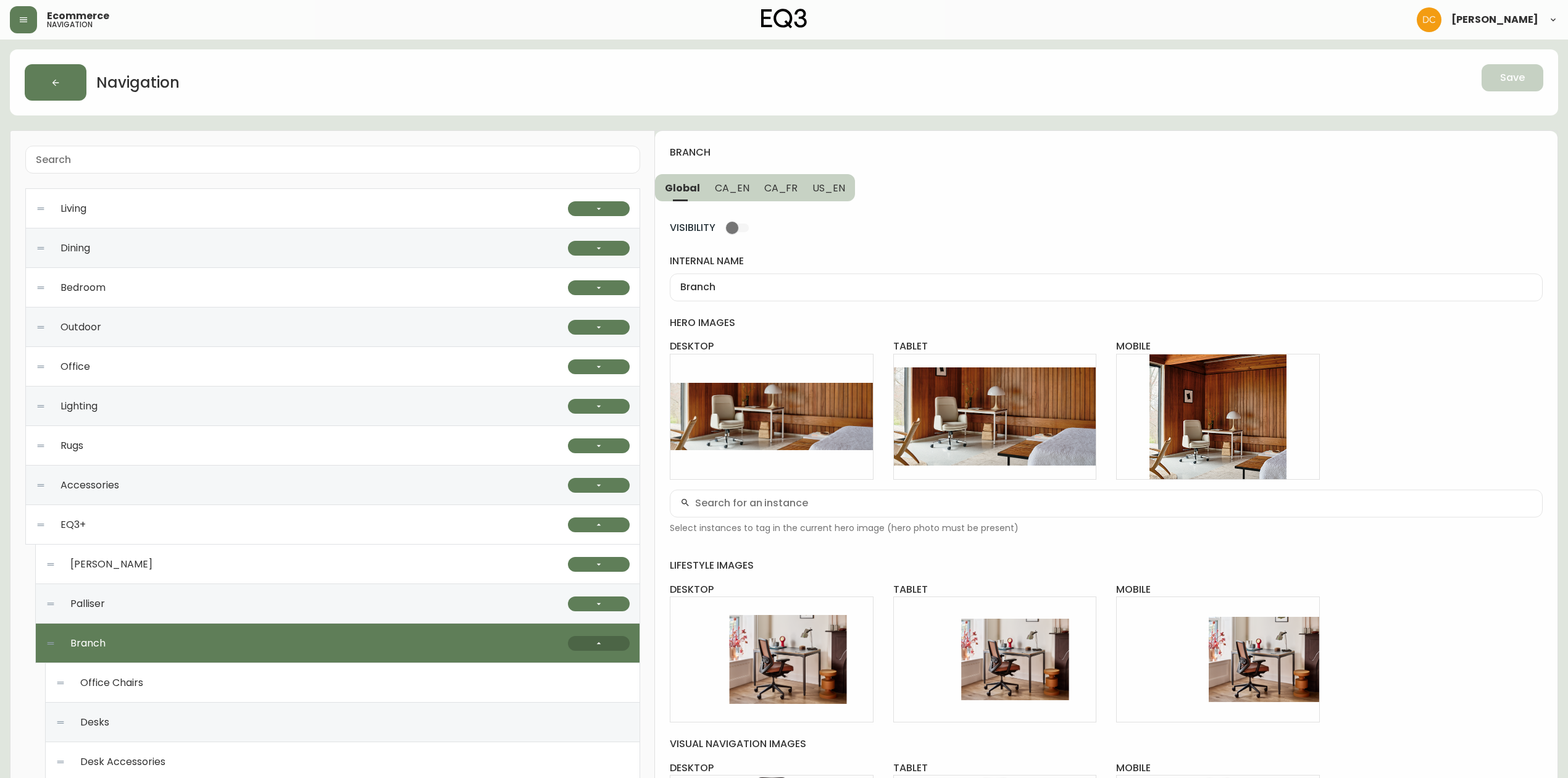
click at [600, 645] on icon "button" at bounding box center [599, 643] width 10 height 10
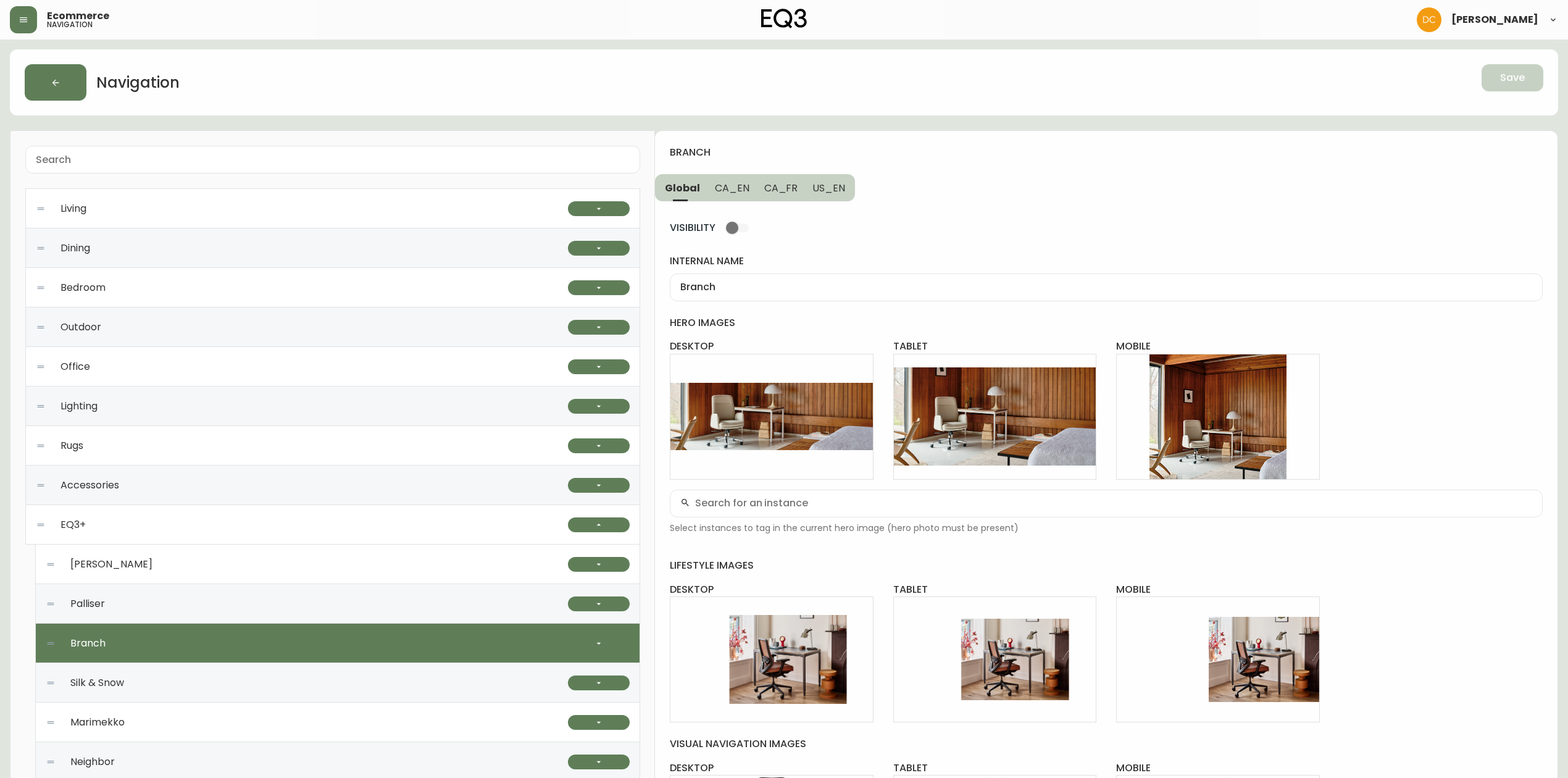
click at [371, 608] on div "Palliser" at bounding box center [306, 603] width 522 height 40
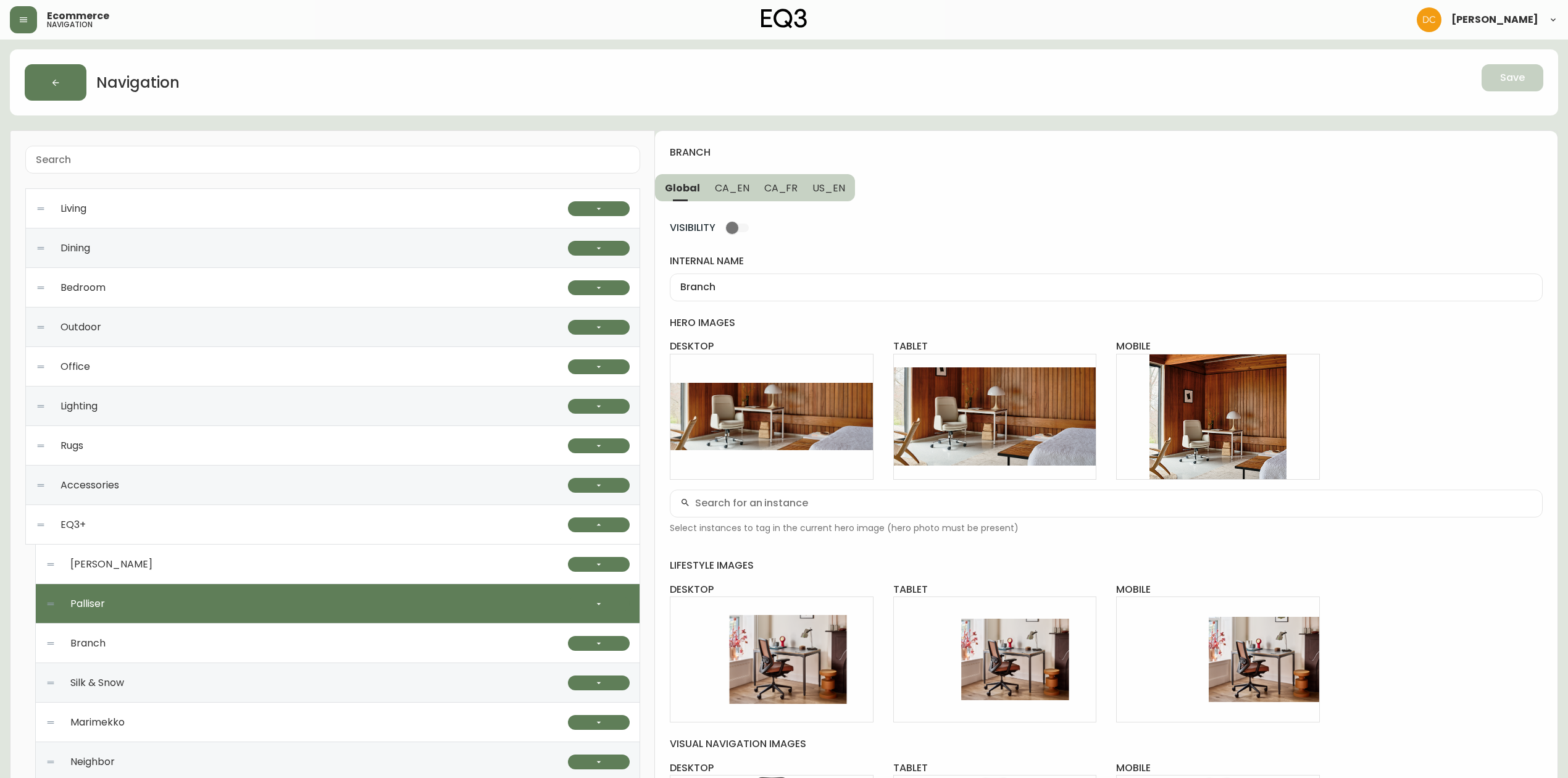
checkbox input "true"
type input "Palliser"
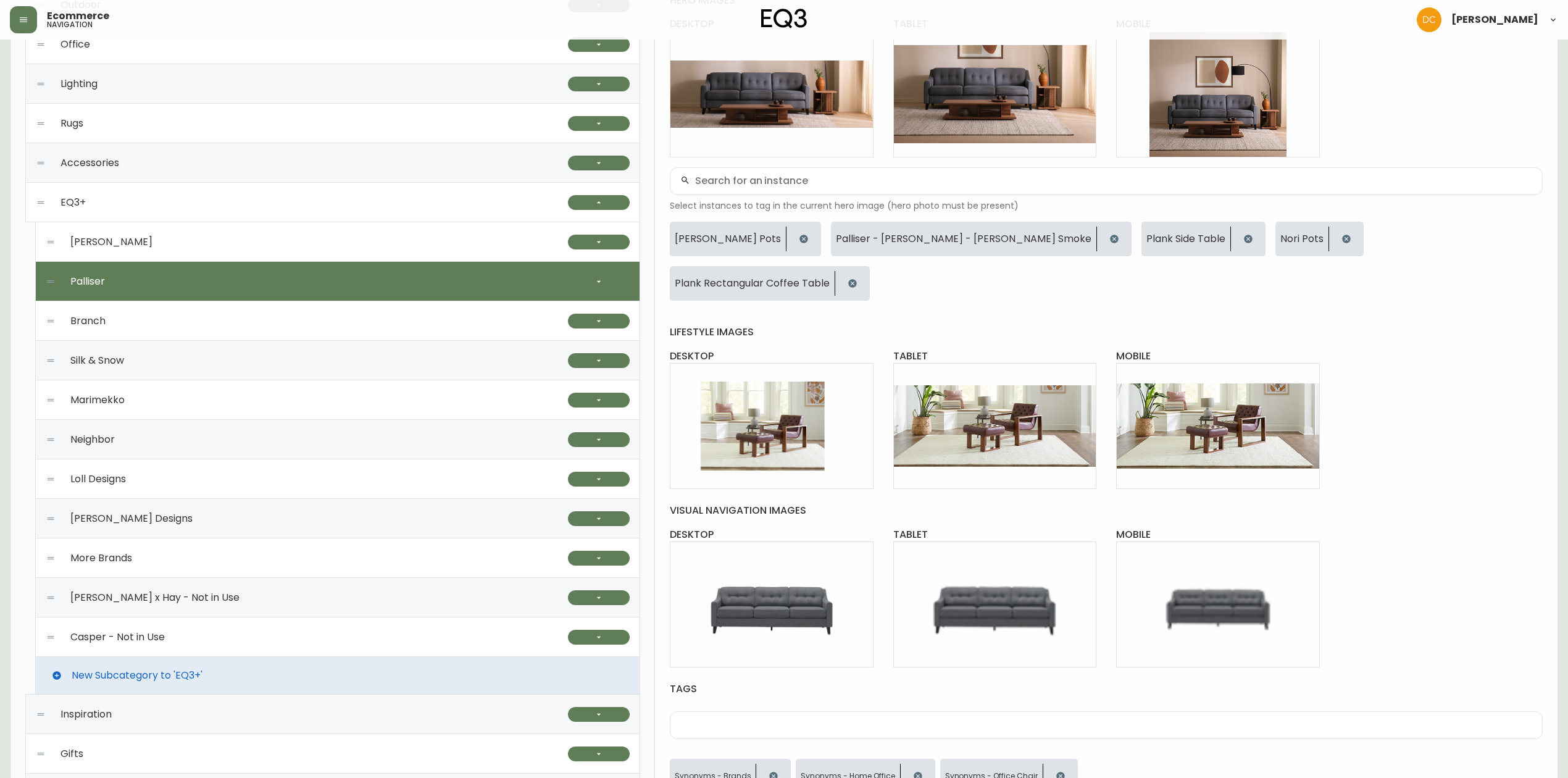
scroll to position [329, 0]
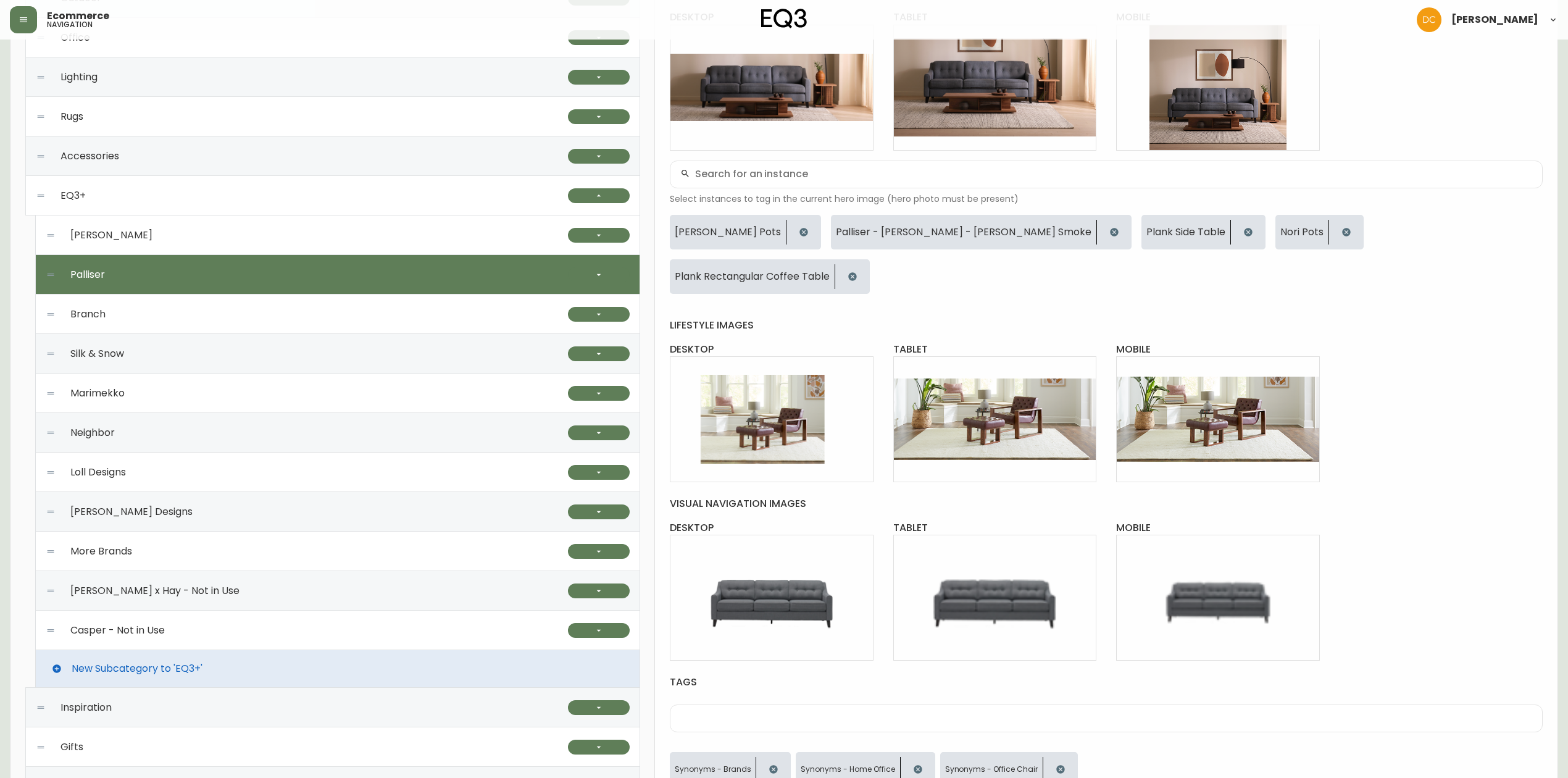
click at [348, 304] on div "Branch" at bounding box center [306, 314] width 522 height 40
checkbox input "false"
type input "Branch"
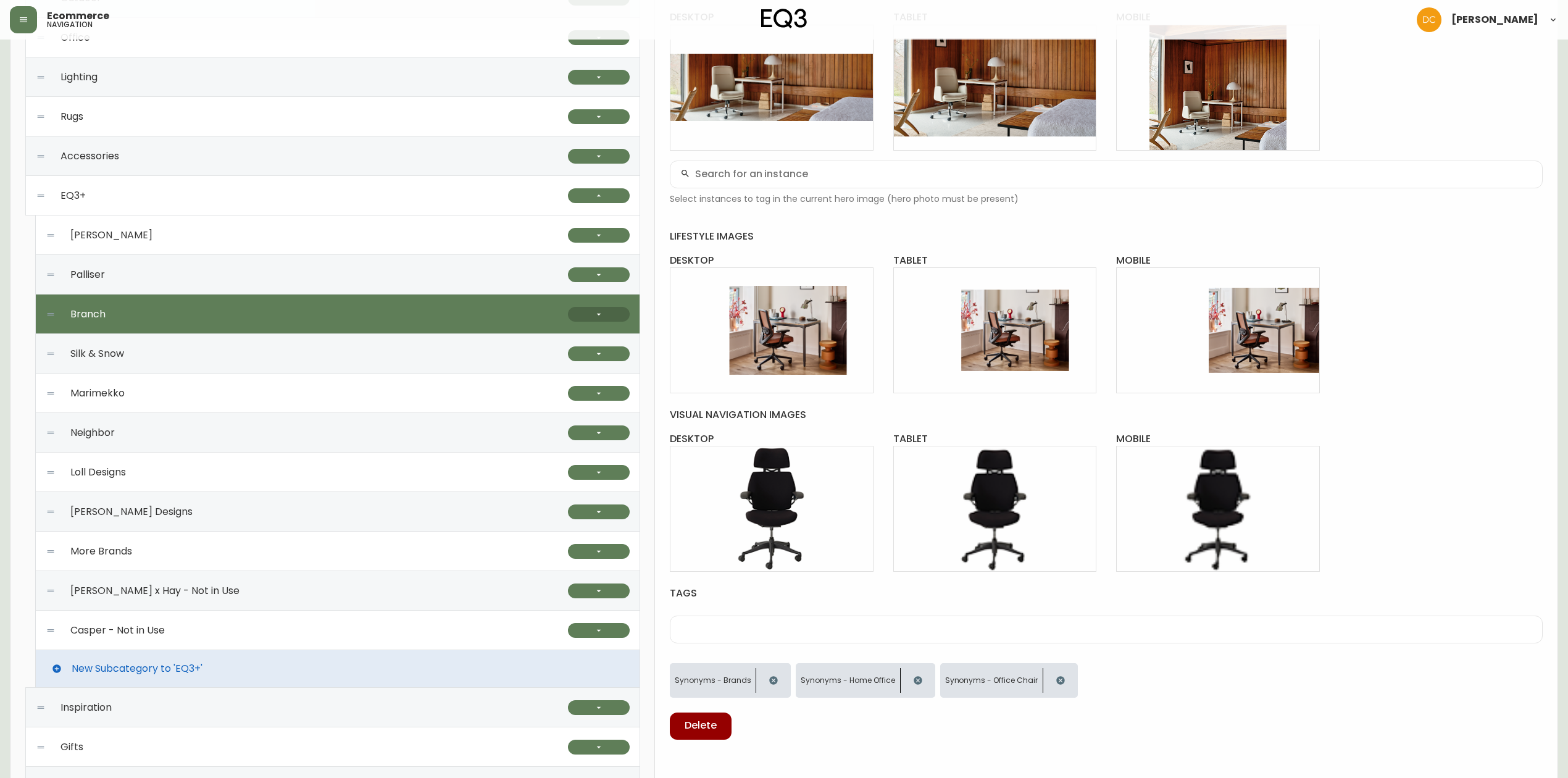
click at [586, 319] on button "button" at bounding box center [599, 315] width 61 height 15
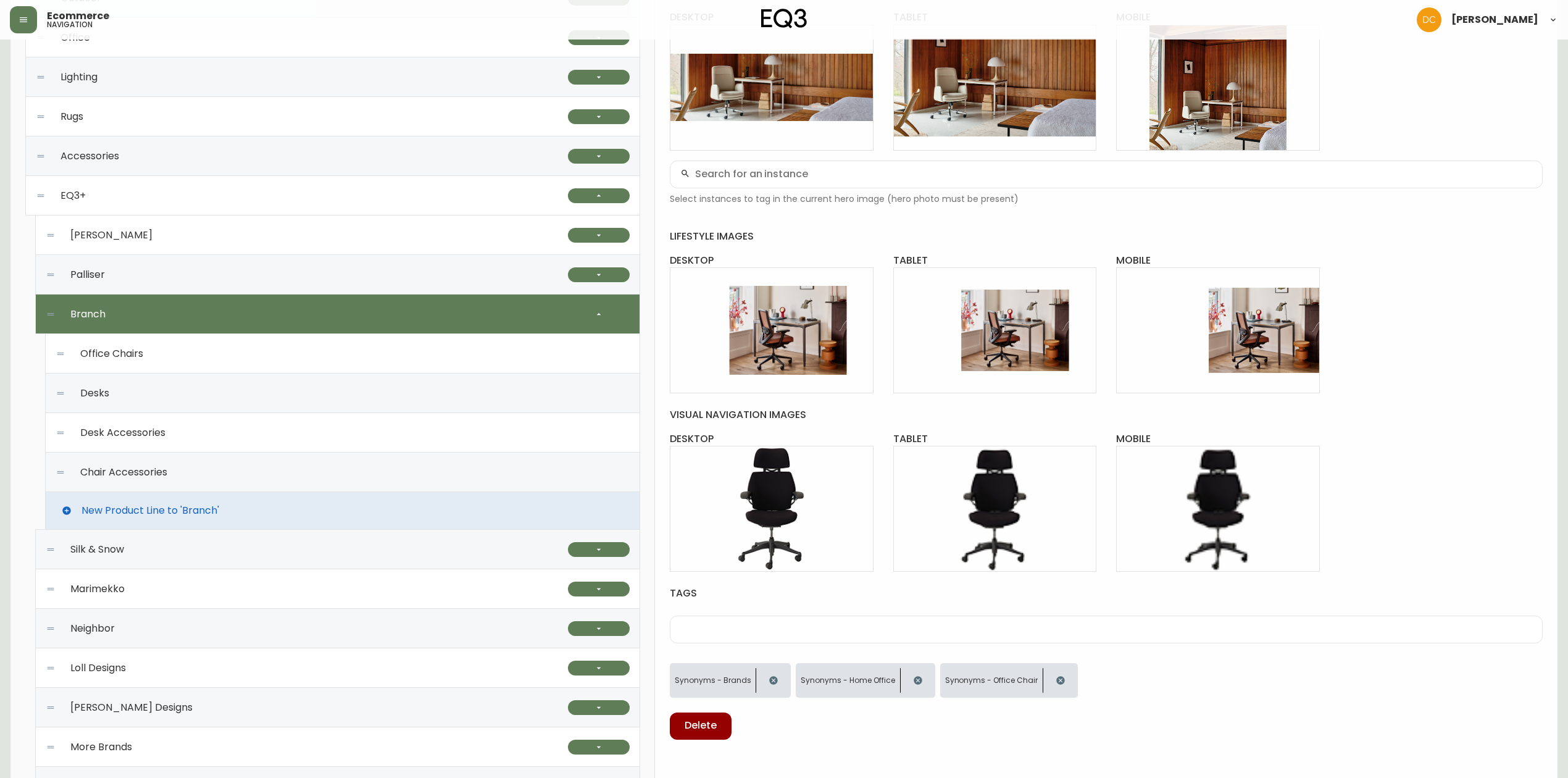
click at [378, 352] on div "Office Chairs" at bounding box center [342, 354] width 574 height 40
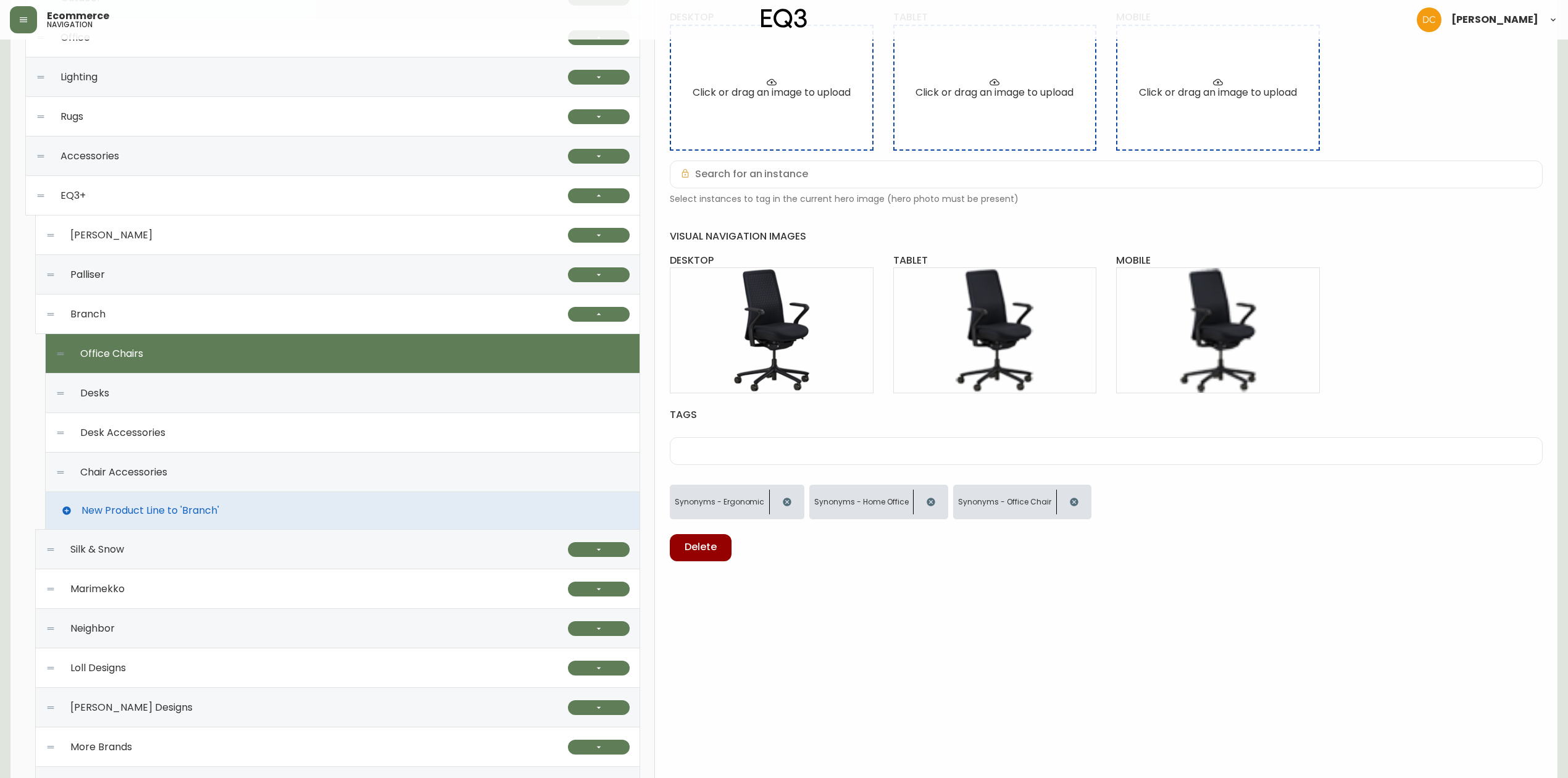
click at [387, 403] on div "Desks" at bounding box center [342, 393] width 574 height 40
type input "Desks"
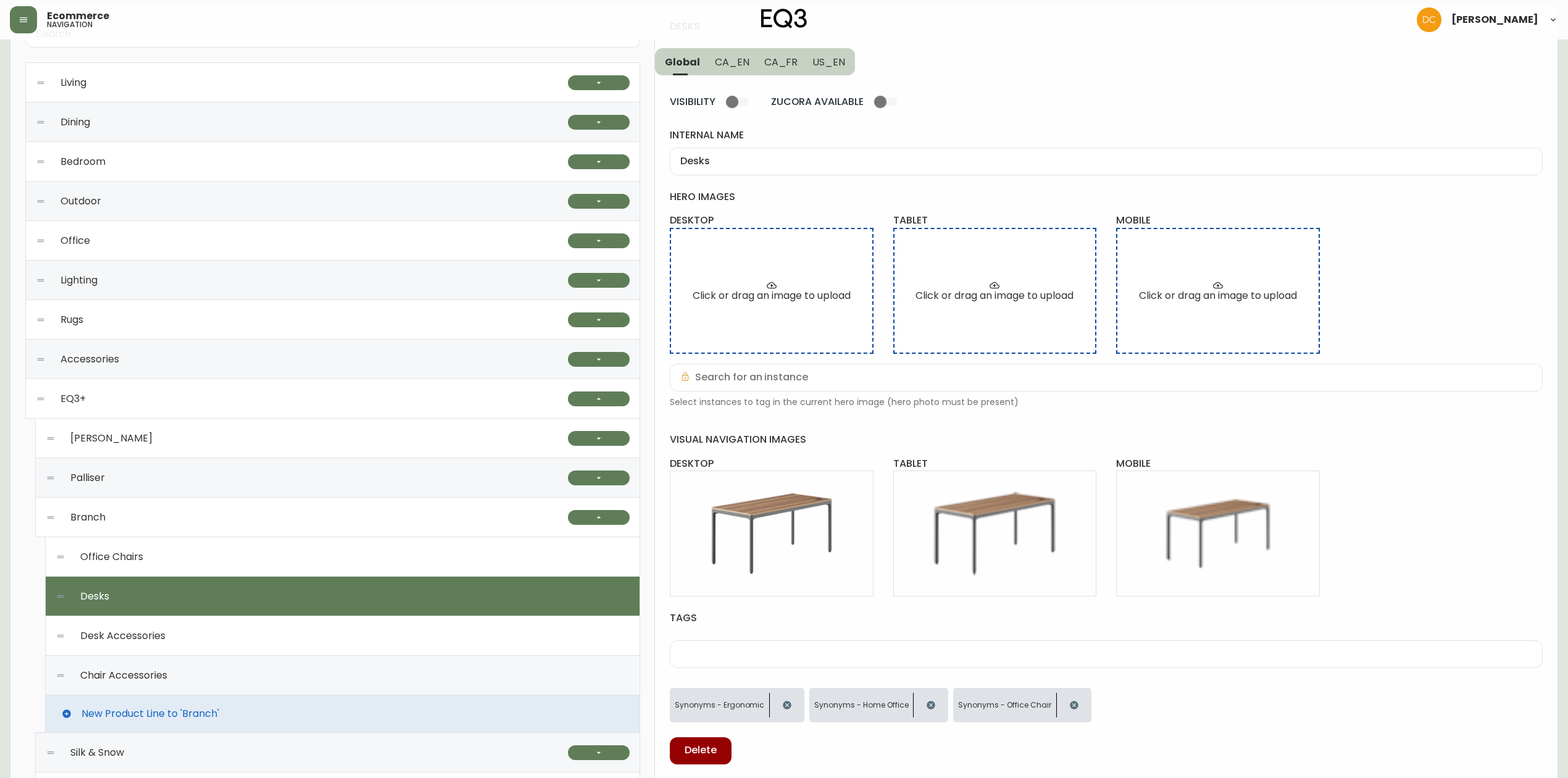
scroll to position [0, 0]
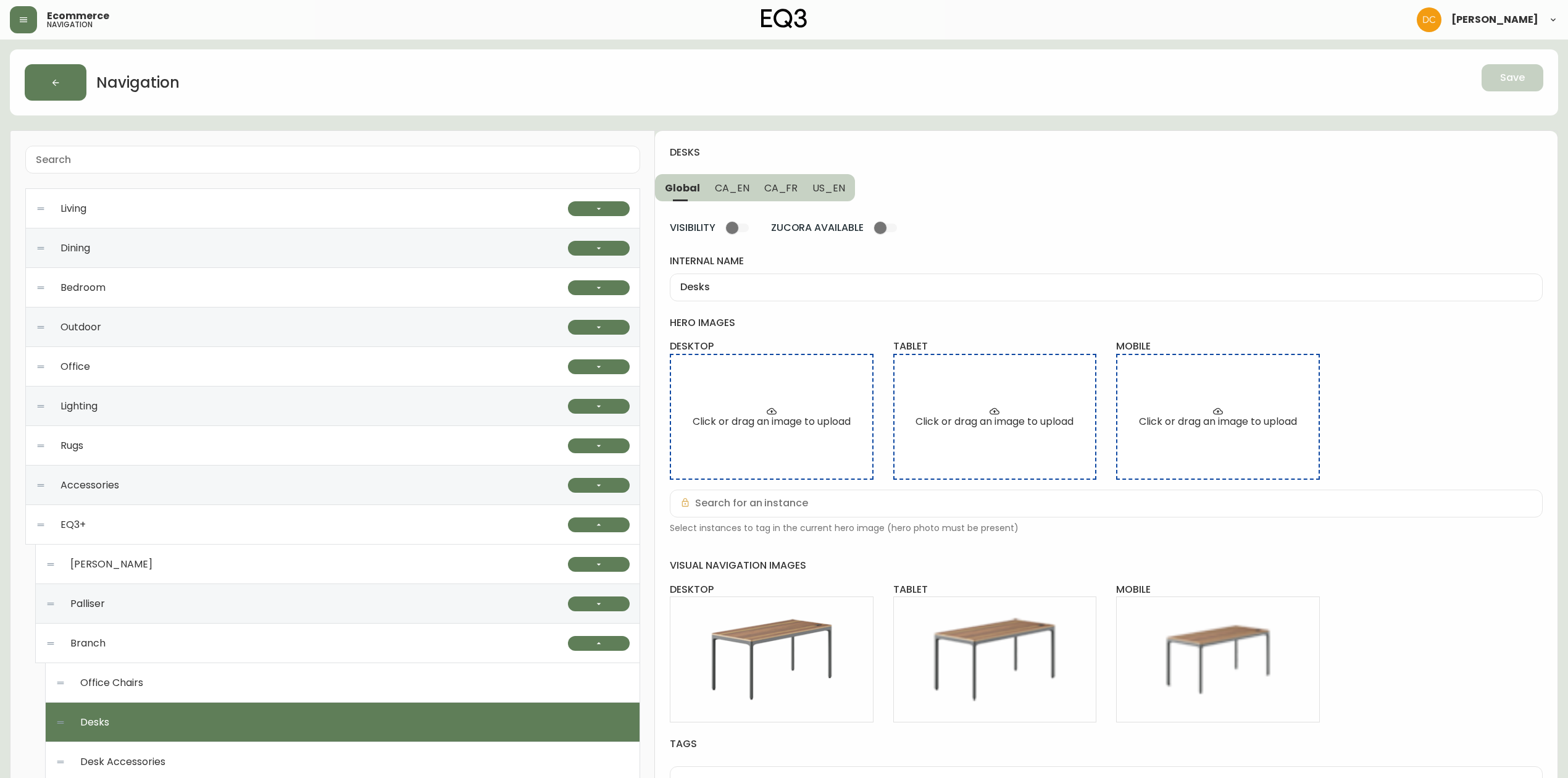
click at [289, 64] on div "Navigation" at bounding box center [428, 82] width 806 height 37
click at [128, 518] on div "EQ3+" at bounding box center [302, 525] width 532 height 40
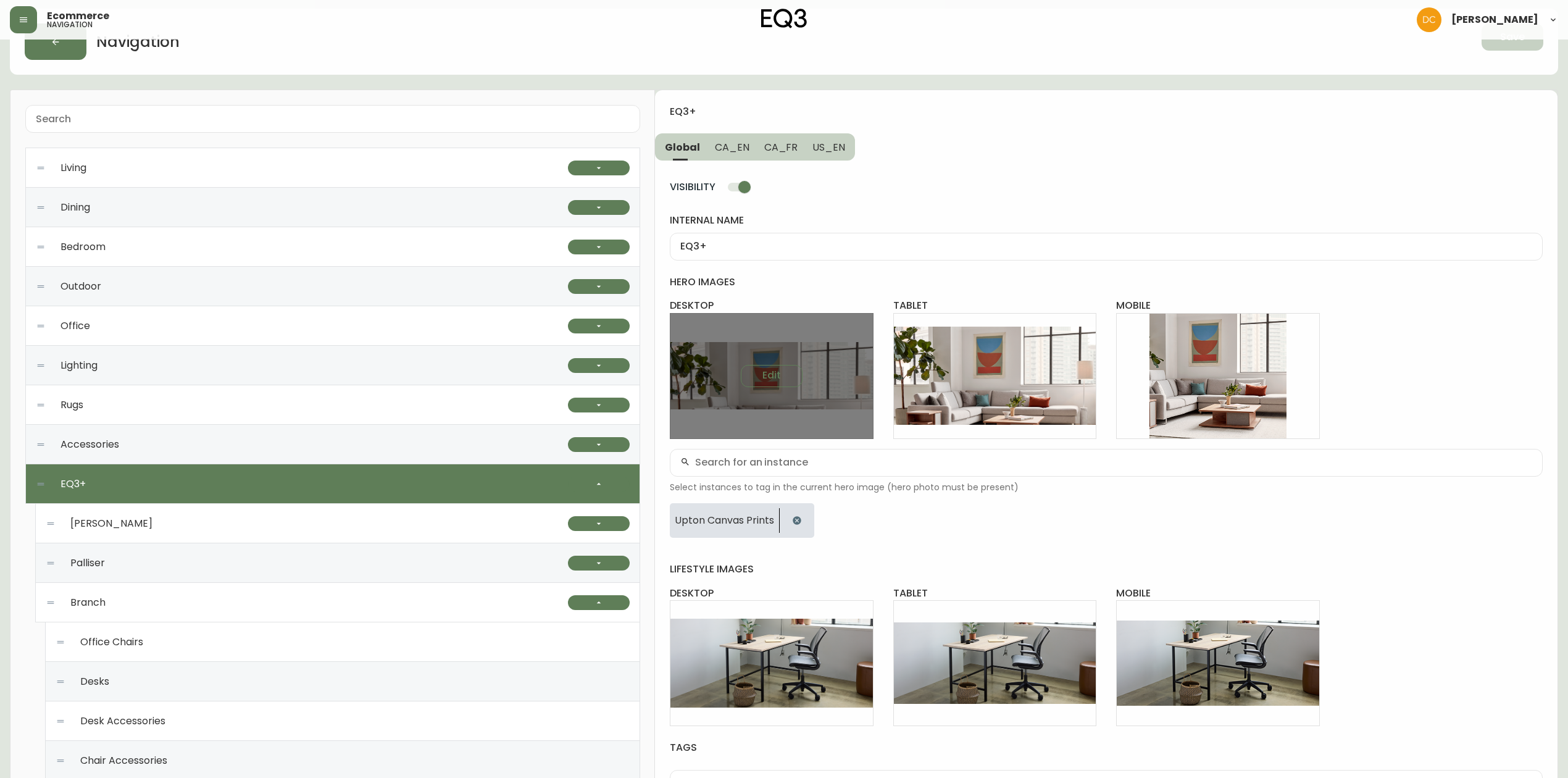
scroll to position [576, 0]
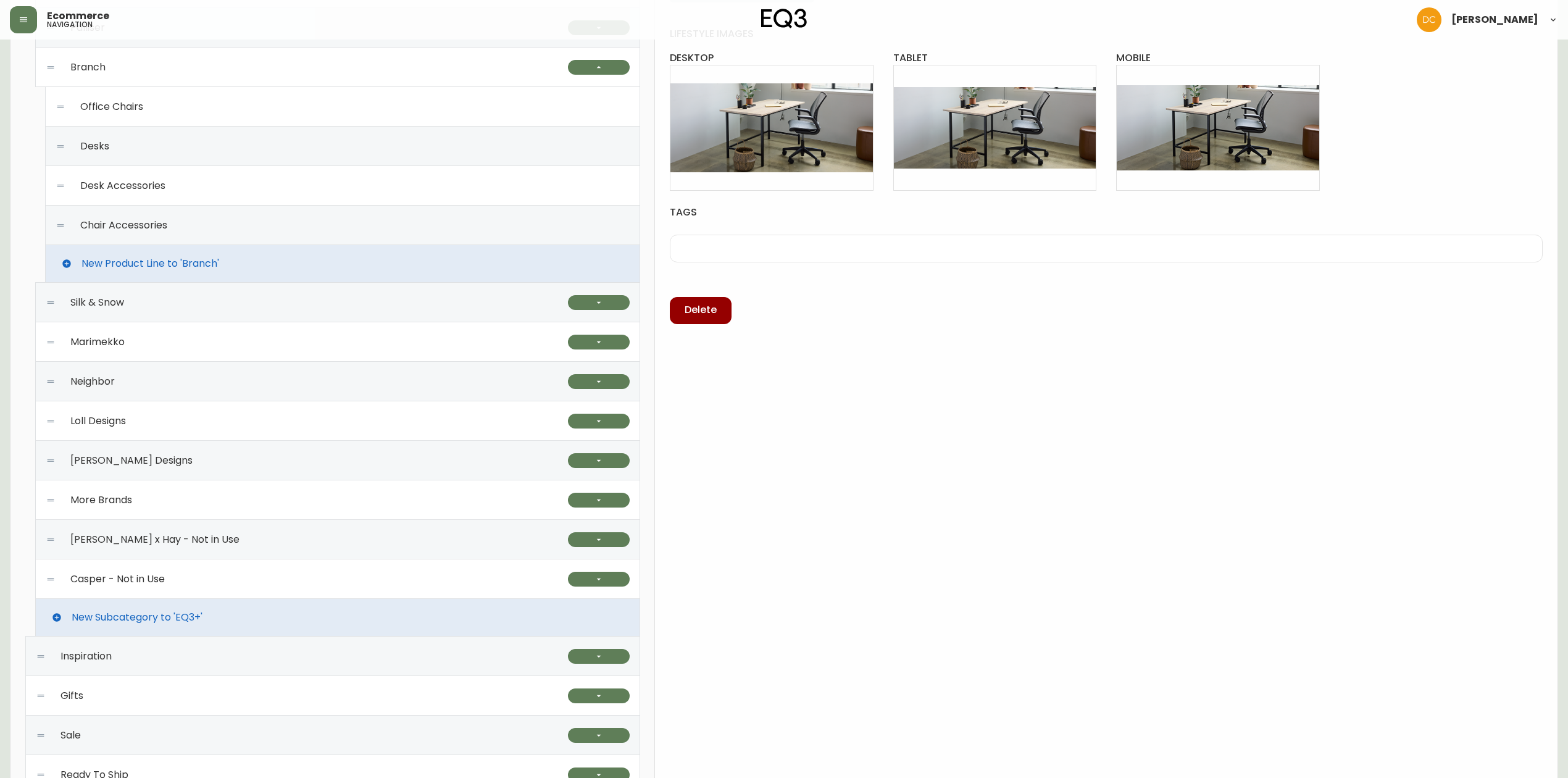
click at [947, 465] on div "eq3+ Global CA_EN CA_FR US_EN VISIBILITY internal name EQ3+ hero images desktop…" at bounding box center [1106, 201] width 903 height 1293
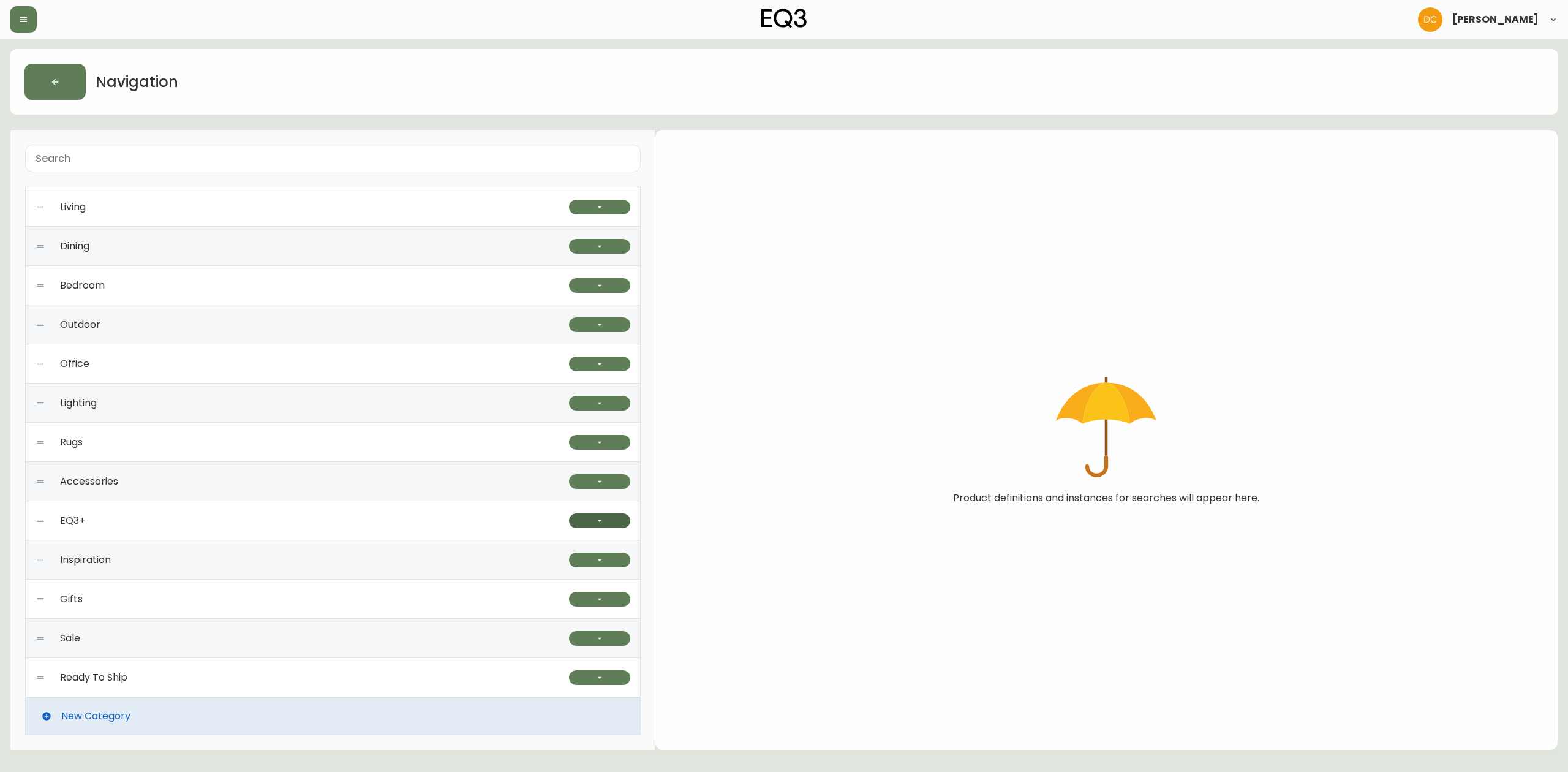
click at [606, 521] on button "button" at bounding box center [599, 521] width 61 height 15
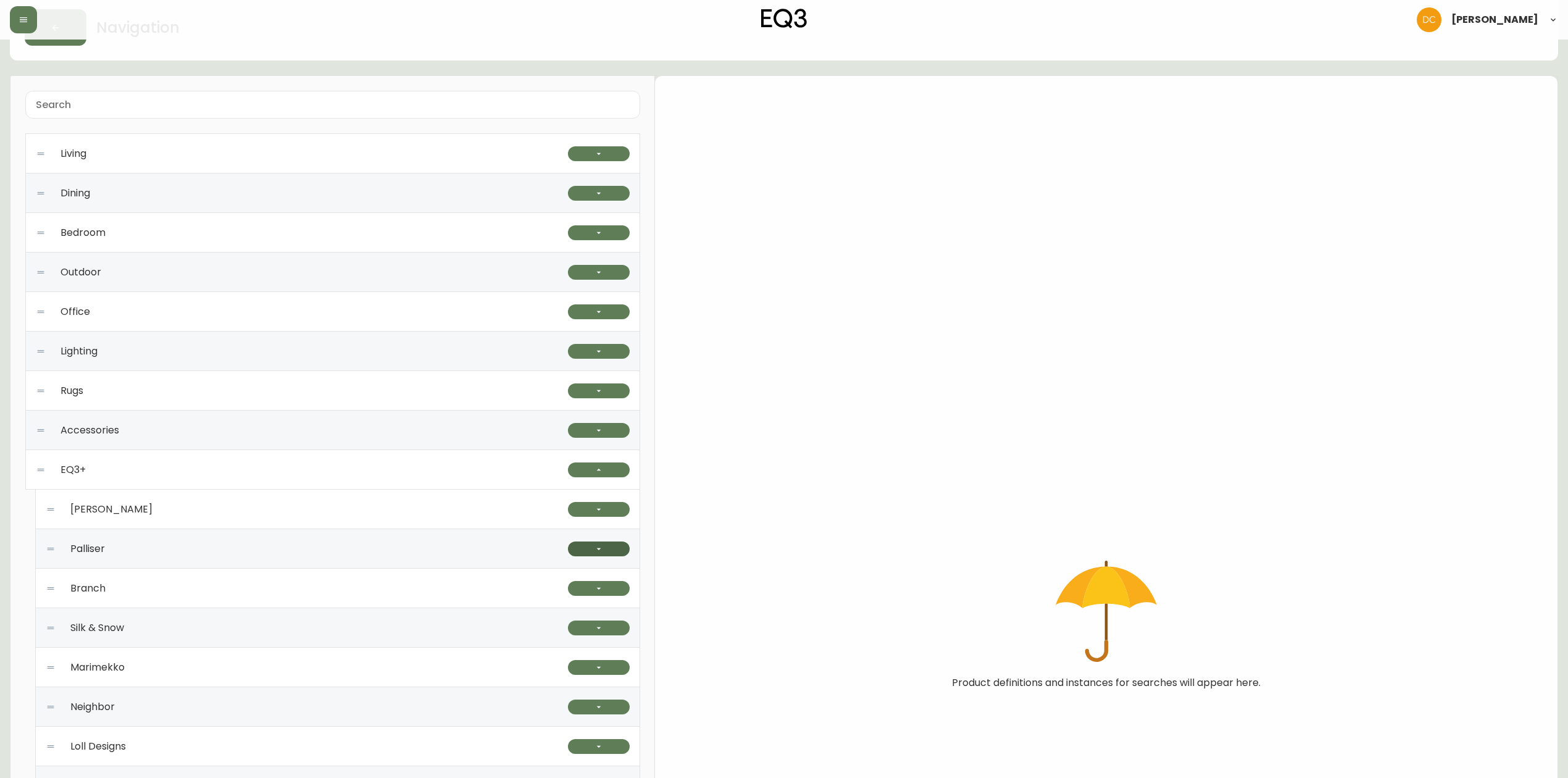
scroll to position [164, 0]
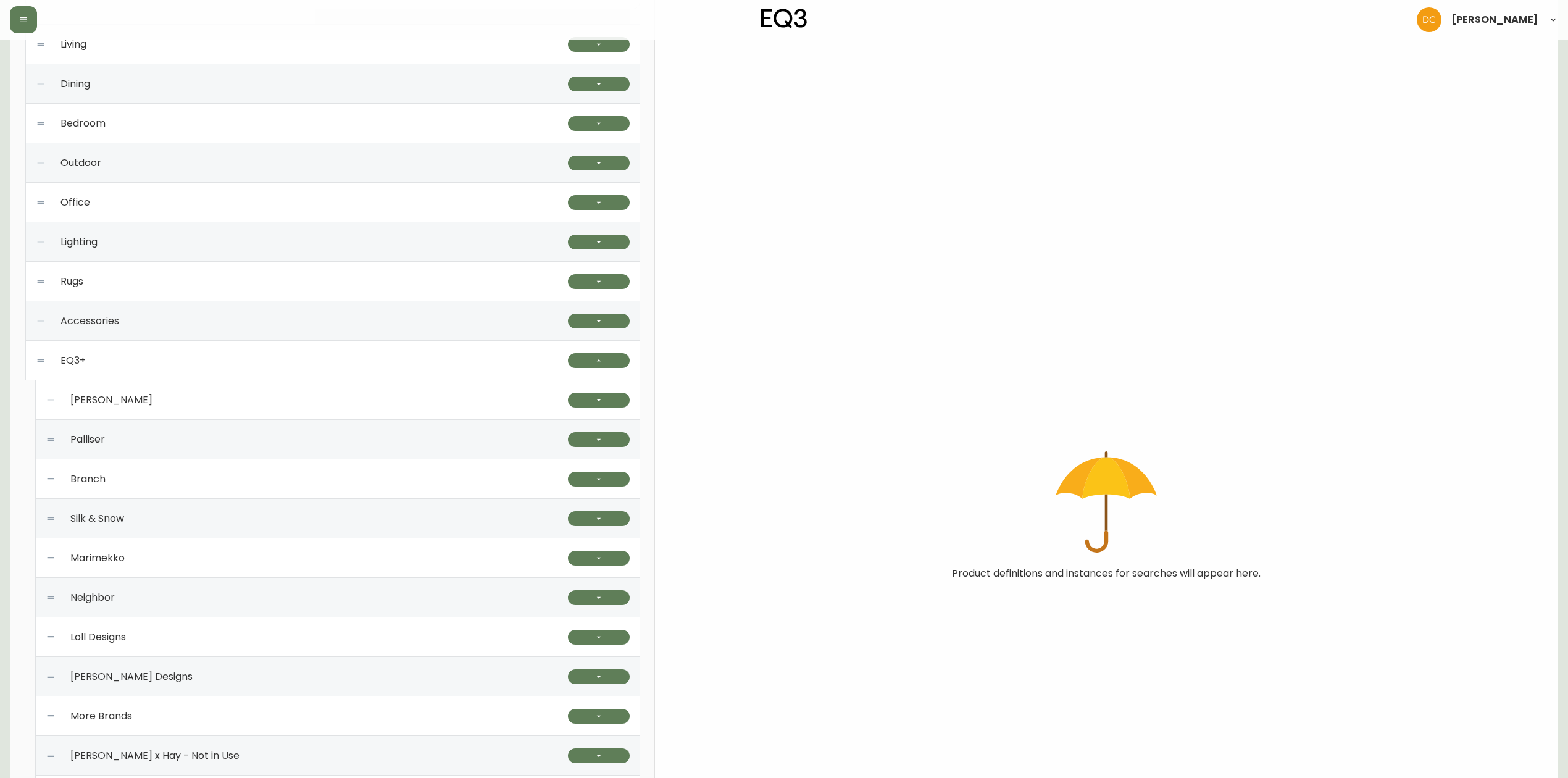
click at [389, 486] on div "Branch" at bounding box center [306, 479] width 522 height 40
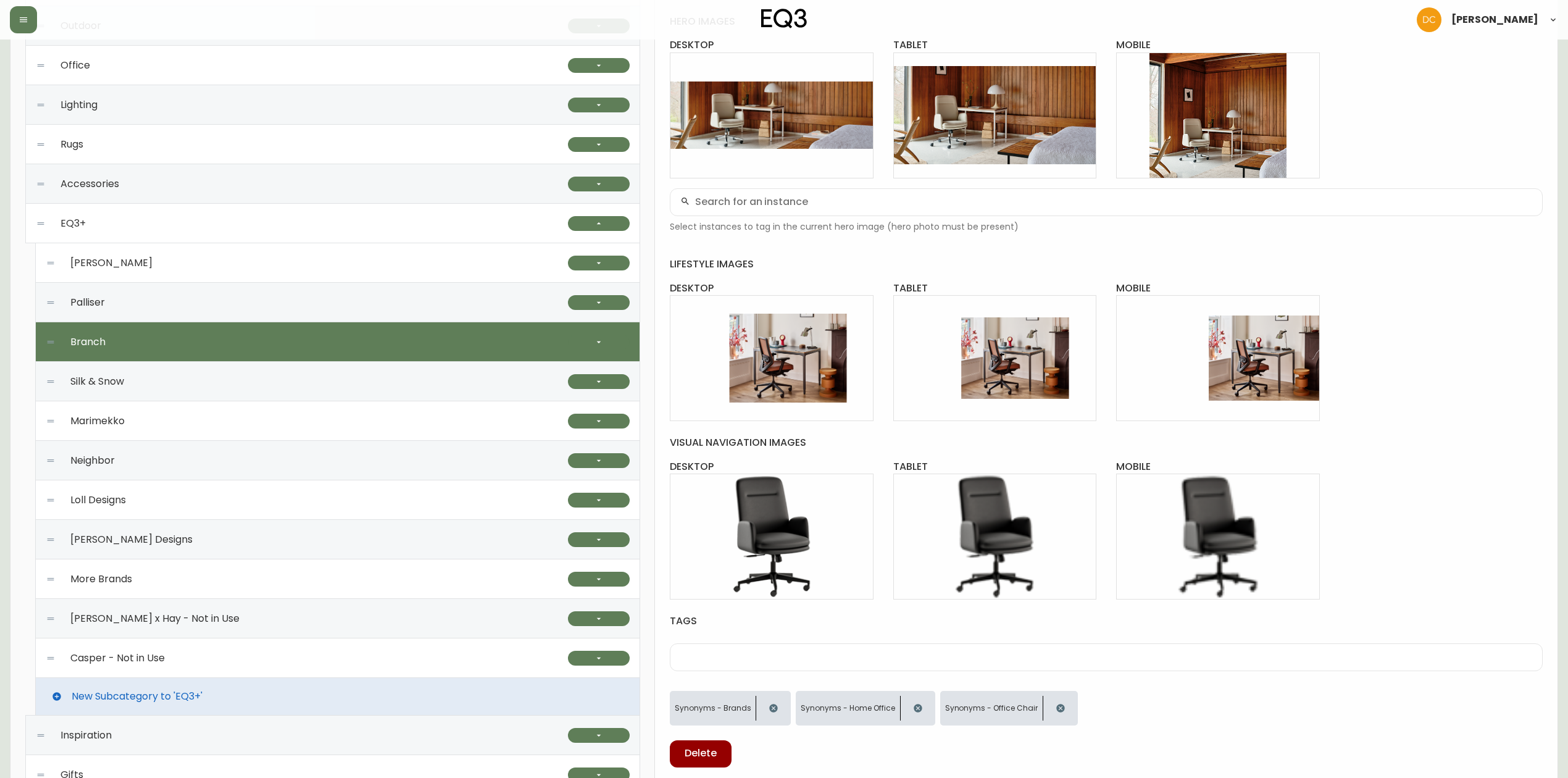
scroll to position [453, 0]
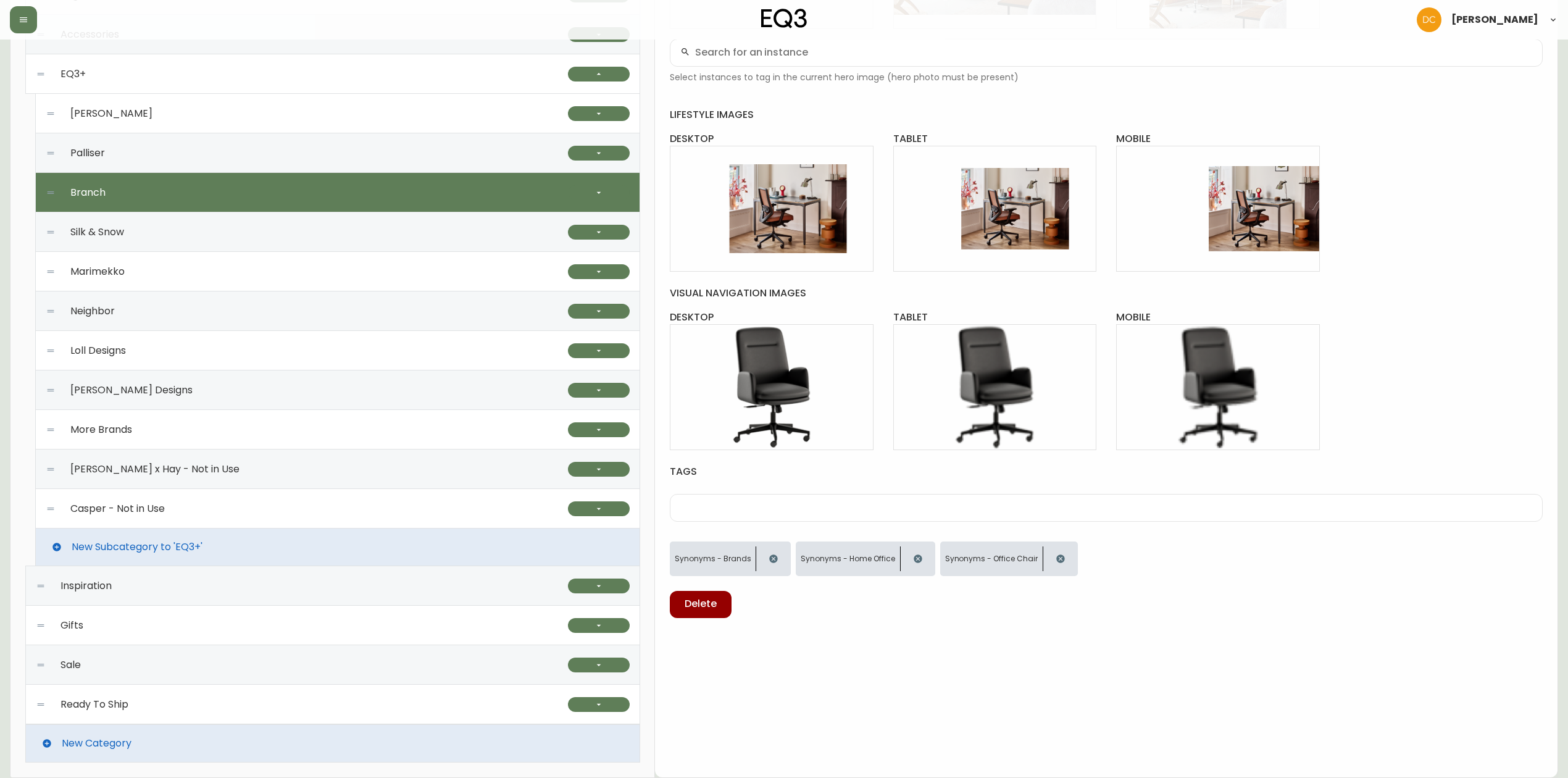
click at [449, 153] on div "Palliser" at bounding box center [306, 153] width 522 height 40
checkbox input "true"
type input "Palliser"
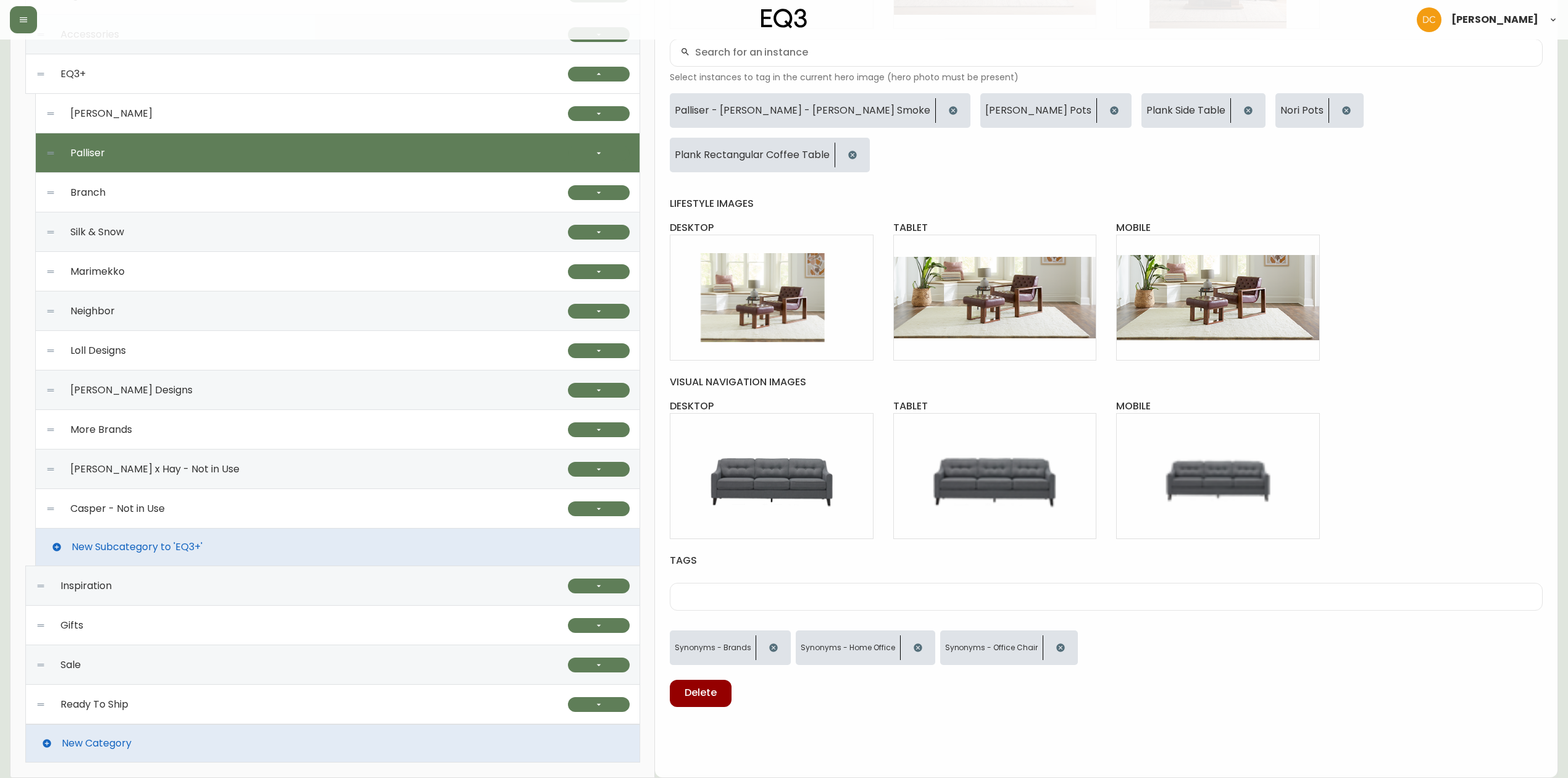
click at [440, 181] on div "Branch" at bounding box center [306, 193] width 522 height 40
checkbox input "false"
type input "Branch"
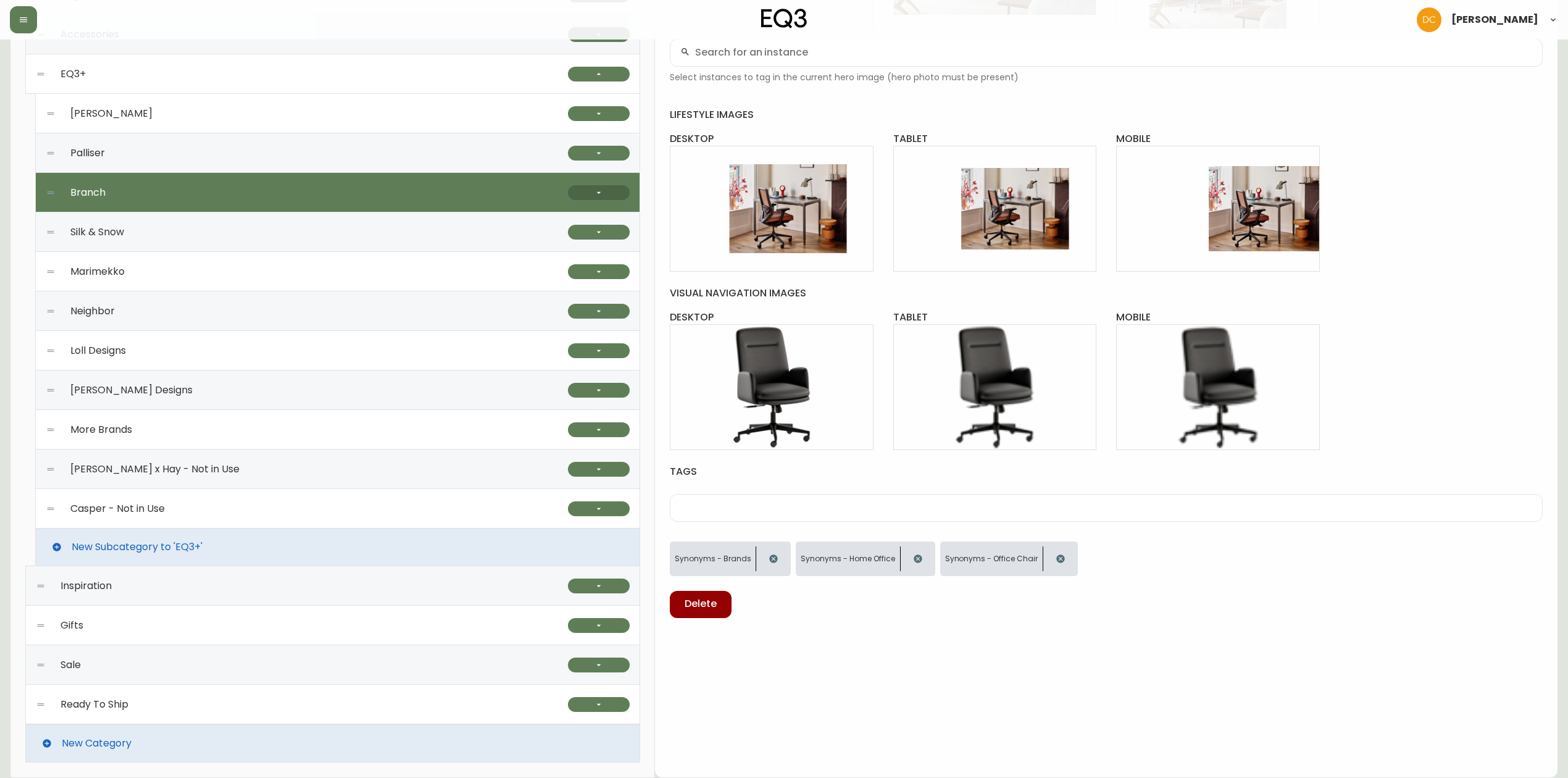
click at [593, 190] on button "button" at bounding box center [599, 193] width 61 height 15
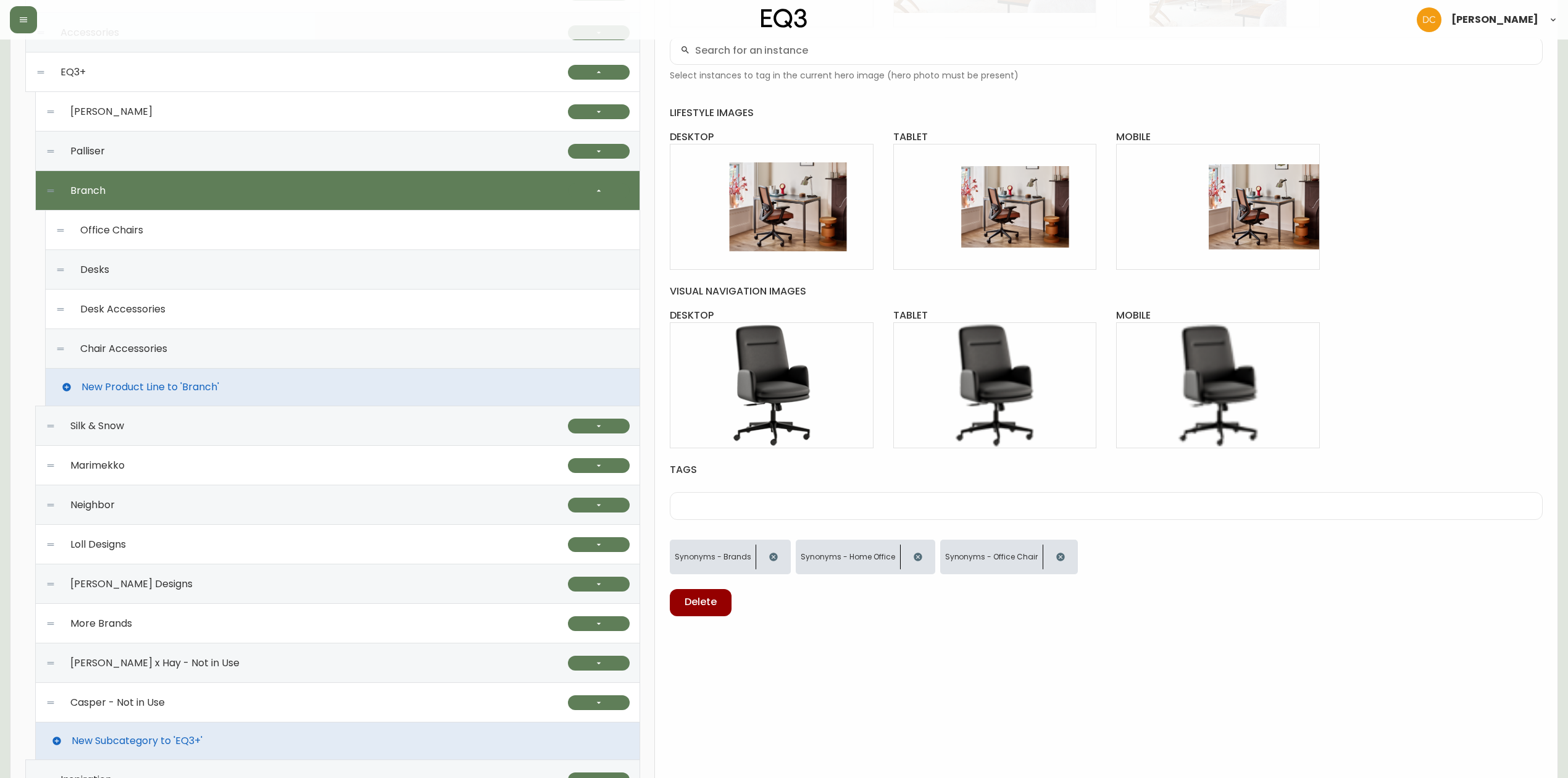
click at [438, 229] on div "Office Chairs" at bounding box center [342, 230] width 574 height 40
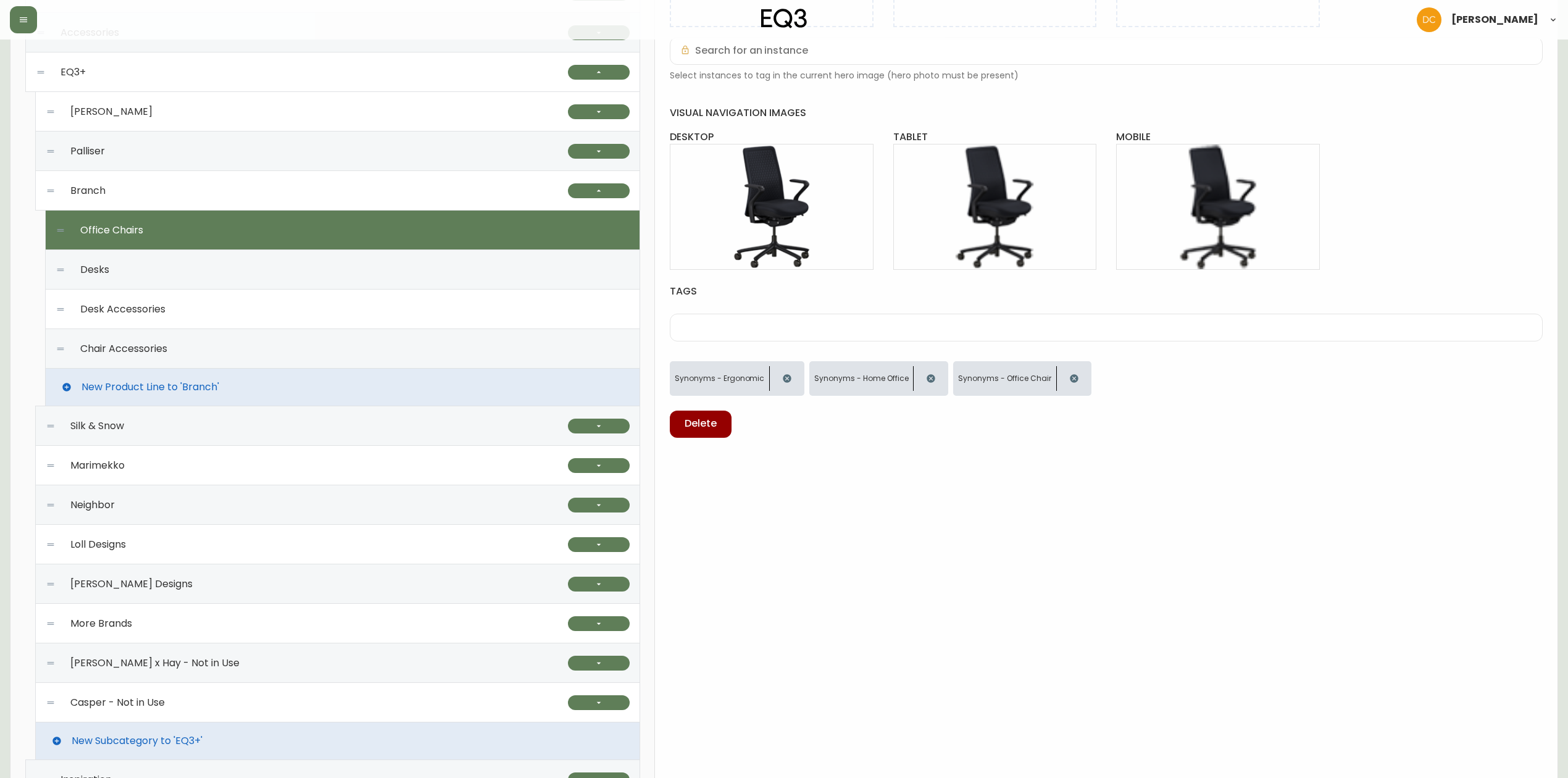
click at [442, 193] on div "Branch" at bounding box center [306, 190] width 522 height 40
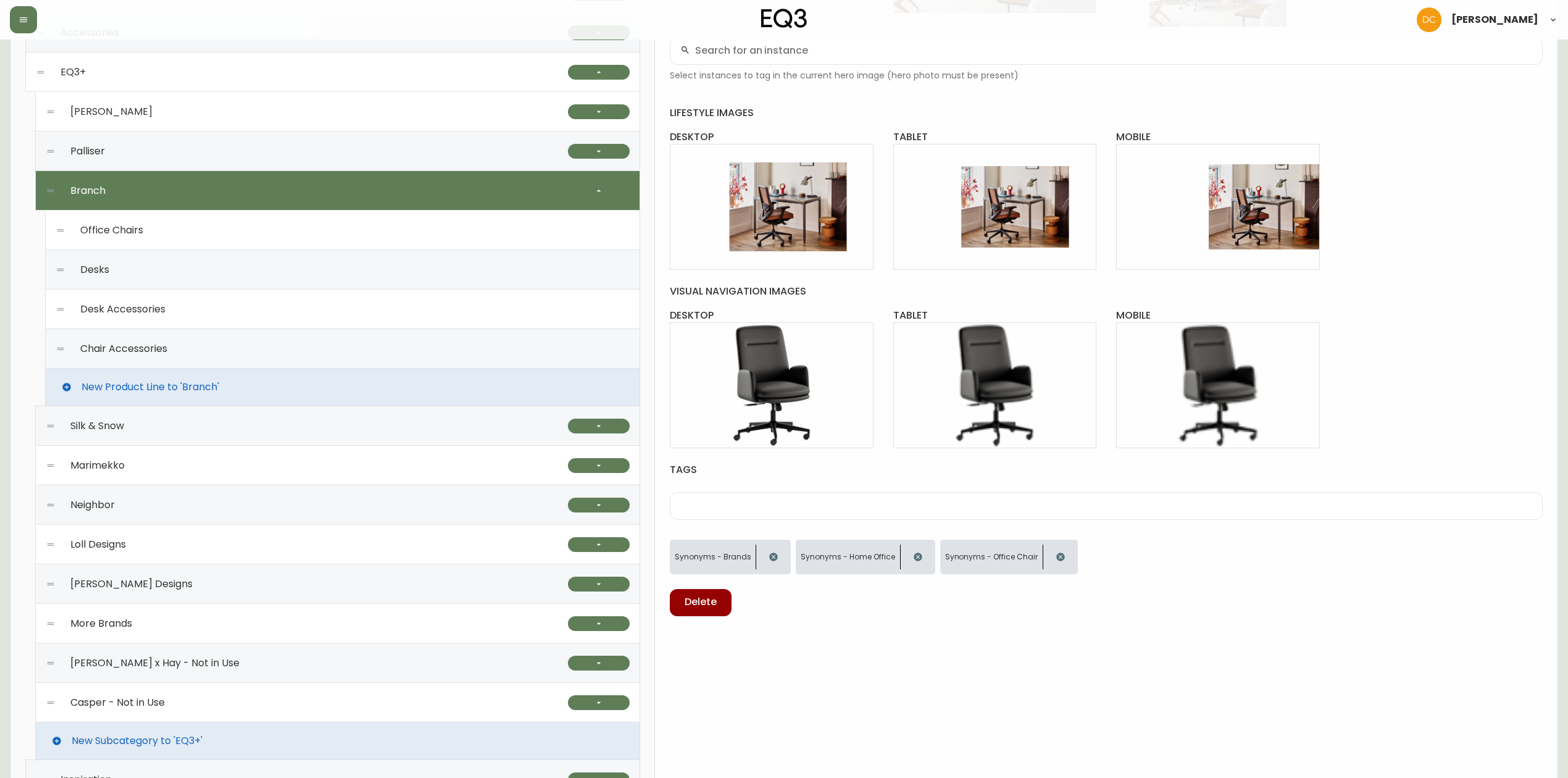
click at [726, 507] on input "text" at bounding box center [1106, 506] width 852 height 12
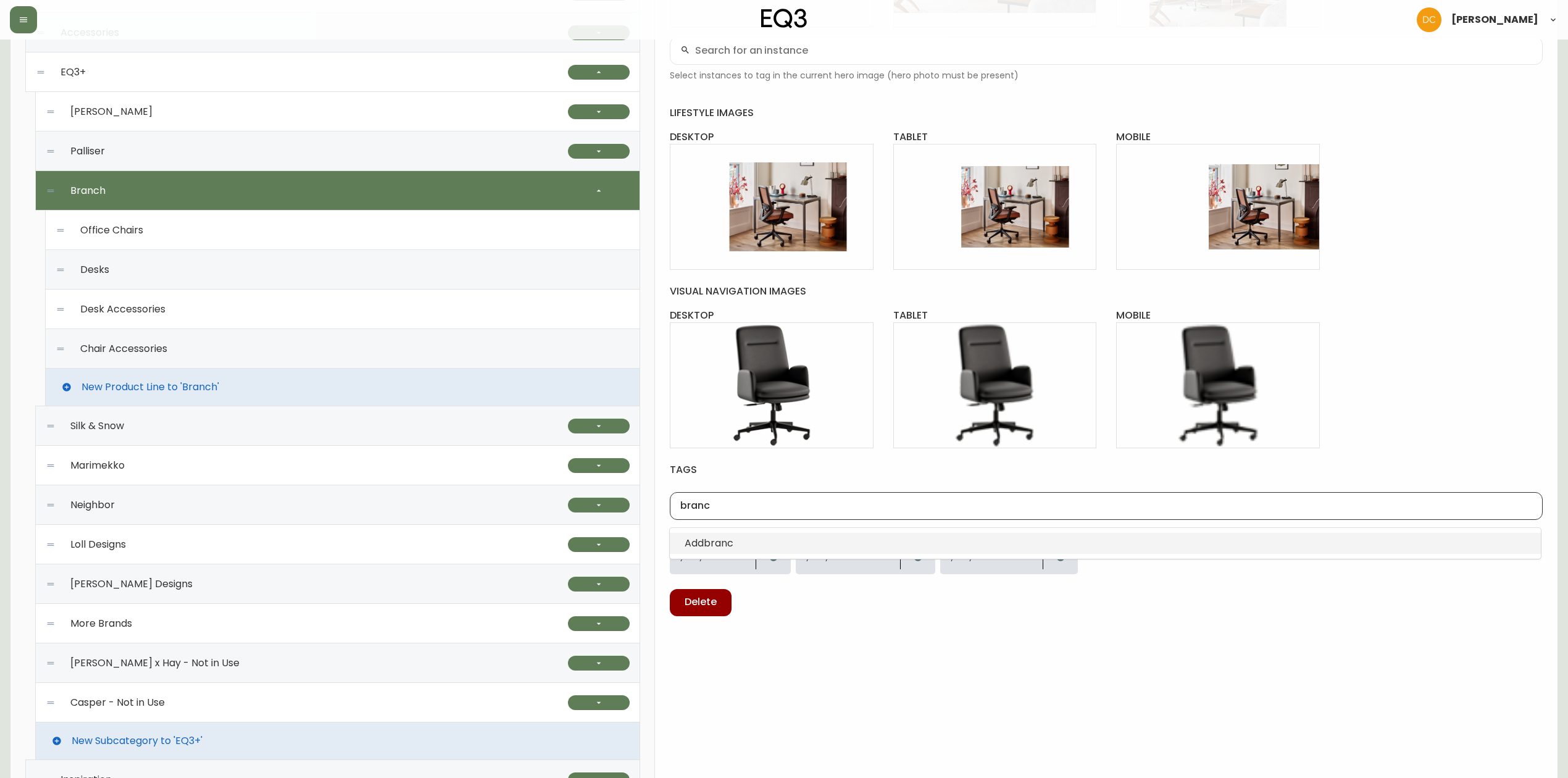
type input "branch"
click at [709, 543] on span "BRAND -" at bounding box center [705, 543] width 41 height 14
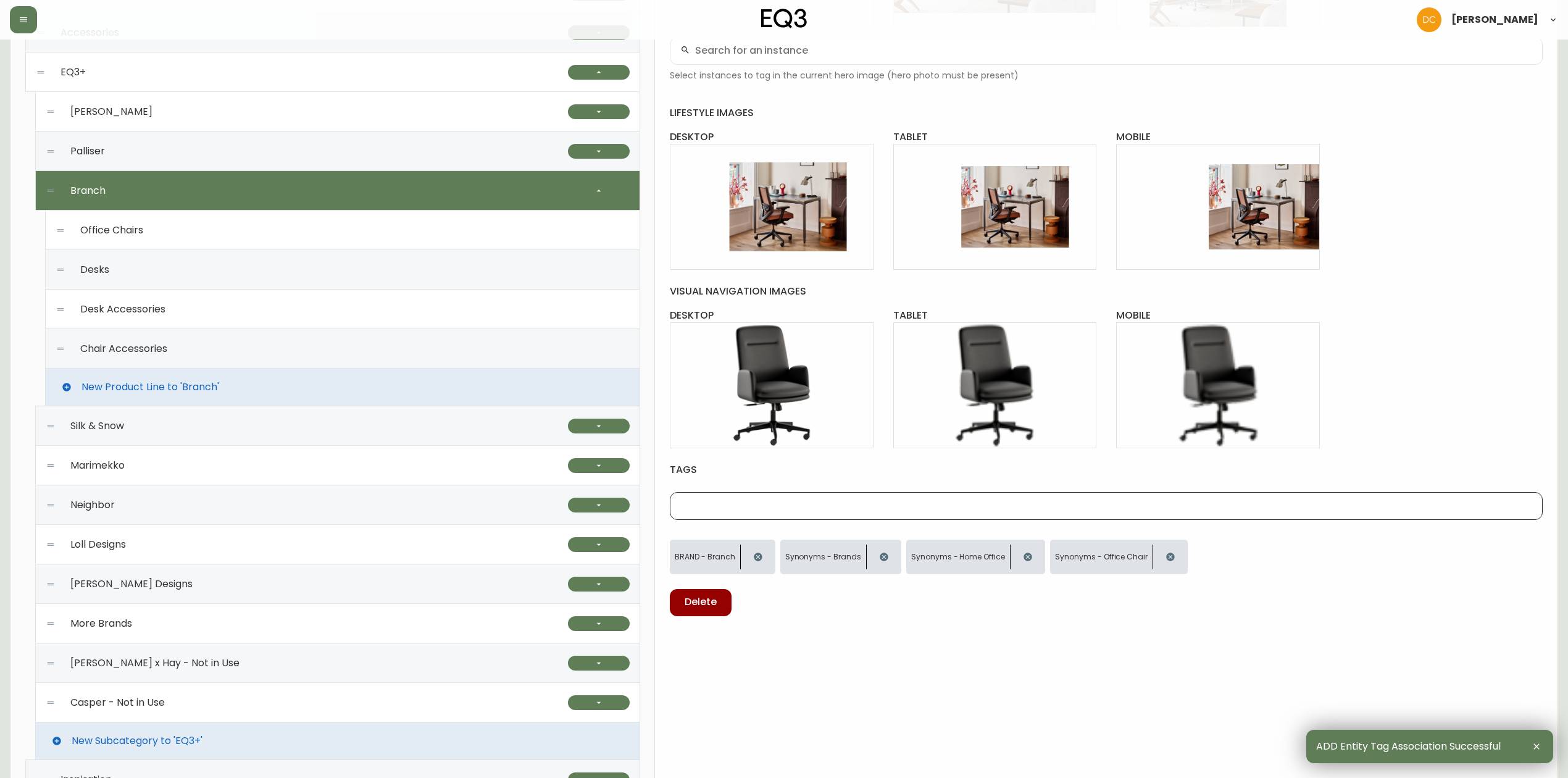
click at [959, 624] on div "branch Global CA_EN CA_FR US_EN VISIBILITY internal name Branch hero images des…" at bounding box center [1106, 325] width 903 height 1293
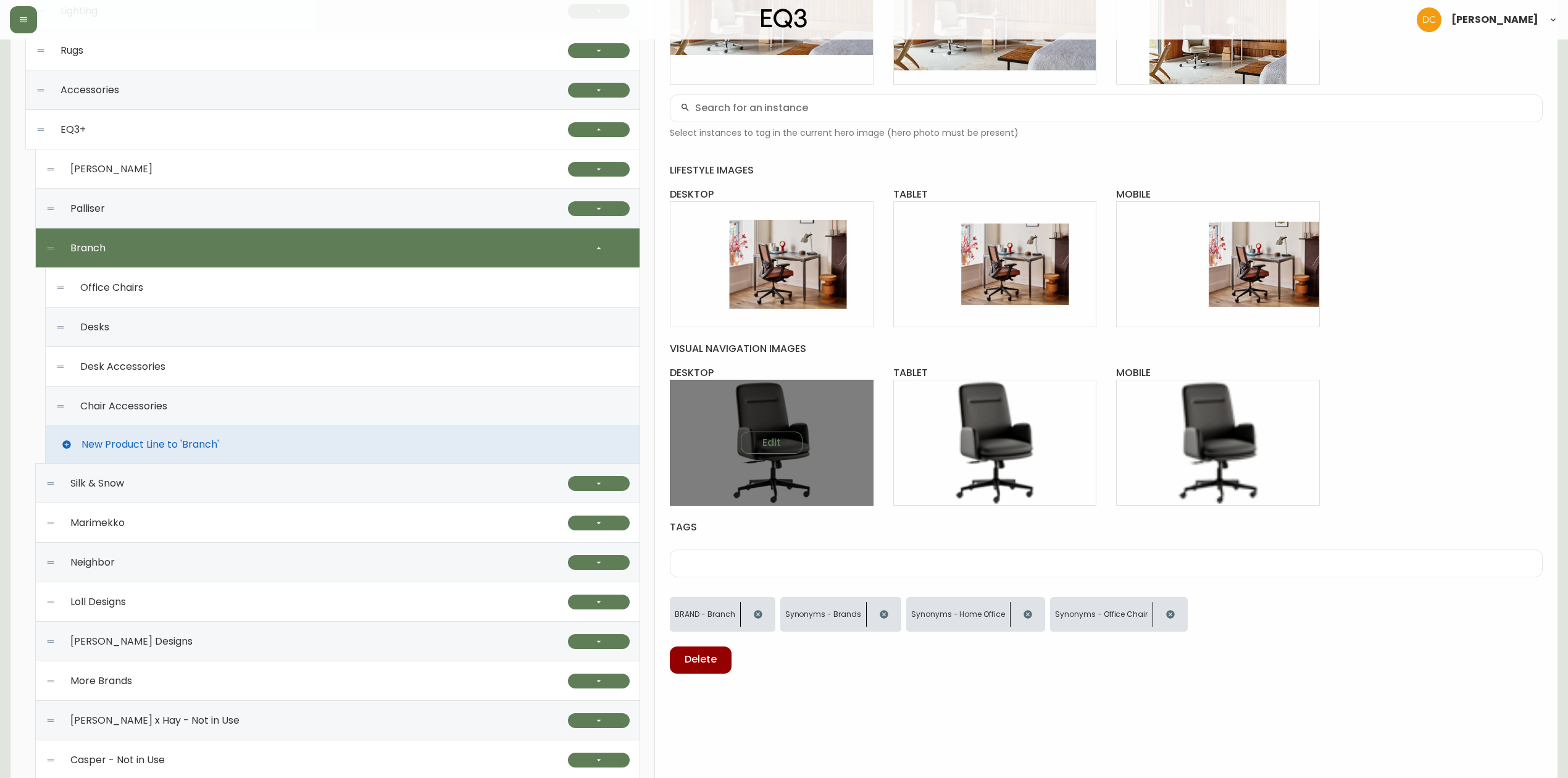
scroll to position [370, 0]
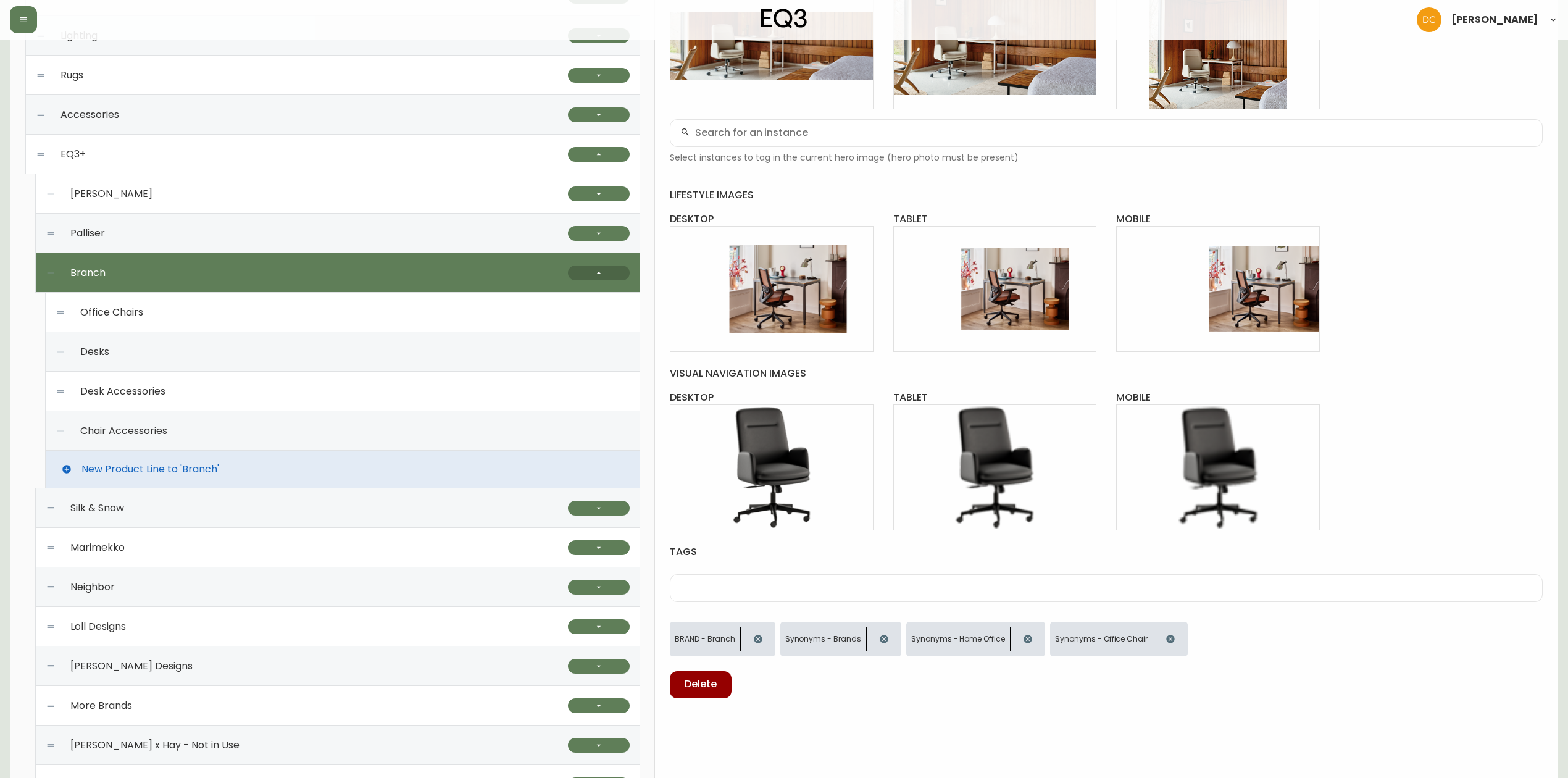
click at [612, 277] on button "button" at bounding box center [599, 273] width 61 height 15
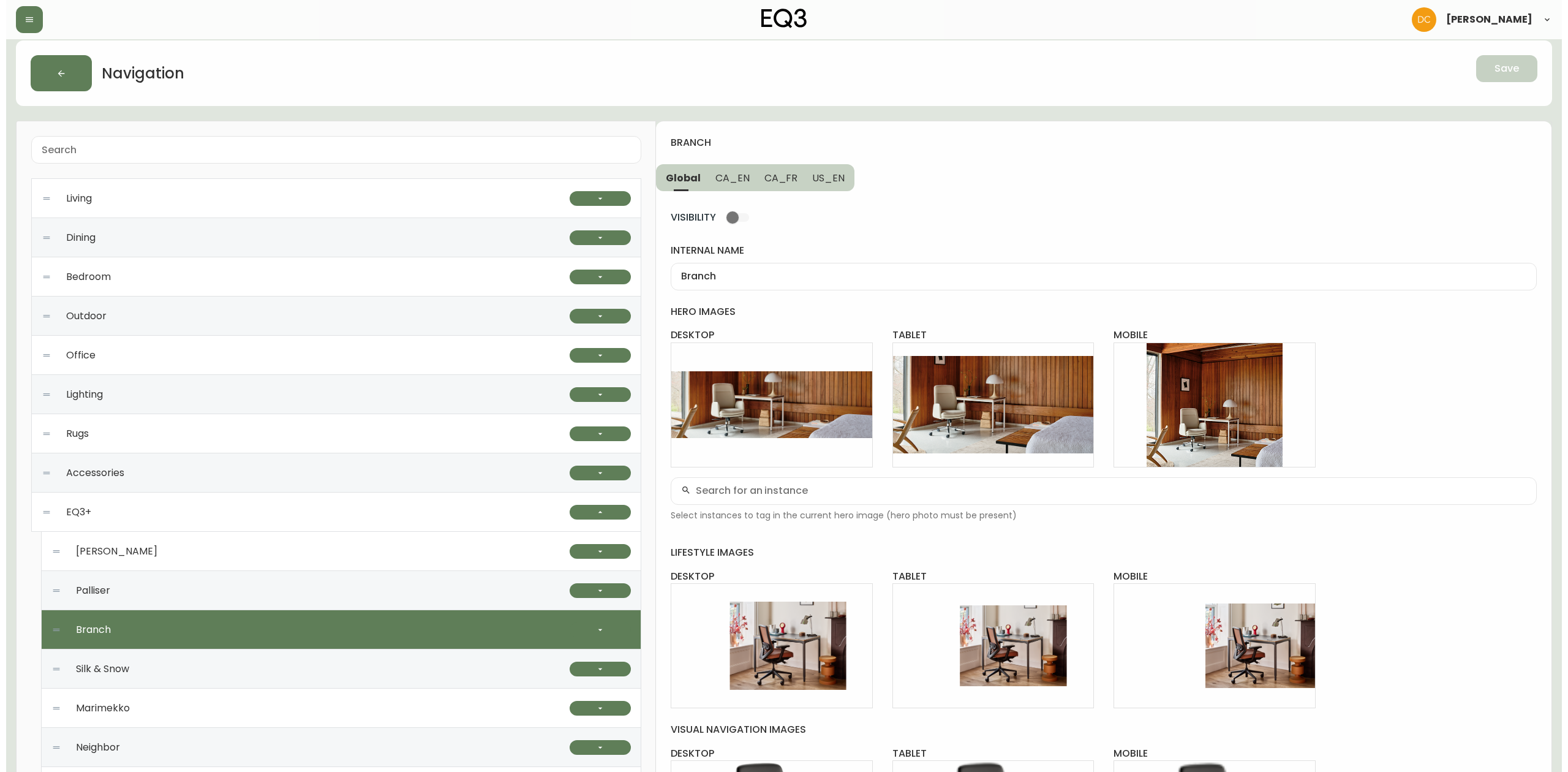
scroll to position [0, 0]
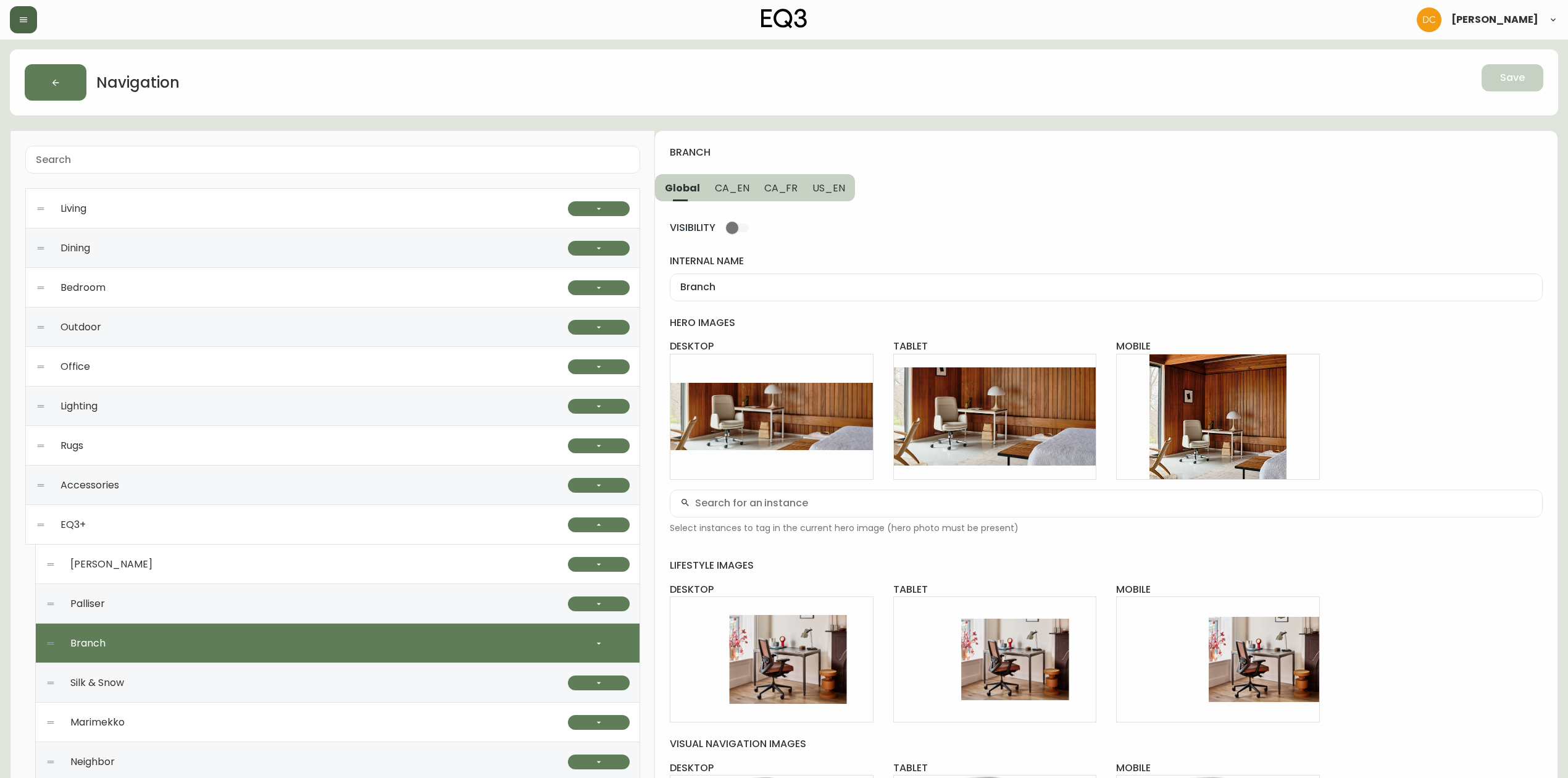
click at [16, 16] on button "button" at bounding box center [23, 19] width 27 height 27
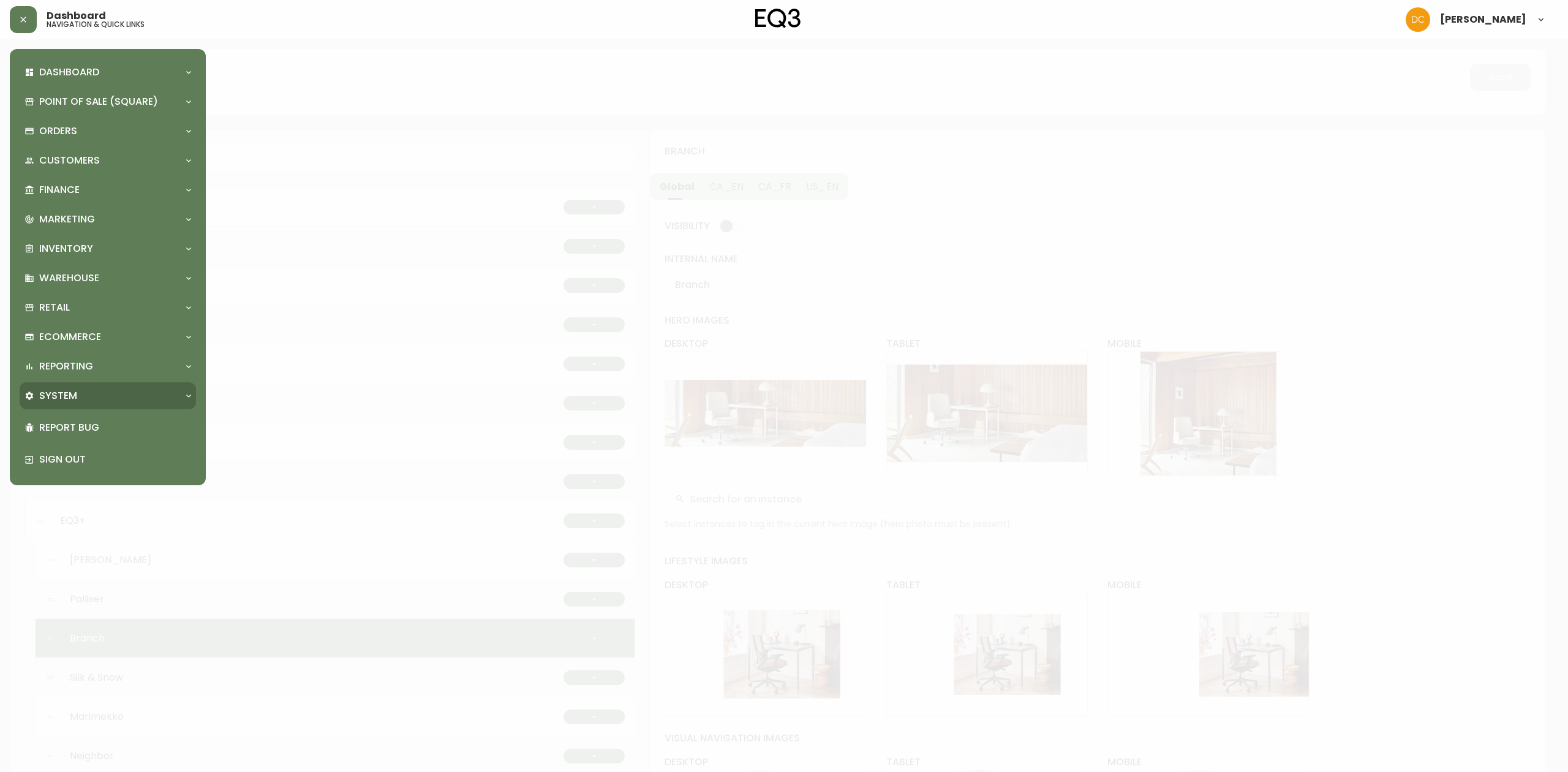
click at [86, 387] on div "System" at bounding box center [107, 396] width 176 height 27
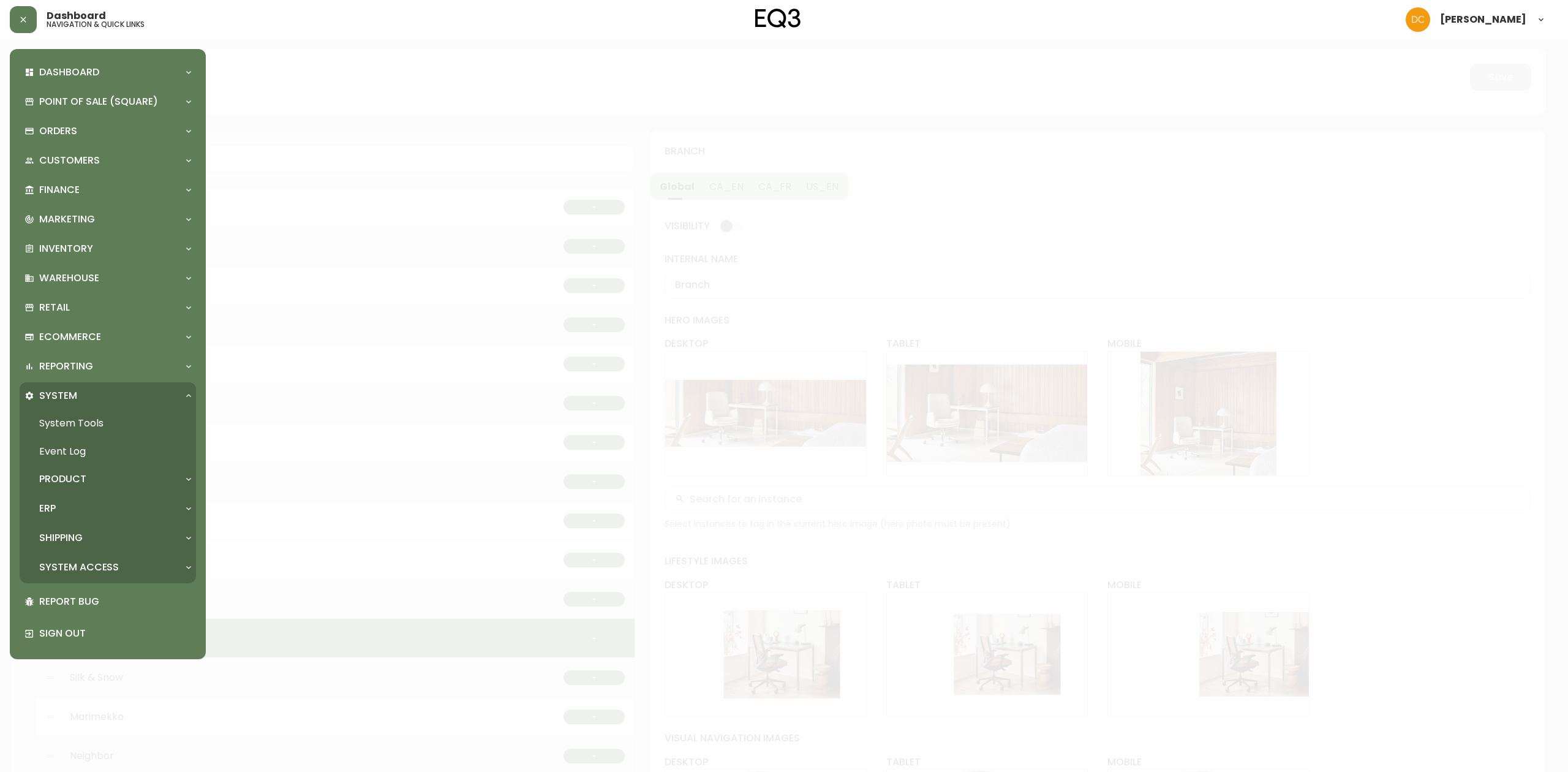
click at [81, 480] on p "Product" at bounding box center [62, 479] width 47 height 13
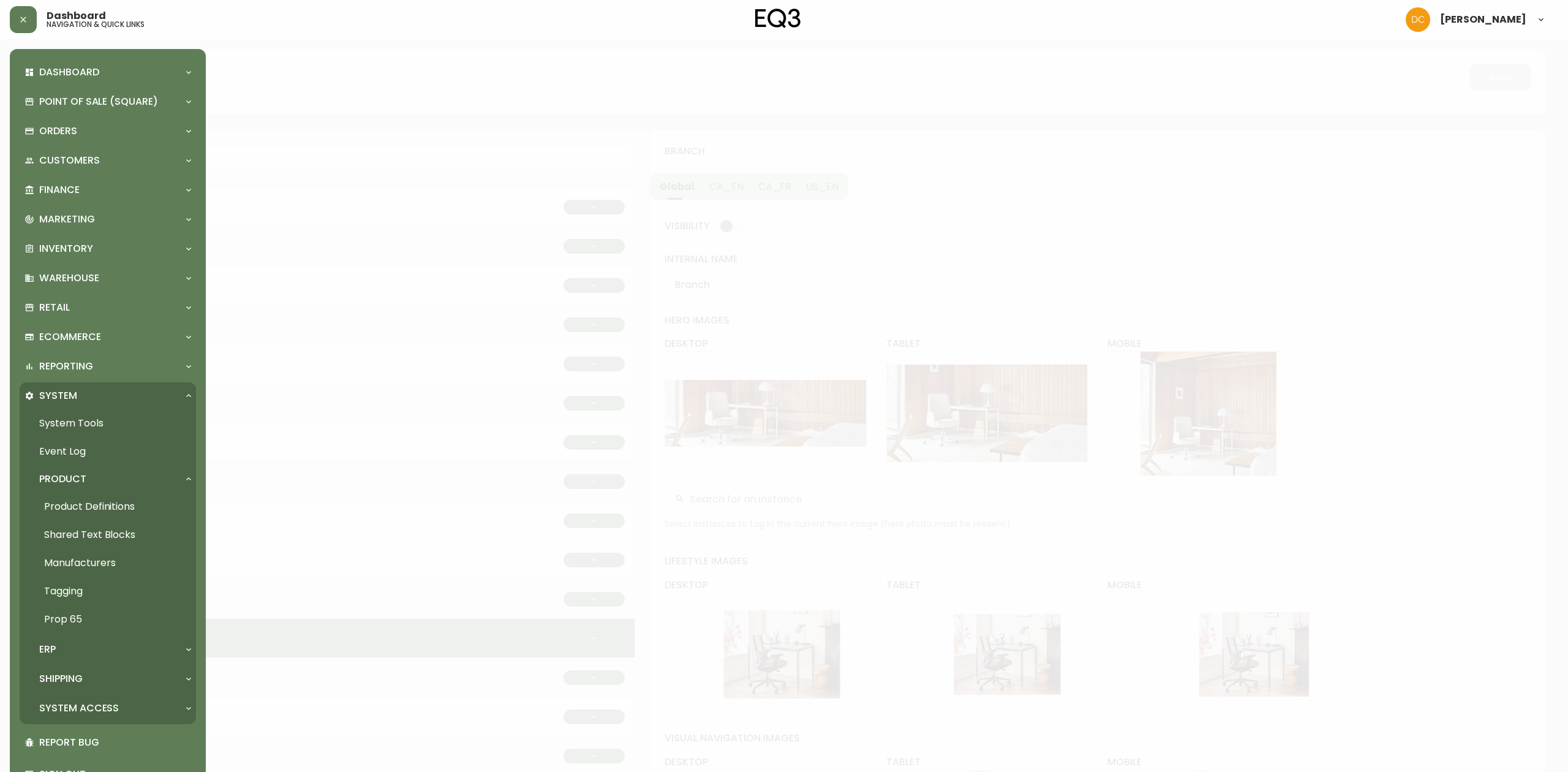
click at [84, 501] on link "Product Definitions" at bounding box center [107, 506] width 176 height 28
